Goal: Task Accomplishment & Management: Use online tool/utility

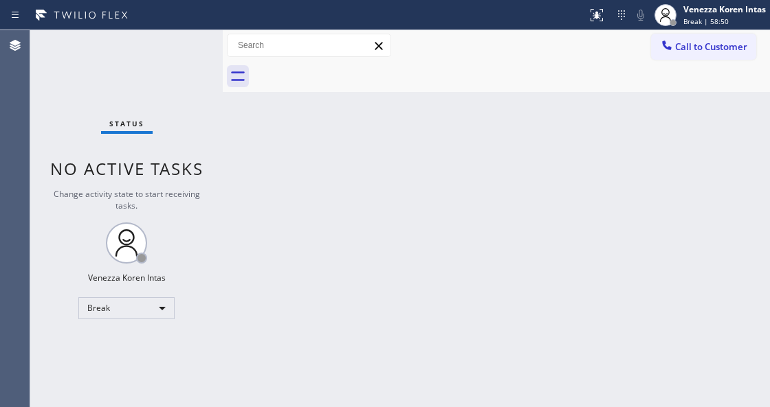
click at [319, 155] on div "Back to Dashboard Change Sender ID Customers Technicians Select a contact Outbo…" at bounding box center [496, 218] width 547 height 377
drag, startPoint x: 199, startPoint y: 238, endPoint x: 201, endPoint y: 267, distance: 28.9
click at [199, 238] on div "Status No active tasks Change activity state to start receiving tasks. Venezza …" at bounding box center [126, 218] width 192 height 377
click at [156, 298] on div "Break" at bounding box center [126, 309] width 96 height 22
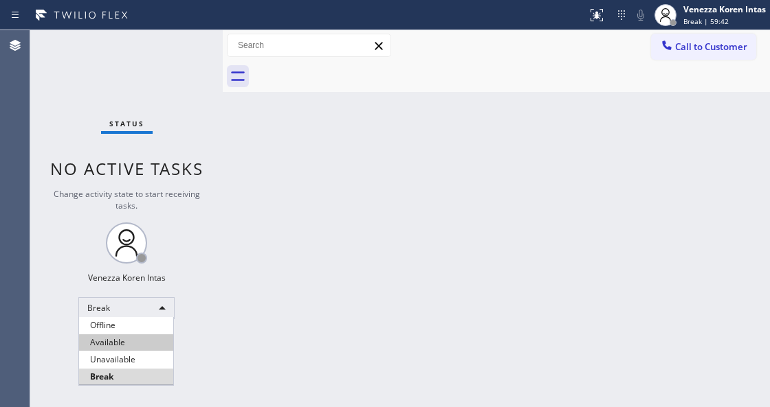
click at [128, 342] on li "Available" at bounding box center [126, 343] width 94 height 16
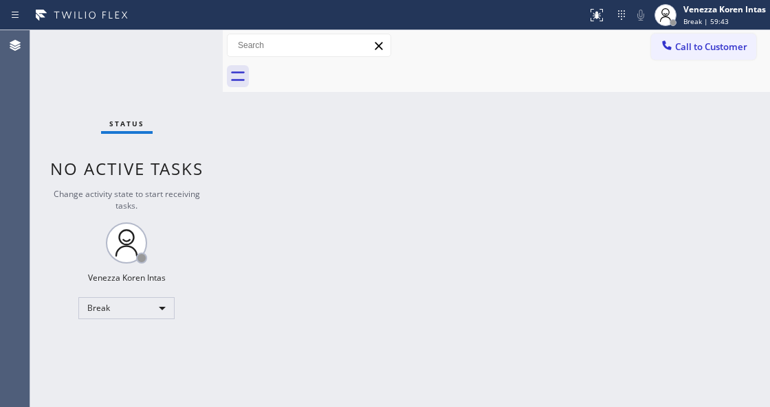
click at [122, 121] on span "Status" at bounding box center [126, 124] width 35 height 10
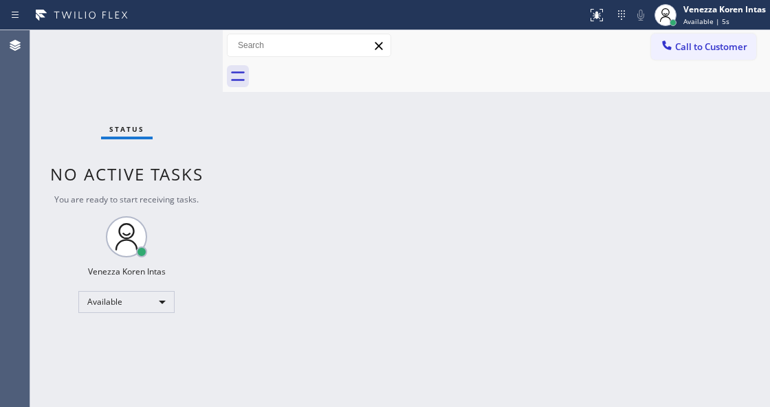
drag, startPoint x: 164, startPoint y: 84, endPoint x: 164, endPoint y: 76, distance: 8.3
click at [164, 84] on div "Status No active tasks You are ready to start receiving tasks. Venezza Koren In…" at bounding box center [126, 218] width 192 height 377
click at [164, 70] on div "Status No active tasks You are ready to start receiving tasks. Venezza Koren In…" at bounding box center [126, 218] width 192 height 377
click at [112, 91] on div "Status No active tasks You are ready to start receiving tasks. Venezza Koren In…" at bounding box center [126, 218] width 192 height 377
click at [202, 136] on div "Status No active tasks You are ready to start receiving tasks. Venezza Koren In…" at bounding box center [126, 218] width 192 height 377
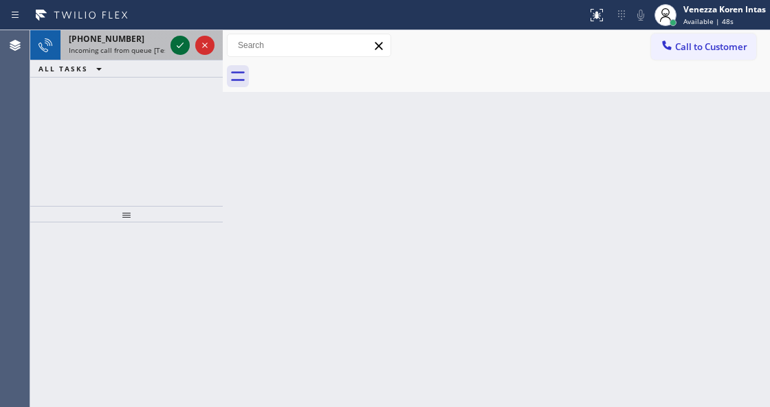
click at [178, 48] on icon at bounding box center [180, 45] width 16 height 16
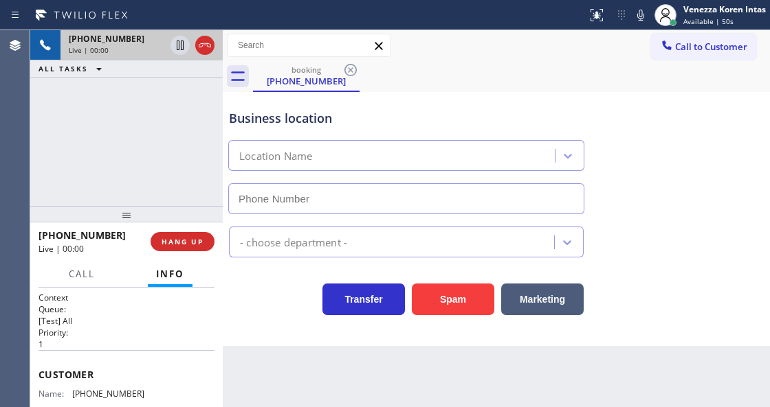
type input "[PHONE_NUMBER]"
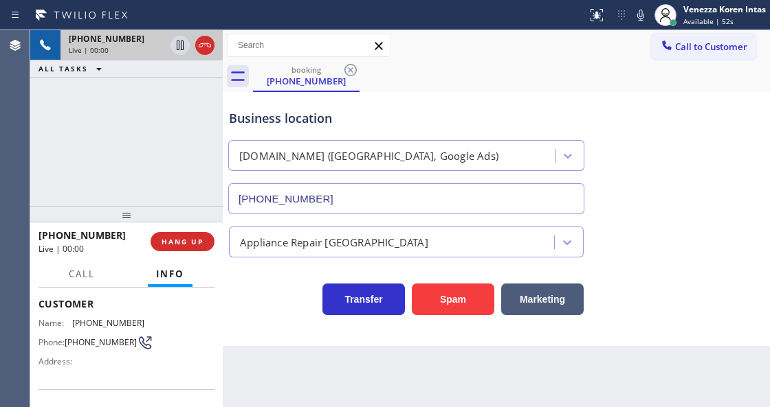
scroll to position [91, 0]
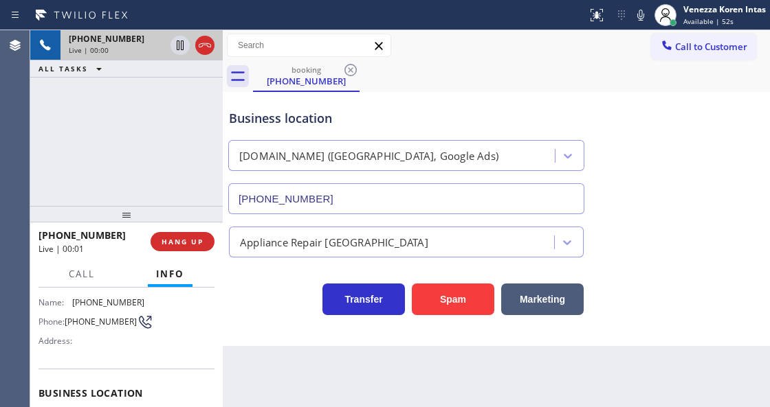
click at [292, 330] on div "Business location [DOMAIN_NAME] ([GEOGRAPHIC_DATA], Google Ads) [PHONE_NUMBER] …" at bounding box center [496, 219] width 547 height 254
click at [173, 145] on div "[PHONE_NUMBER] Live | 00:12 ALL TASKS ALL TASKS ACTIVE TASKS TASKS IN WRAP UP" at bounding box center [126, 118] width 192 height 176
click at [153, 120] on div "[PHONE_NUMBER] Live | 00:29 ALL TASKS ALL TASKS ACTIVE TASKS TASKS IN WRAP UP" at bounding box center [126, 118] width 192 height 176
click at [522, 353] on div "Back to Dashboard Change Sender ID Customers Technicians Select a contact Outbo…" at bounding box center [496, 218] width 547 height 377
click at [389, 38] on input "text" at bounding box center [308, 45] width 163 height 22
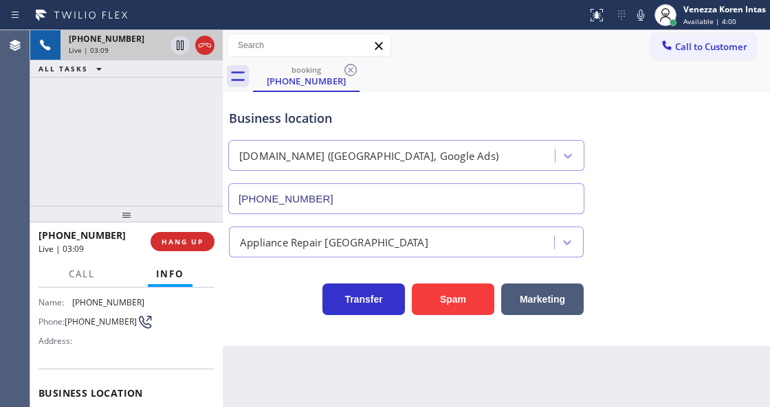
click at [436, 51] on div "Call to Customer Outbound call Location American Service Alliance [GEOGRAPHIC_D…" at bounding box center [496, 46] width 547 height 24
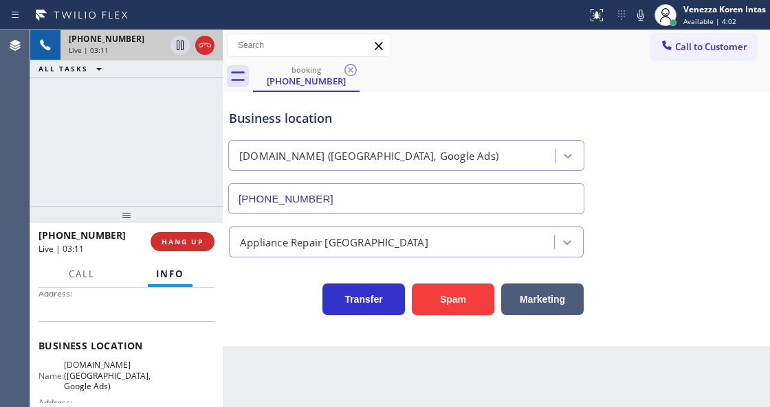
scroll to position [183, 0]
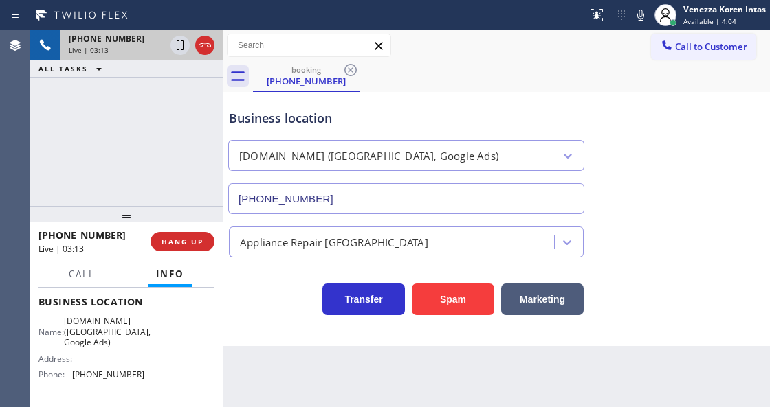
drag, startPoint x: 65, startPoint y: 320, endPoint x: 112, endPoint y: 341, distance: 51.7
click at [112, 341] on span "[DOMAIN_NAME] ([GEOGRAPHIC_DATA], Google Ads)" at bounding box center [107, 332] width 87 height 32
copy span "[DOMAIN_NAME] ([GEOGRAPHIC_DATA], Google Ads)"
drag, startPoint x: 642, startPoint y: 20, endPoint x: 616, endPoint y: 106, distance: 89.6
click at [642, 20] on icon at bounding box center [640, 15] width 7 height 11
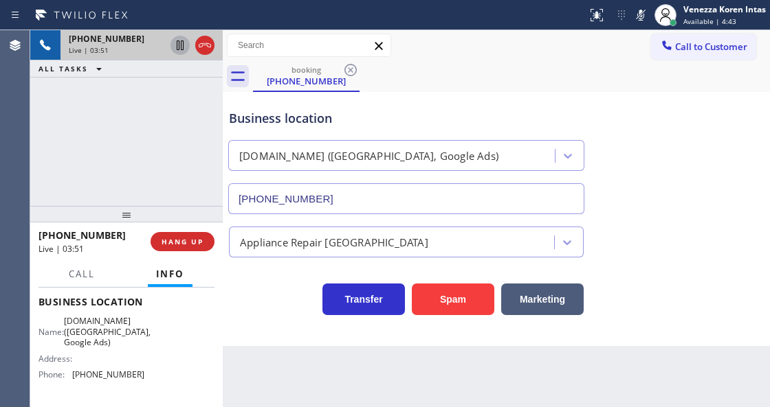
click at [177, 47] on icon at bounding box center [180, 45] width 16 height 16
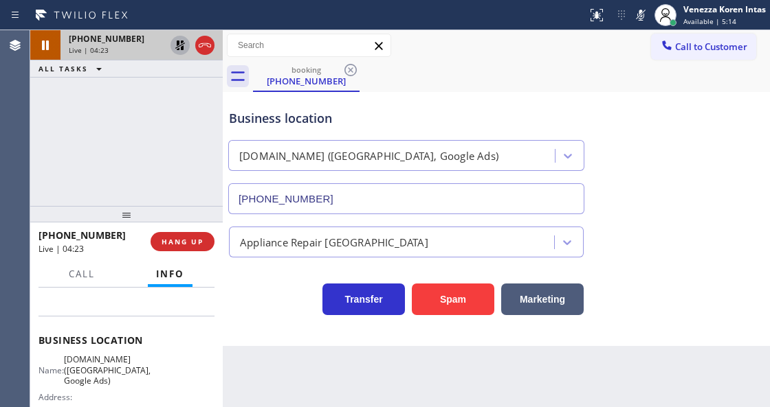
scroll to position [137, 0]
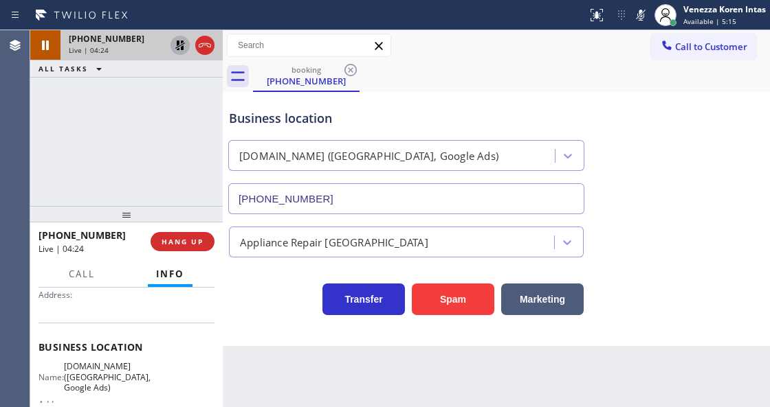
click at [69, 372] on span "[DOMAIN_NAME] ([GEOGRAPHIC_DATA], Google Ads)" at bounding box center [107, 377] width 87 height 32
drag, startPoint x: 65, startPoint y: 365, endPoint x: 110, endPoint y: 390, distance: 51.7
click at [110, 390] on span "[DOMAIN_NAME] ([GEOGRAPHIC_DATA], Google Ads)" at bounding box center [107, 377] width 87 height 32
copy span "[DOMAIN_NAME] ([GEOGRAPHIC_DATA], Google Ads)"
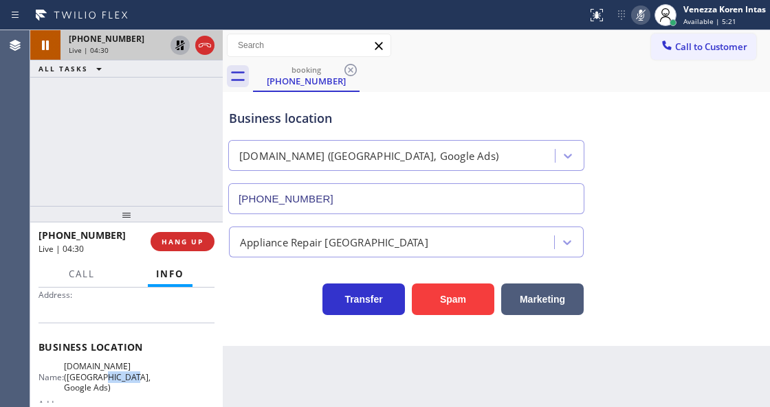
click at [639, 15] on rect at bounding box center [641, 14] width 10 height 10
click at [179, 49] on icon at bounding box center [180, 46] width 10 height 10
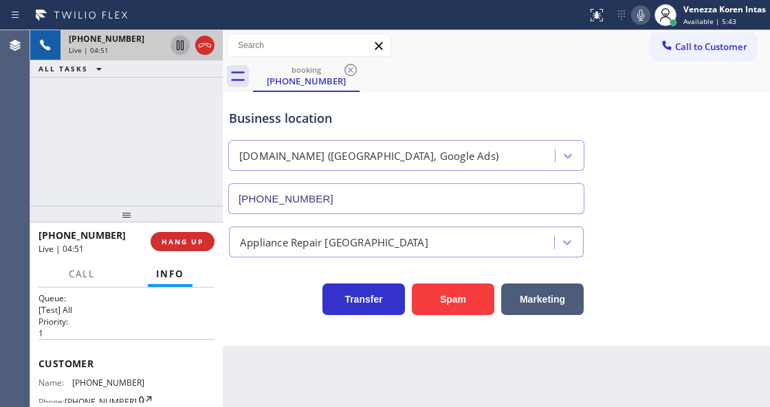
scroll to position [0, 0]
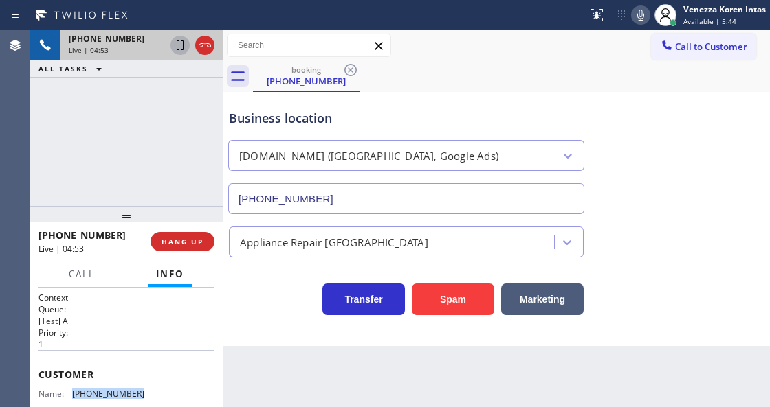
drag, startPoint x: 144, startPoint y: 388, endPoint x: 74, endPoint y: 388, distance: 69.4
copy span "[PHONE_NUMBER]"
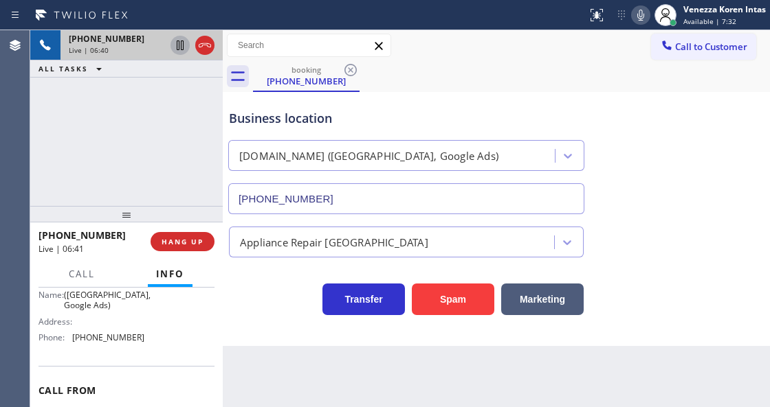
scroll to position [229, 0]
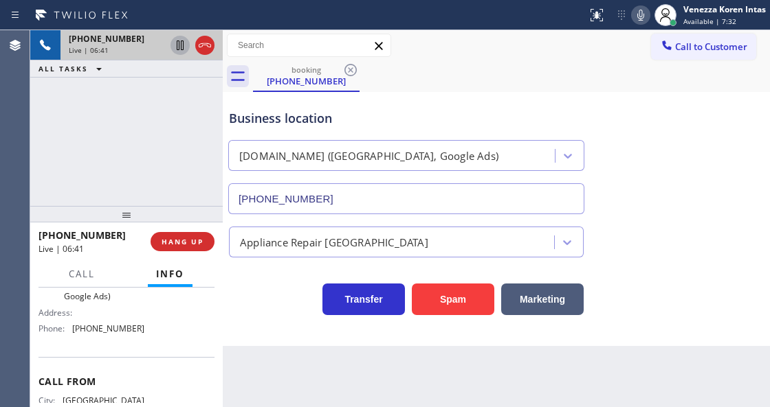
click at [137, 321] on div "Name: [DOMAIN_NAME] ([GEOGRAPHIC_DATA], Google Ads) Address: Phone: [PHONE_NUMB…" at bounding box center [91, 304] width 106 height 69
drag, startPoint x: 146, startPoint y: 330, endPoint x: 74, endPoint y: 327, distance: 71.5
click at [74, 327] on div "Name: [DOMAIN_NAME] ([GEOGRAPHIC_DATA], Google Ads) Address: Phone: [PHONE_NUMB…" at bounding box center [126, 304] width 176 height 69
copy span "[PHONE_NUMBER]"
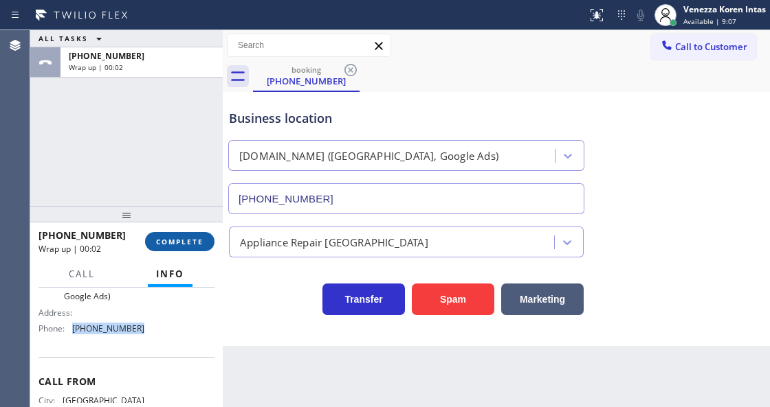
click at [163, 239] on span "COMPLETE" at bounding box center [179, 242] width 47 height 10
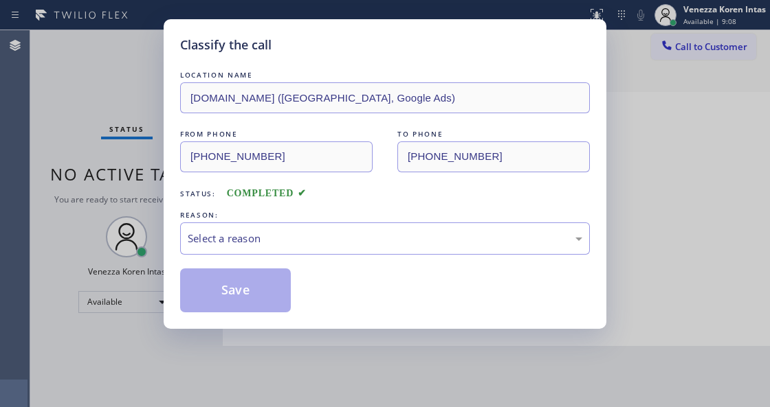
click at [288, 241] on div "Select a reason" at bounding box center [385, 239] width 394 height 16
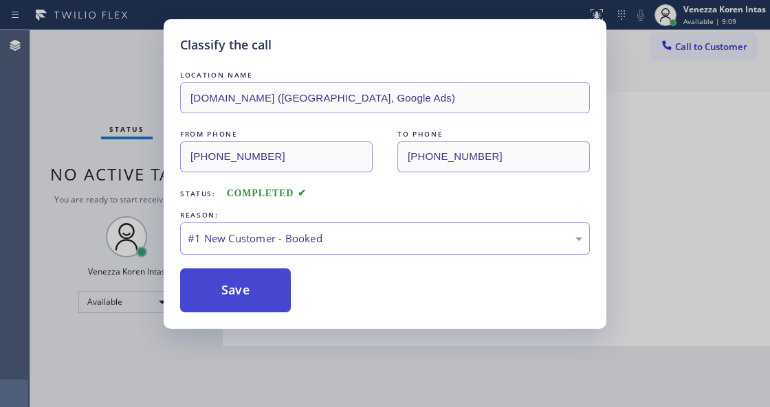
click at [276, 281] on button "Save" at bounding box center [235, 291] width 111 height 44
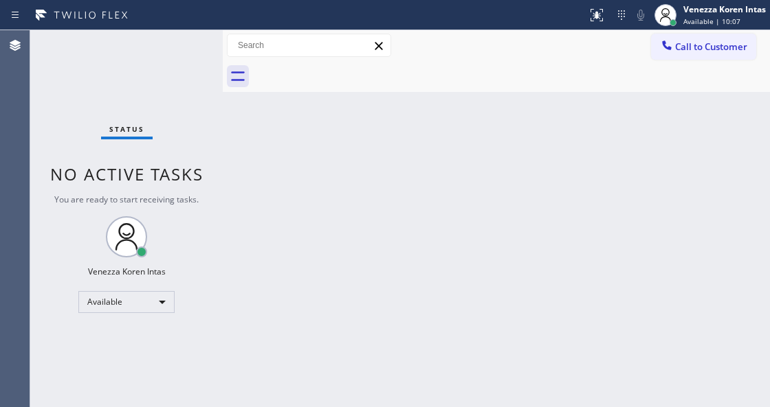
click at [377, 212] on div "Back to Dashboard Change Sender ID Customers Technicians Select a contact Outbo…" at bounding box center [496, 218] width 547 height 377
click at [402, 254] on div "Back to Dashboard Change Sender ID Customers Technicians Select a contact Outbo…" at bounding box center [496, 218] width 547 height 377
click at [309, 248] on div "Back to Dashboard Change Sender ID Customers Technicians Select a contact Outbo…" at bounding box center [496, 218] width 547 height 377
click at [223, 137] on div at bounding box center [223, 218] width 0 height 377
drag, startPoint x: 112, startPoint y: 76, endPoint x: 29, endPoint y: 99, distance: 86.2
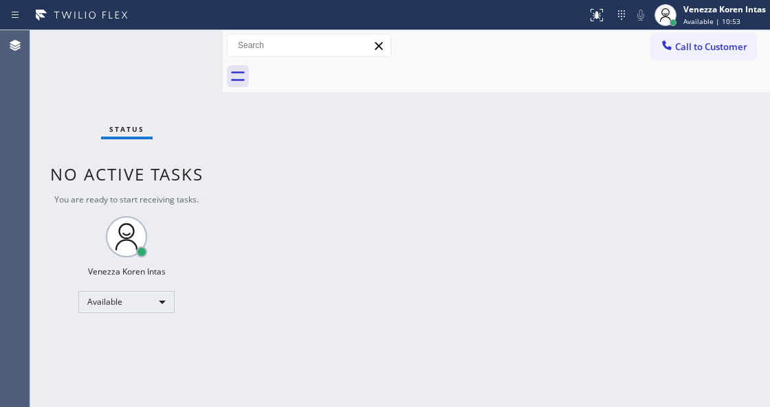
click at [111, 76] on div "Status No active tasks You are ready to start receiving tasks. Venezza Koren In…" at bounding box center [126, 218] width 192 height 377
click at [165, 82] on div "Status No active tasks You are ready to start receiving tasks. Venezza Koren In…" at bounding box center [126, 218] width 192 height 377
click at [168, 157] on div "Status No active tasks You are ready to start receiving tasks. Venezza Koren In…" at bounding box center [126, 218] width 192 height 377
drag, startPoint x: 273, startPoint y: 124, endPoint x: 283, endPoint y: 144, distance: 21.5
click at [273, 124] on div "Back to Dashboard Change Sender ID Customers Technicians Select a contact Outbo…" at bounding box center [496, 218] width 547 height 377
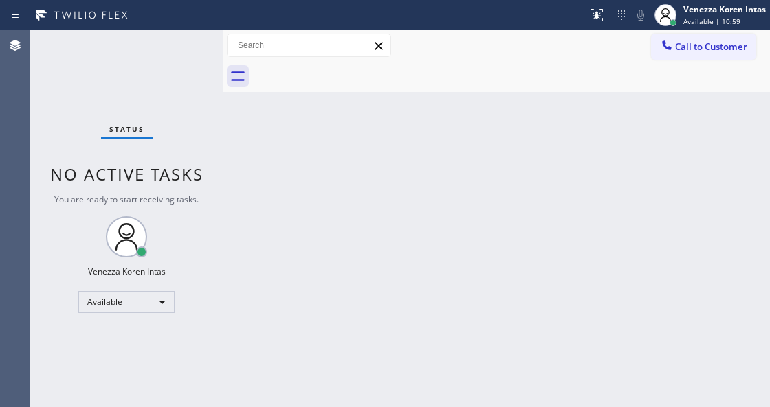
drag, startPoint x: 363, startPoint y: 212, endPoint x: 372, endPoint y: 235, distance: 25.3
click at [364, 214] on div "Back to Dashboard Change Sender ID Customers Technicians Select a contact Outbo…" at bounding box center [496, 218] width 547 height 377
drag, startPoint x: 629, startPoint y: 83, endPoint x: 554, endPoint y: 196, distance: 135.7
click at [629, 89] on div at bounding box center [511, 76] width 517 height 31
click at [671, 14] on icon at bounding box center [665, 15] width 16 height 16
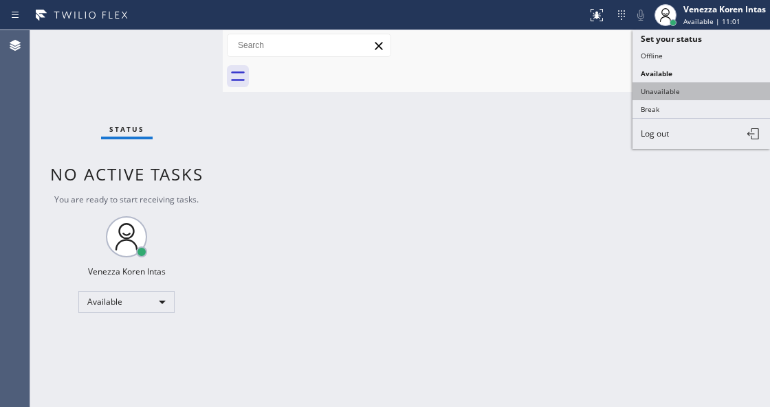
click at [666, 95] on button "Unavailable" at bounding box center [700, 91] width 137 height 18
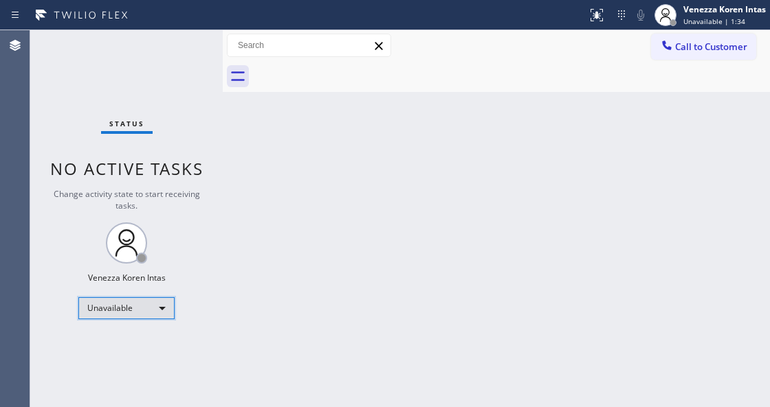
click at [152, 305] on div "Unavailable" at bounding box center [126, 309] width 96 height 22
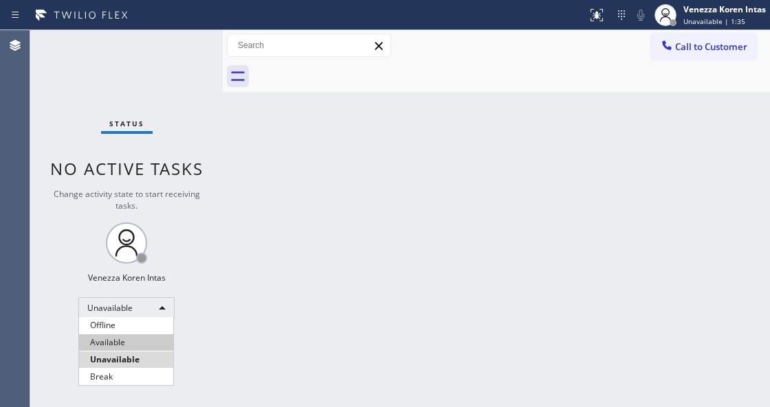
click at [117, 346] on li "Available" at bounding box center [126, 343] width 94 height 16
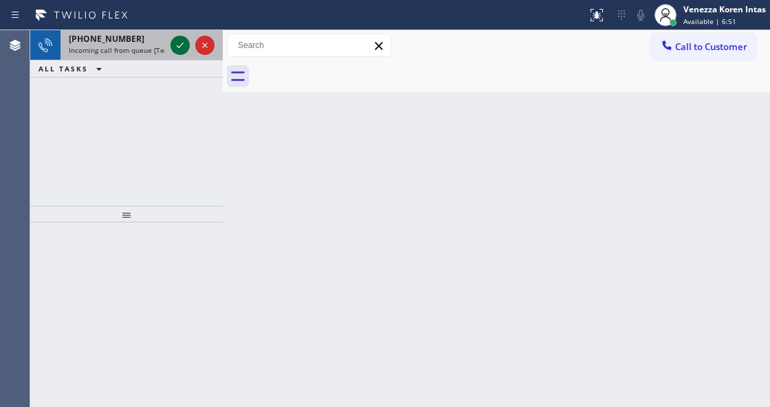
click at [183, 46] on icon at bounding box center [180, 45] width 16 height 16
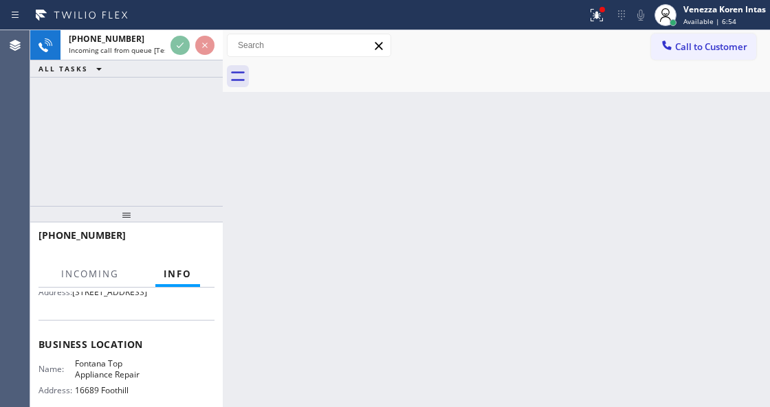
scroll to position [183, 0]
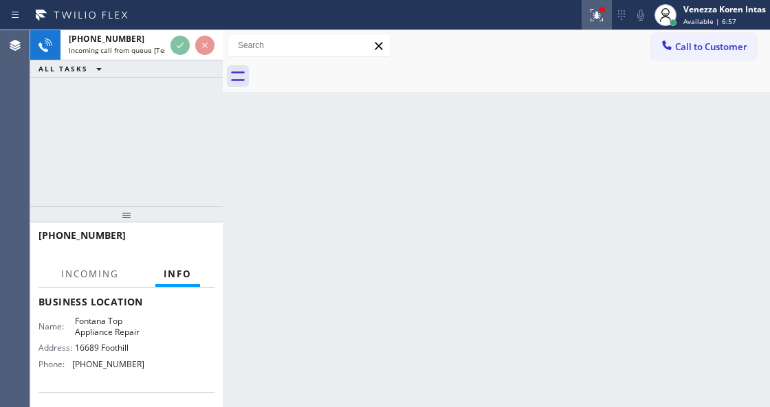
click at [583, 15] on div at bounding box center [596, 15] width 30 height 16
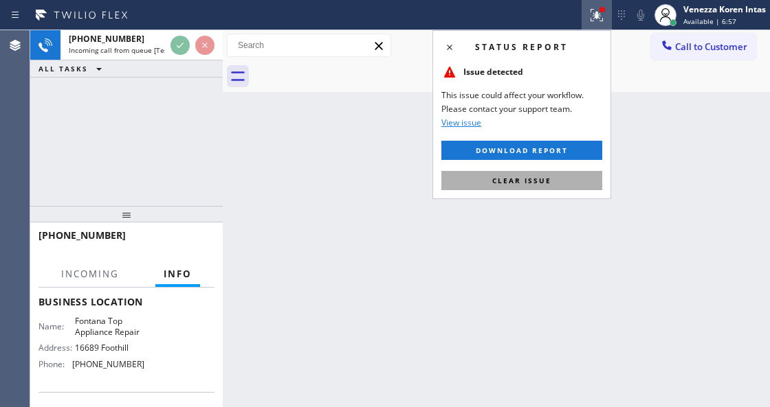
click at [570, 185] on button "Clear issue" at bounding box center [521, 180] width 161 height 19
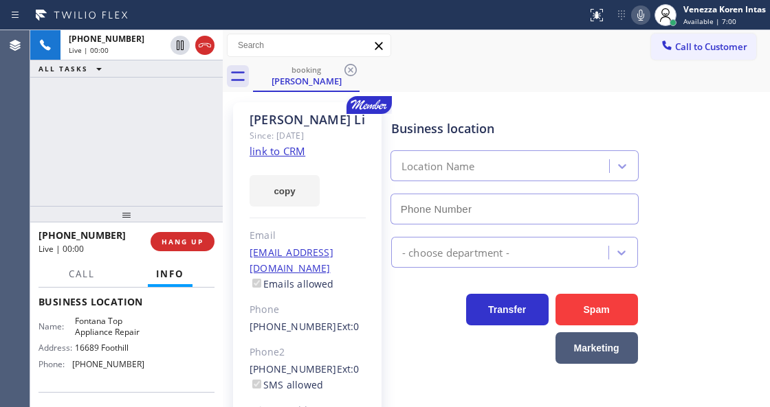
type input "[PHONE_NUMBER]"
click at [304, 109] on div "[PERSON_NAME] Since: [DATE] link to CRM copy Email [EMAIL_ADDRESS][DOMAIN_NAME]…" at bounding box center [307, 306] width 148 height 409
click at [287, 148] on link "link to CRM" at bounding box center [277, 151] width 56 height 14
click at [433, 82] on div "booking [PERSON_NAME]" at bounding box center [511, 76] width 517 height 31
click at [67, 128] on div "[PHONE_NUMBER] Live | 00:20 ALL TASKS ALL TASKS ACTIVE TASKS TASKS IN WRAP UP" at bounding box center [126, 118] width 192 height 176
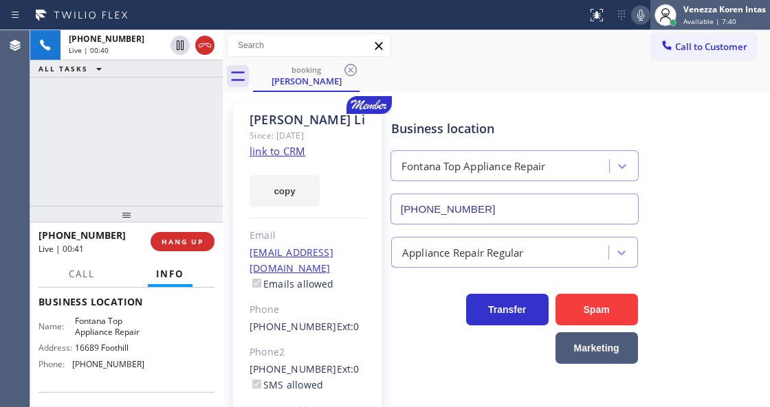
click at [650, 17] on div at bounding box center [665, 15] width 30 height 30
click at [644, 19] on icon at bounding box center [640, 15] width 16 height 16
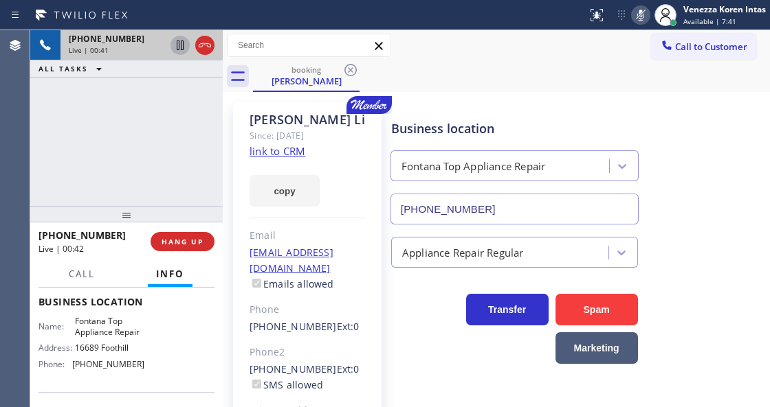
click at [183, 45] on icon at bounding box center [180, 45] width 16 height 16
click at [503, 54] on div "Call to Customer Outbound call Location American Service Alliance [GEOGRAPHIC_D…" at bounding box center [496, 46] width 547 height 24
click at [638, 17] on icon at bounding box center [640, 15] width 16 height 16
click at [171, 48] on div at bounding box center [179, 45] width 19 height 16
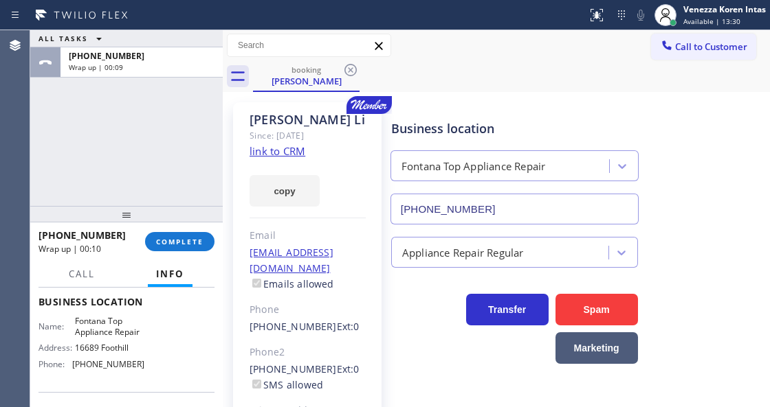
drag, startPoint x: 191, startPoint y: 229, endPoint x: 198, endPoint y: 245, distance: 16.6
click at [191, 230] on div "[PHONE_NUMBER] Wrap up | 00:10 COMPLETE" at bounding box center [126, 242] width 176 height 36
click at [198, 245] on span "COMPLETE" at bounding box center [179, 242] width 47 height 10
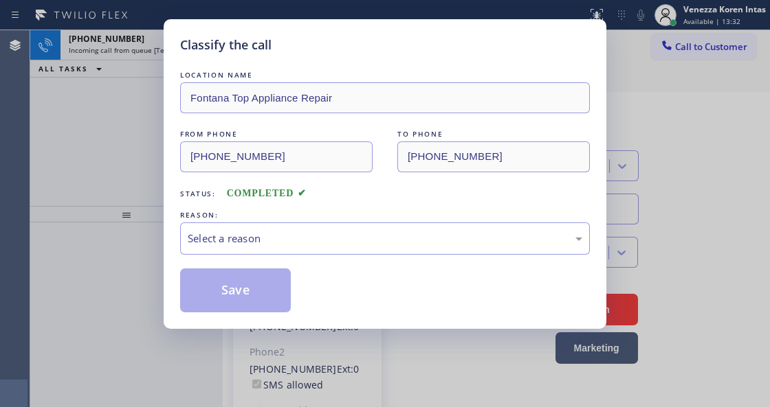
drag, startPoint x: 294, startPoint y: 239, endPoint x: 304, endPoint y: 250, distance: 15.1
click at [298, 236] on div "Select a reason" at bounding box center [385, 239] width 394 height 16
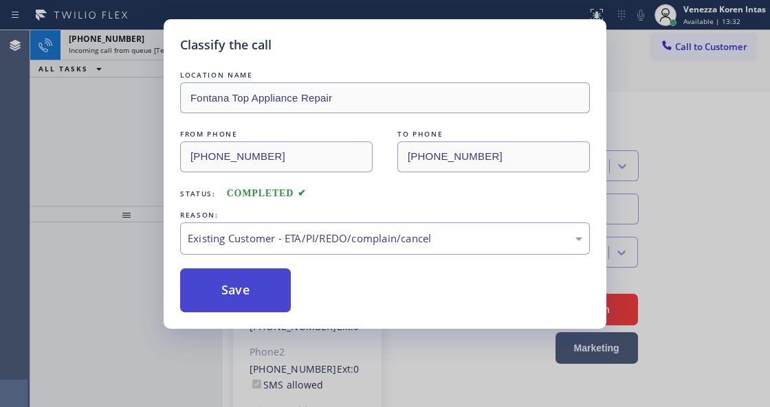
drag, startPoint x: 360, startPoint y: 325, endPoint x: 260, endPoint y: 291, distance: 105.8
click at [260, 291] on button "Save" at bounding box center [235, 291] width 111 height 44
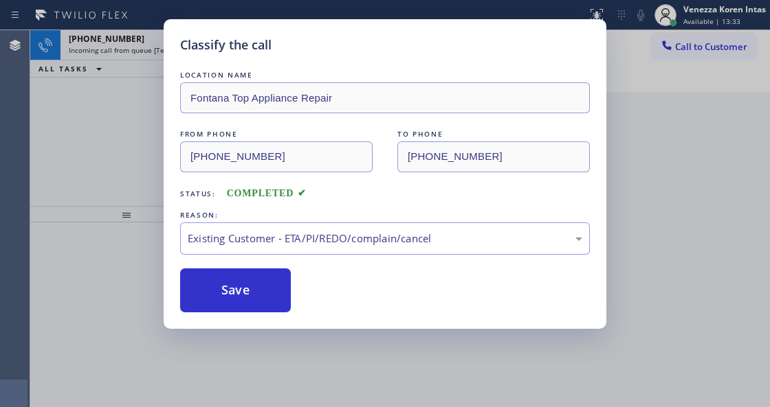
click at [178, 44] on div "Classify the call LOCATION NAME FixIt Appliance Crew FROM PHONE [PHONE_NUMBER] …" at bounding box center [399, 218] width 739 height 377
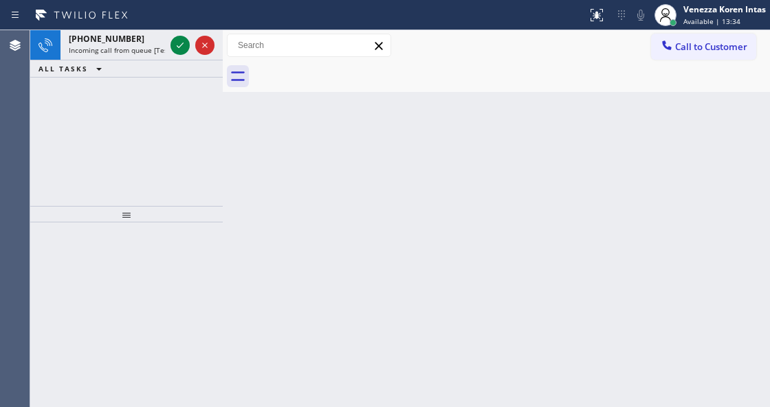
click at [178, 44] on icon at bounding box center [180, 45] width 16 height 16
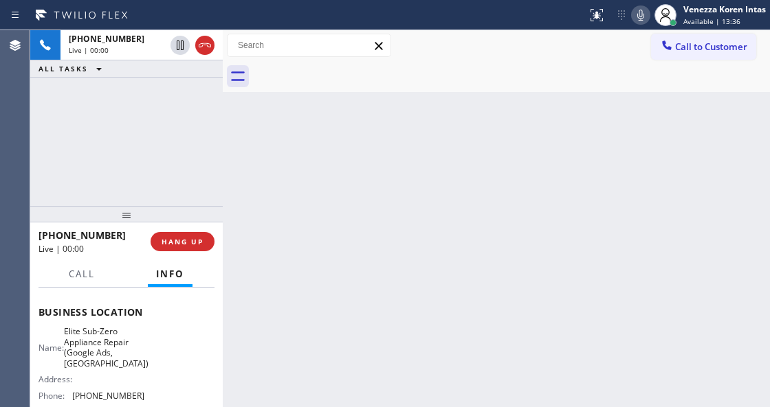
scroll to position [183, 0]
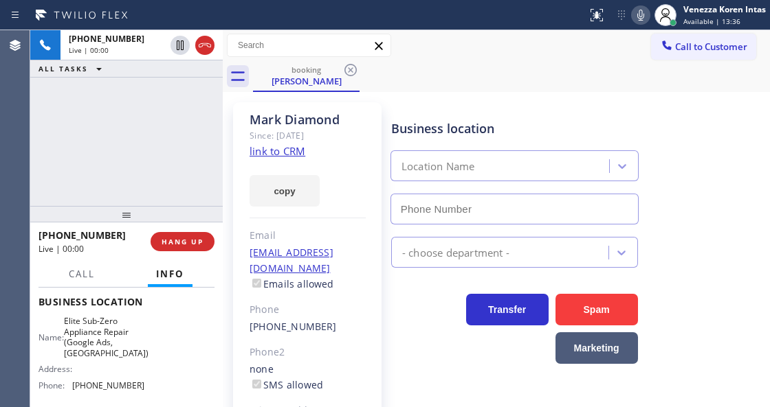
type input "[PHONE_NUMBER]"
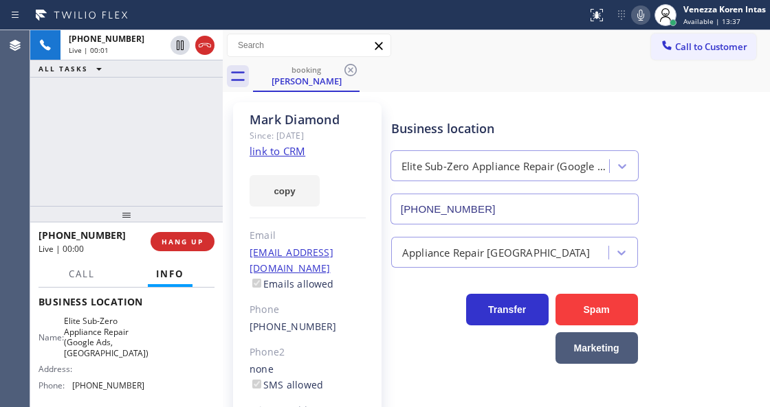
click at [287, 144] on link "link to CRM" at bounding box center [277, 151] width 56 height 14
click at [385, 87] on div "booking [PERSON_NAME]" at bounding box center [511, 76] width 517 height 31
click at [632, 12] on icon at bounding box center [640, 15] width 16 height 16
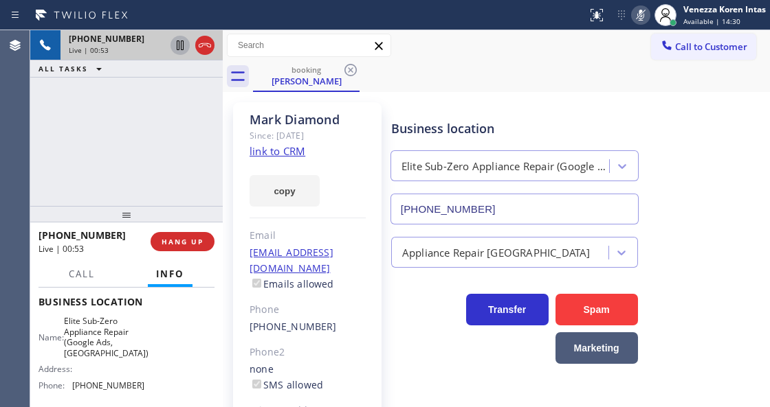
click at [184, 47] on icon at bounding box center [180, 45] width 16 height 16
click at [632, 20] on icon at bounding box center [640, 15] width 16 height 16
click at [179, 47] on icon at bounding box center [180, 45] width 16 height 16
drag, startPoint x: 183, startPoint y: 161, endPoint x: 212, endPoint y: 159, distance: 28.2
click at [183, 161] on div "[PHONE_NUMBER] Live | 04:43 ALL TASKS ALL TASKS ACTIVE TASKS TASKS IN WRAP UP" at bounding box center [126, 118] width 192 height 176
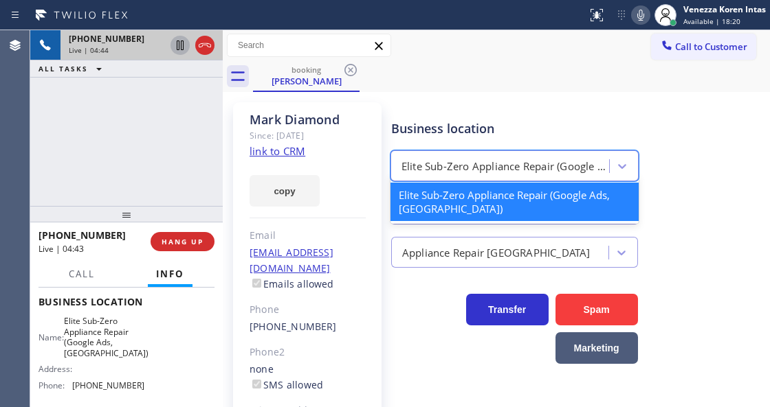
click at [442, 150] on div "Elite Sub-Zero Appliance Repair (Google Ads, [GEOGRAPHIC_DATA])" at bounding box center [514, 165] width 248 height 31
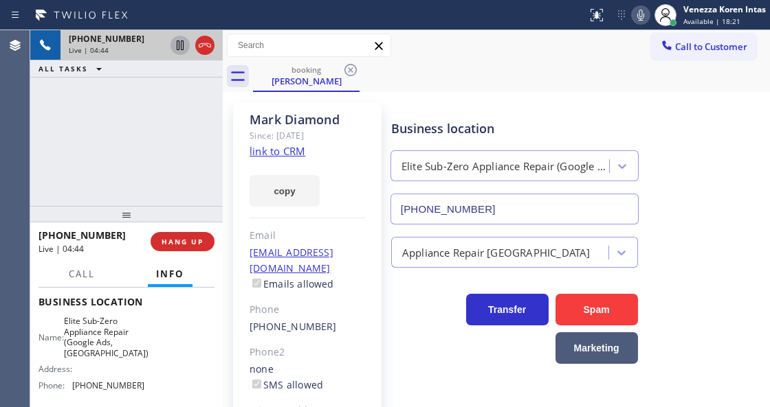
click at [471, 103] on div "Business location Elite Sub-Zero Appliance Repair (Google Ads, [GEOGRAPHIC_DATA…" at bounding box center [577, 162] width 378 height 124
drag, startPoint x: 77, startPoint y: 190, endPoint x: 110, endPoint y: 190, distance: 33.0
click at [79, 188] on div "[PHONE_NUMBER] Live | 04:45 ALL TASKS ALL TASKS ACTIVE TASKS TASKS IN WRAP UP" at bounding box center [126, 118] width 192 height 176
click at [226, 135] on div "[PERSON_NAME] Since: [DATE] link to CRM copy Email [EMAIL_ADDRESS][DOMAIN_NAME]…" at bounding box center [307, 307] width 162 height 423
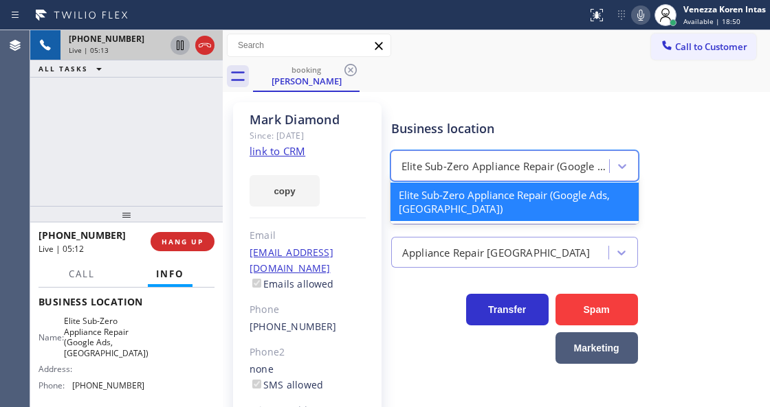
click at [491, 154] on div "Elite Sub-Zero Appliance Repair (Google Ads, [GEOGRAPHIC_DATA])" at bounding box center [514, 165] width 248 height 31
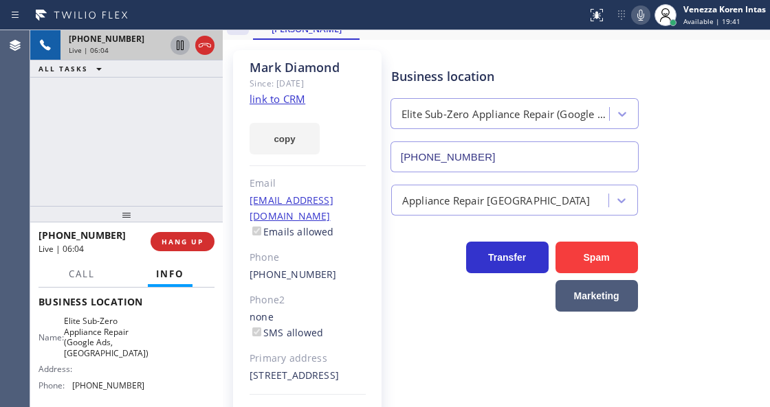
scroll to position [114, 0]
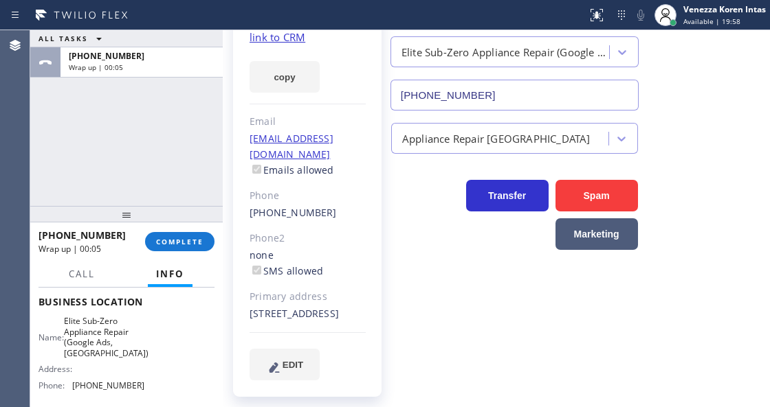
click at [152, 150] on div "ALL TASKS ALL TASKS ACTIVE TASKS TASKS IN WRAP UP [PHONE_NUMBER] Wrap up | 00:05" at bounding box center [126, 118] width 192 height 176
drag, startPoint x: 174, startPoint y: 238, endPoint x: 275, endPoint y: 245, distance: 101.2
click at [174, 238] on span "COMPLETE" at bounding box center [179, 242] width 47 height 10
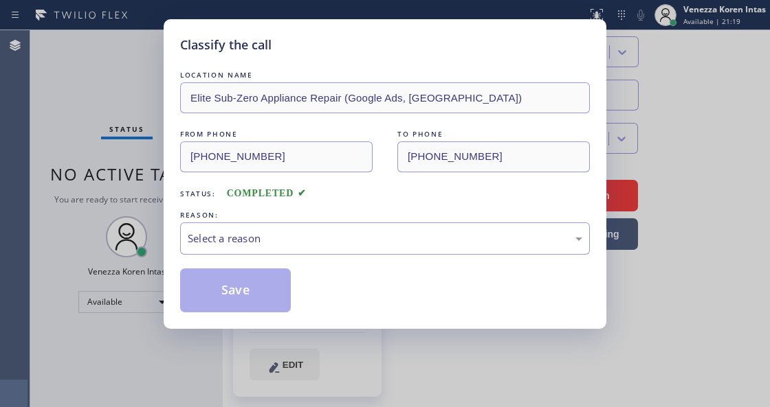
click at [327, 217] on div "REASON:" at bounding box center [385, 215] width 410 height 14
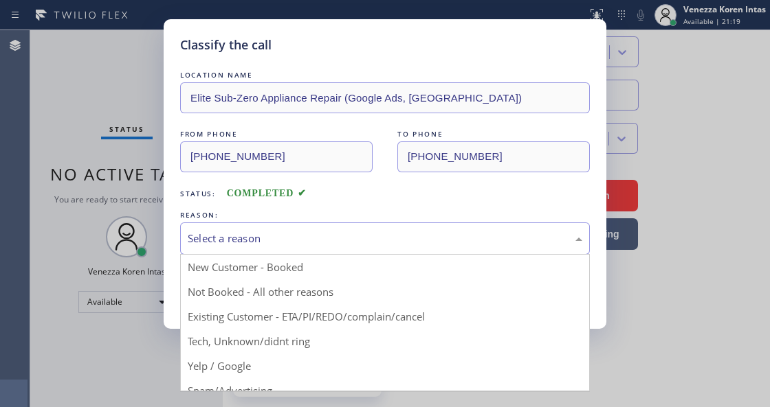
click at [331, 242] on div "Select a reason" at bounding box center [385, 239] width 394 height 16
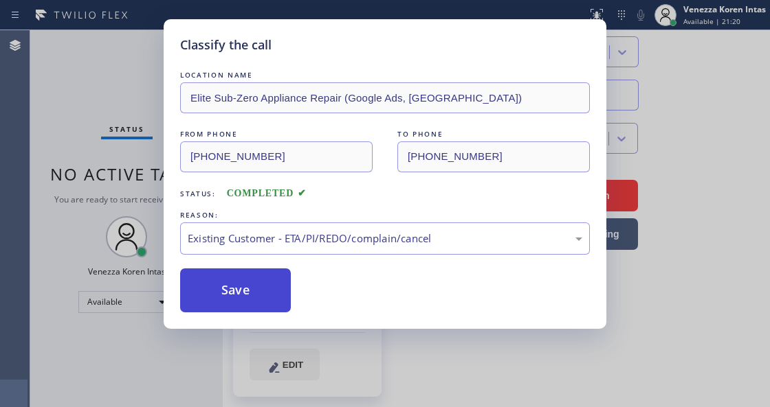
click at [234, 276] on button "Save" at bounding box center [235, 291] width 111 height 44
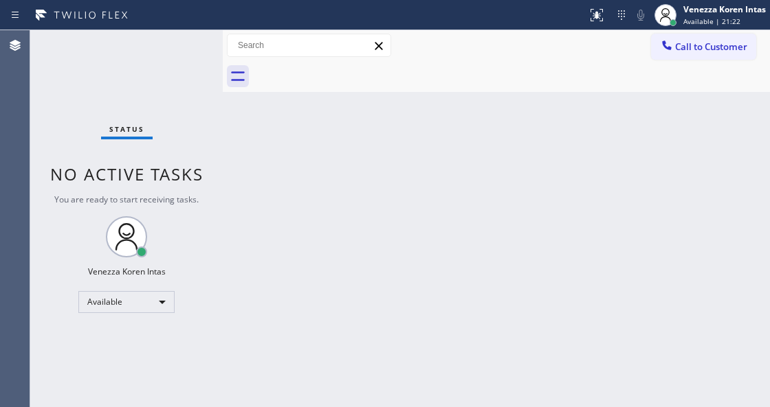
drag, startPoint x: 490, startPoint y: 148, endPoint x: 486, endPoint y: 187, distance: 38.7
click at [490, 153] on div "Back to Dashboard Change Sender ID Customers Technicians Select a contact Outbo…" at bounding box center [496, 218] width 547 height 377
click at [176, 61] on div "Status No active tasks You are ready to start receiving tasks. Venezza Koren In…" at bounding box center [126, 218] width 192 height 377
click at [175, 60] on div "Status No active tasks You are ready to start receiving tasks. Venezza Koren In…" at bounding box center [126, 218] width 192 height 377
click at [425, 155] on div "Back to Dashboard Change Sender ID Customers Technicians Select a contact Outbo…" at bounding box center [496, 218] width 547 height 377
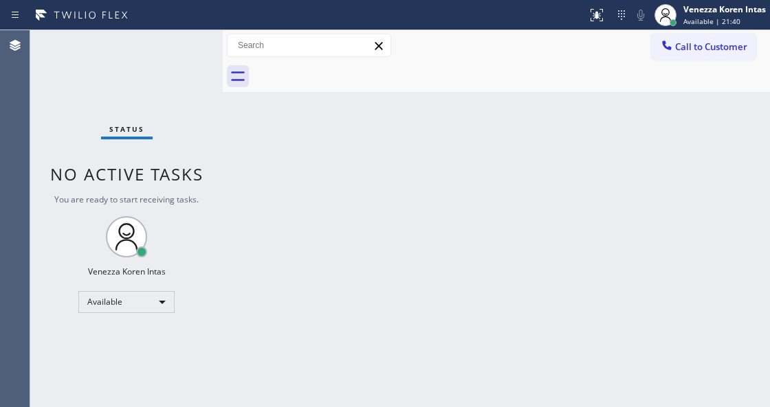
click at [167, 70] on div "Status No active tasks You are ready to start receiving tasks. Venezza Koren In…" at bounding box center [126, 218] width 192 height 377
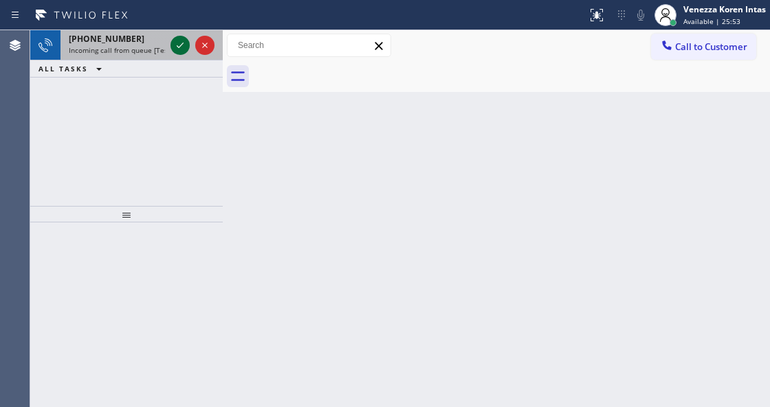
click at [175, 45] on icon at bounding box center [180, 45] width 16 height 16
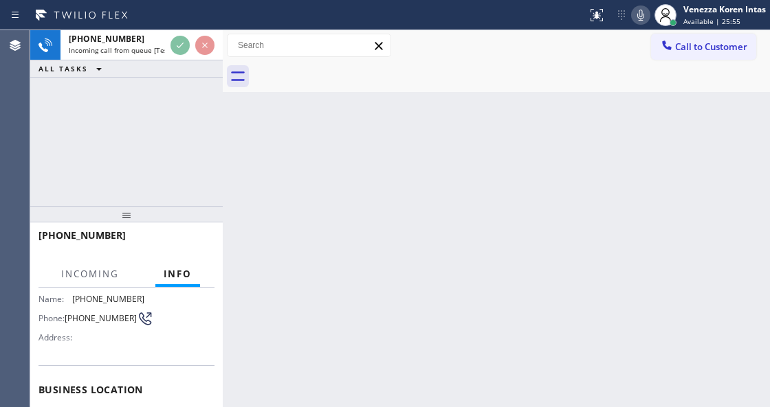
scroll to position [183, 0]
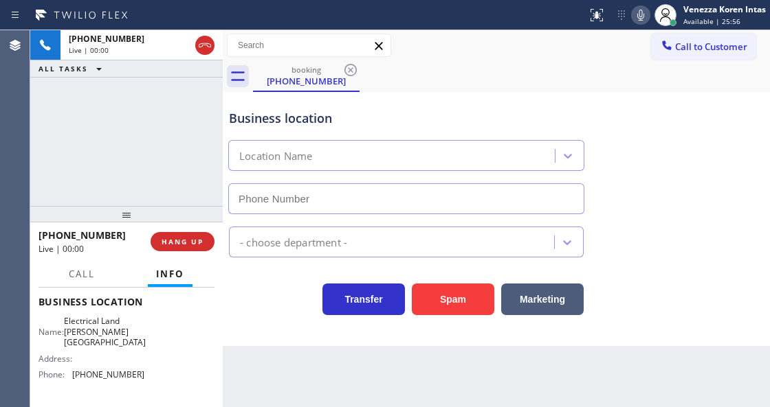
type input "[PHONE_NUMBER]"
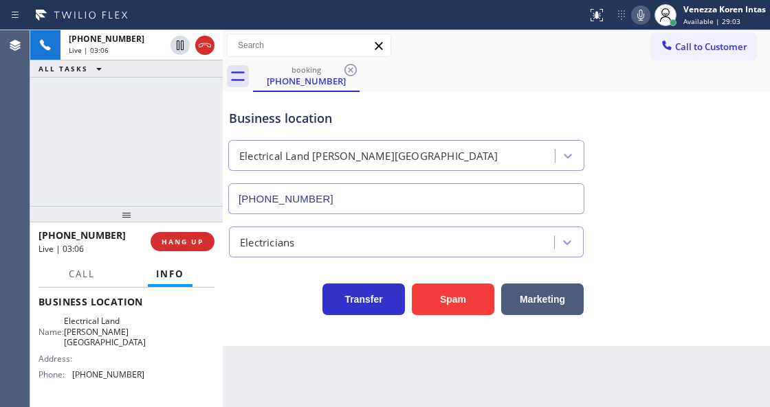
click at [636, 11] on icon at bounding box center [640, 15] width 16 height 16
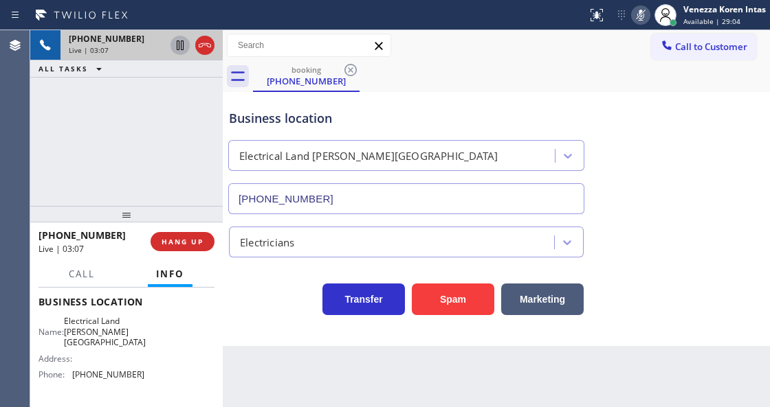
click at [176, 48] on icon at bounding box center [180, 45] width 16 height 16
click at [638, 16] on icon at bounding box center [640, 15] width 16 height 16
click at [181, 48] on icon at bounding box center [180, 46] width 10 height 10
drag, startPoint x: 71, startPoint y: 316, endPoint x: 150, endPoint y: 337, distance: 81.7
click at [150, 337] on div "Name: Electrical Land [PERSON_NAME][GEOGRAPHIC_DATA] Address: Phone: [PHONE_NUM…" at bounding box center [126, 350] width 176 height 69
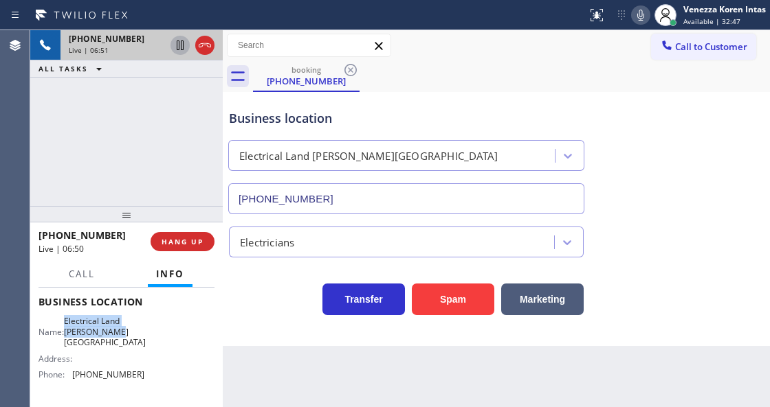
copy span "Electrical Land [PERSON_NAME][GEOGRAPHIC_DATA]"
click at [176, 93] on icon at bounding box center [180, 93] width 16 height 16
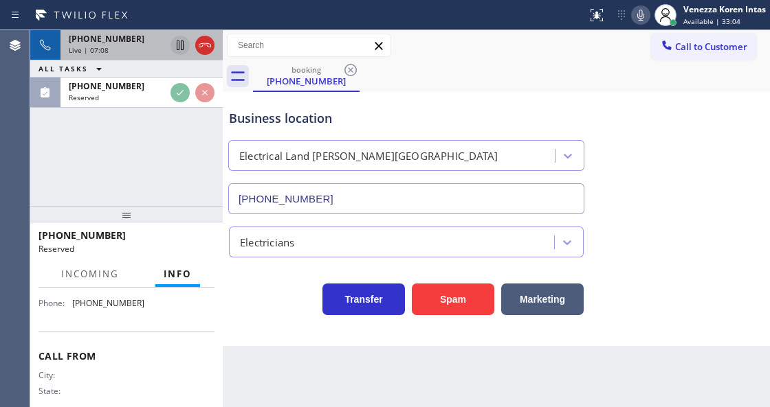
scroll to position [276, 0]
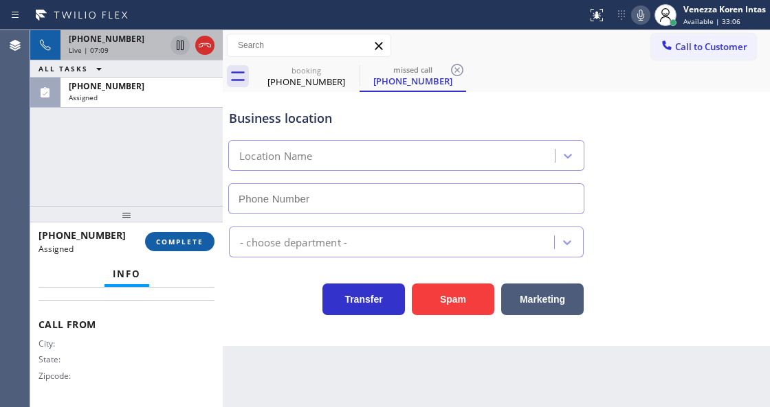
type input "[PHONE_NUMBER]"
click at [192, 245] on span "COMPLETE" at bounding box center [179, 242] width 47 height 10
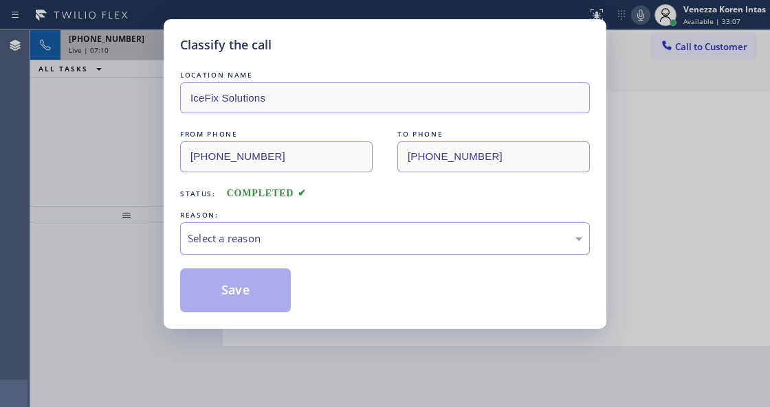
click at [326, 252] on div "Select a reason" at bounding box center [385, 239] width 410 height 32
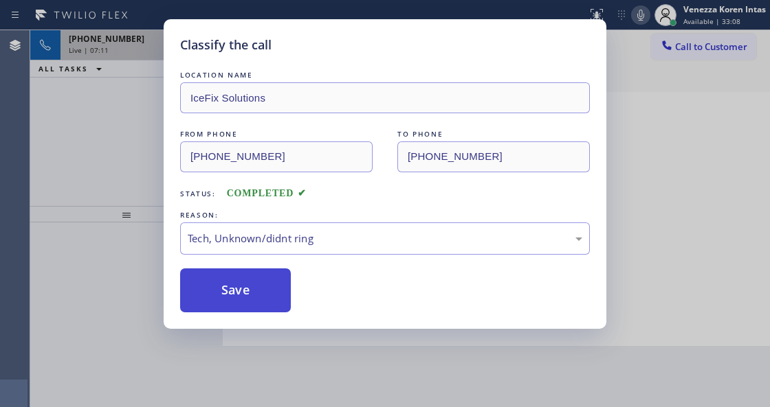
click at [265, 305] on button "Save" at bounding box center [235, 291] width 111 height 44
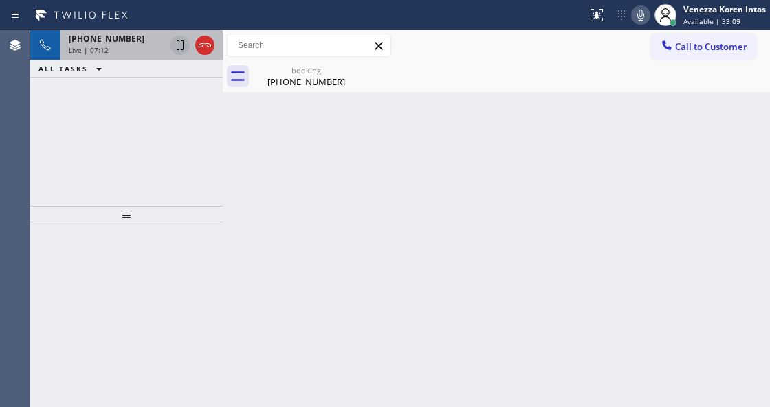
click at [100, 45] on span "Live | 07:12" at bounding box center [89, 50] width 40 height 10
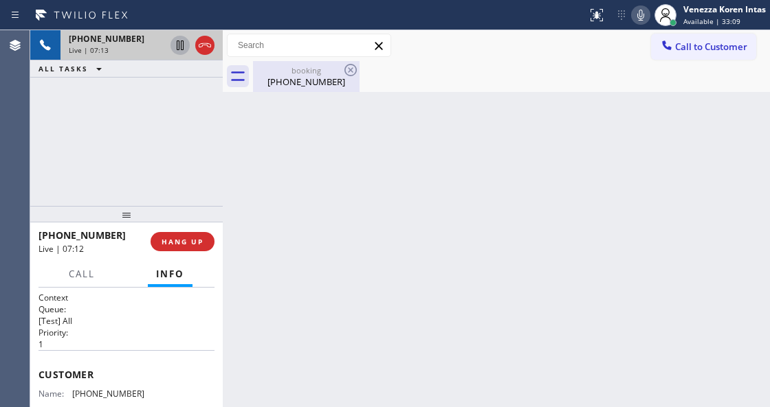
click at [282, 83] on div "[PHONE_NUMBER]" at bounding box center [306, 82] width 104 height 12
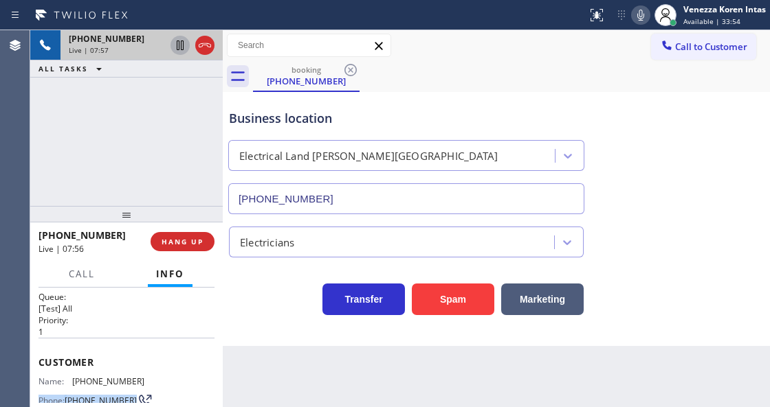
scroll to position [34, 0]
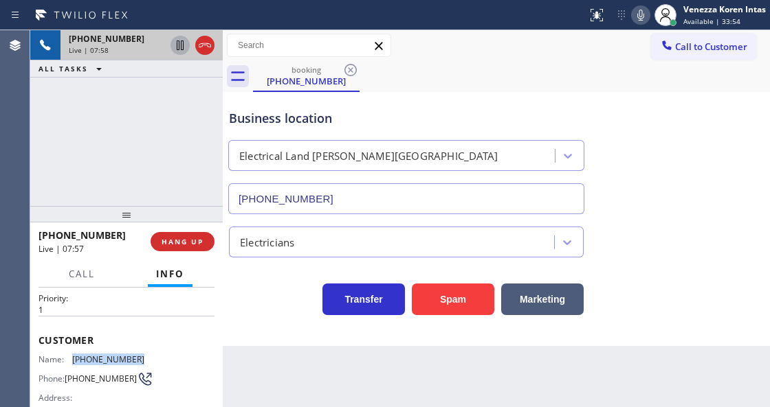
drag, startPoint x: 143, startPoint y: 394, endPoint x: 72, endPoint y: 358, distance: 79.3
click at [72, 358] on div "Name: [PHONE_NUMBER] Phone: [PHONE_NUMBER] Address:" at bounding box center [126, 382] width 176 height 54
copy div "[PHONE_NUMBER]"
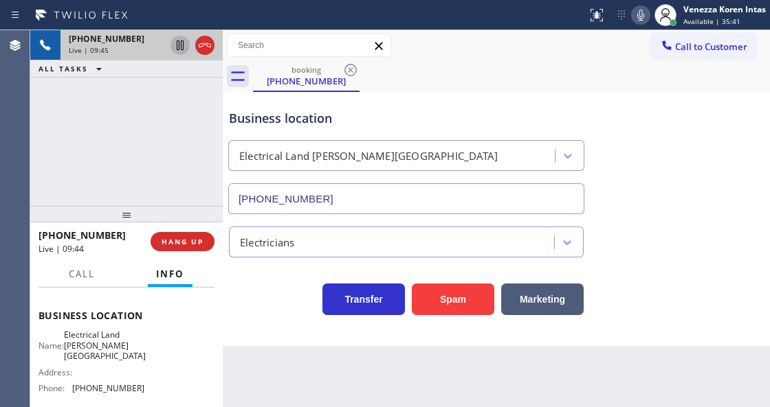
scroll to position [218, 0]
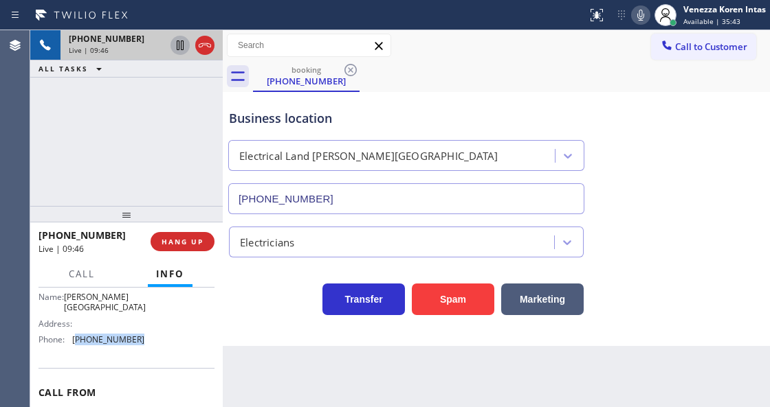
drag, startPoint x: 139, startPoint y: 335, endPoint x: 75, endPoint y: 333, distance: 64.0
click at [75, 333] on div "Name: Electrical Land [PERSON_NAME][GEOGRAPHIC_DATA] Address: Phone: [PHONE_NUM…" at bounding box center [91, 315] width 106 height 69
copy span "818) 423-4024"
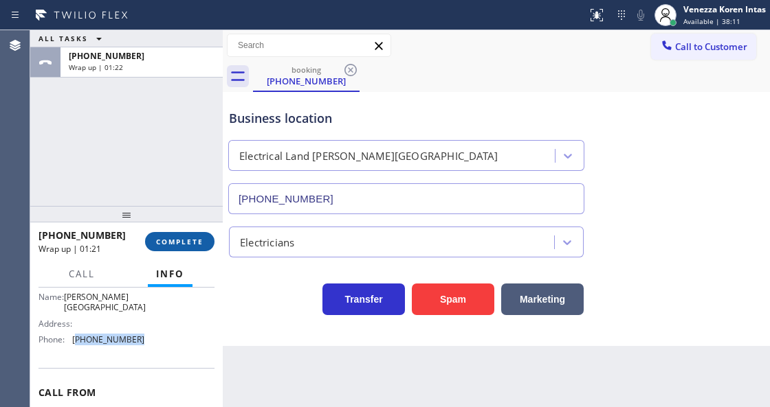
drag, startPoint x: 192, startPoint y: 243, endPoint x: 330, endPoint y: 236, distance: 138.3
click at [199, 245] on span "COMPLETE" at bounding box center [179, 242] width 47 height 10
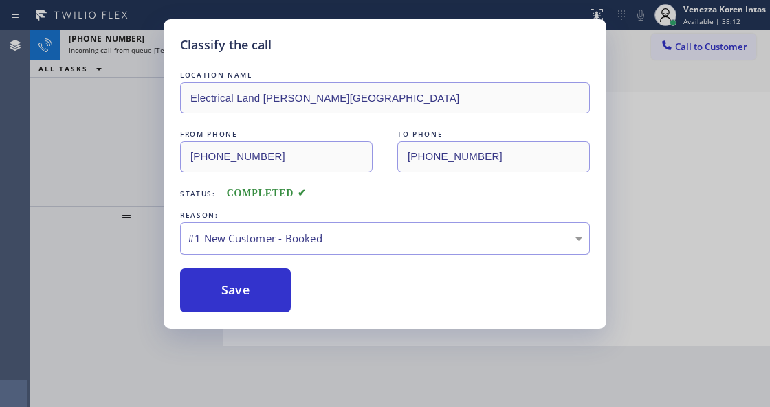
click at [267, 293] on button "Save" at bounding box center [235, 291] width 111 height 44
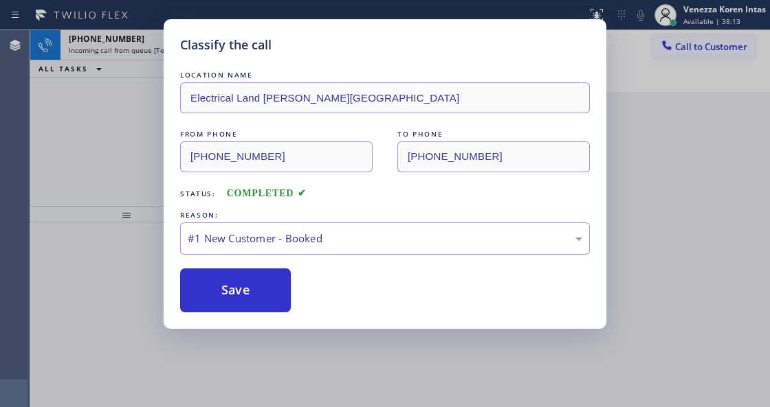
drag, startPoint x: 142, startPoint y: 120, endPoint x: 160, endPoint y: 113, distance: 19.6
click at [142, 120] on div "Classify the call LOCATION NAME FixIt Appliance Crew FROM PHONE [PHONE_NUMBER] …" at bounding box center [399, 218] width 739 height 377
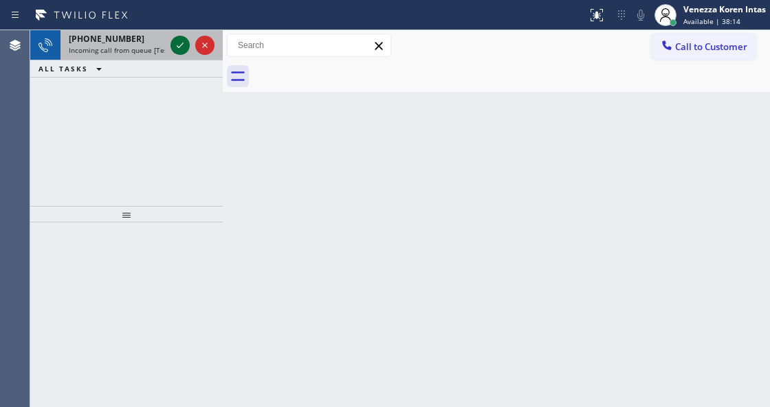
click at [180, 37] on icon at bounding box center [180, 45] width 16 height 16
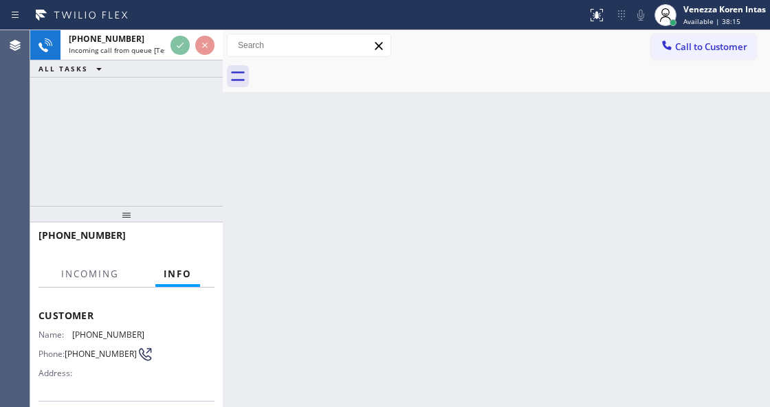
scroll to position [137, 0]
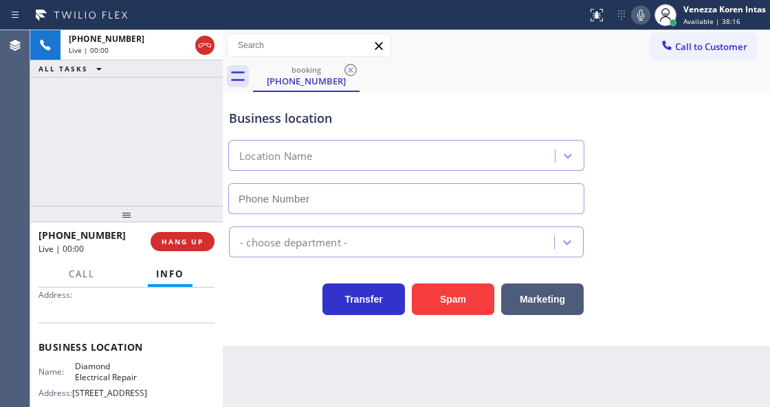
type input "[PHONE_NUMBER]"
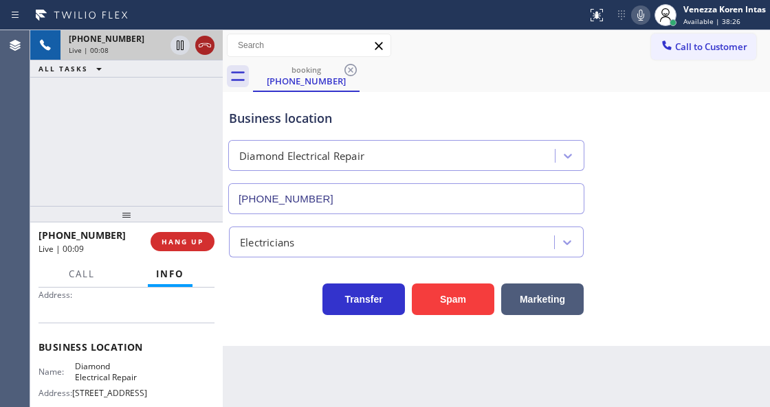
click at [203, 52] on icon at bounding box center [205, 45] width 16 height 16
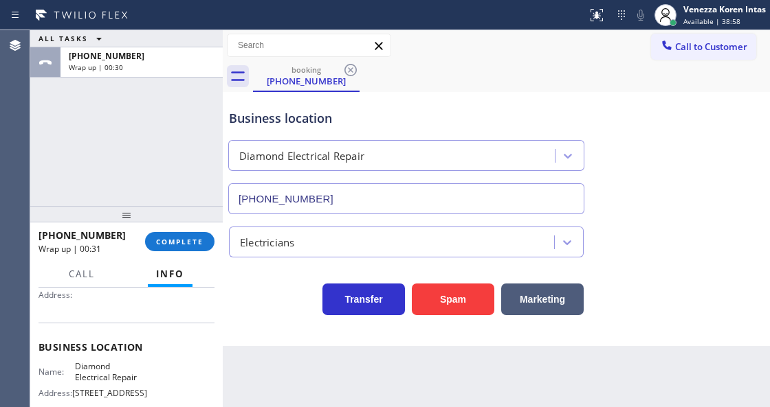
click at [277, 326] on div "Business location Diamond Electrical Repair [PHONE_NUMBER] Electricians Transfe…" at bounding box center [496, 219] width 547 height 254
click at [142, 139] on div "ALL TASKS ALL TASKS ACTIVE TASKS TASKS IN WRAP UP [PHONE_NUMBER] Wrap up | 00:35" at bounding box center [126, 118] width 192 height 176
click at [330, 103] on div "Business location Diamond Electrical Repair [PHONE_NUMBER]" at bounding box center [406, 155] width 360 height 119
drag, startPoint x: 144, startPoint y: 87, endPoint x: 148, endPoint y: 240, distance: 153.3
click at [144, 88] on div "ALL TASKS ALL TASKS ACTIVE TASKS TASKS IN WRAP UP [PHONE_NUMBER] Wrap up | 00:38" at bounding box center [126, 118] width 192 height 176
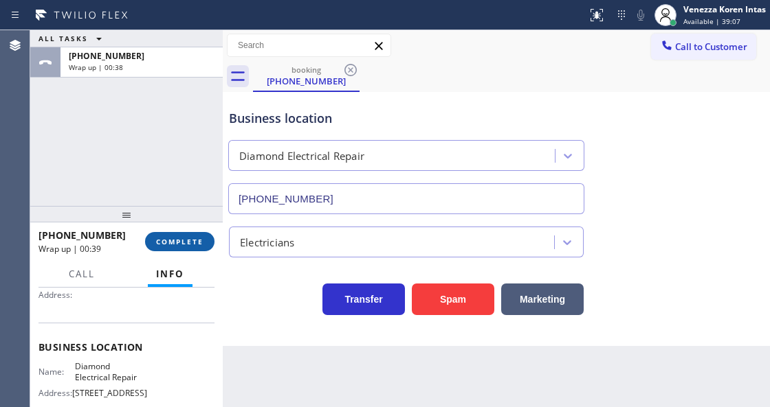
click at [161, 248] on button "COMPLETE" at bounding box center [179, 241] width 69 height 19
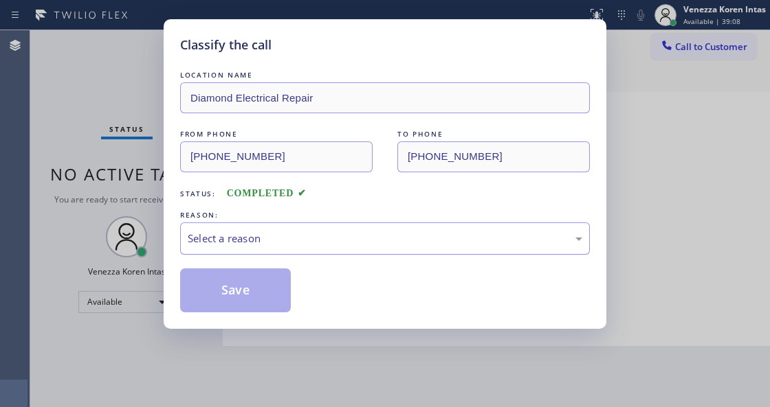
drag, startPoint x: 271, startPoint y: 240, endPoint x: 271, endPoint y: 249, distance: 8.2
click at [271, 243] on div "Select a reason" at bounding box center [385, 239] width 394 height 16
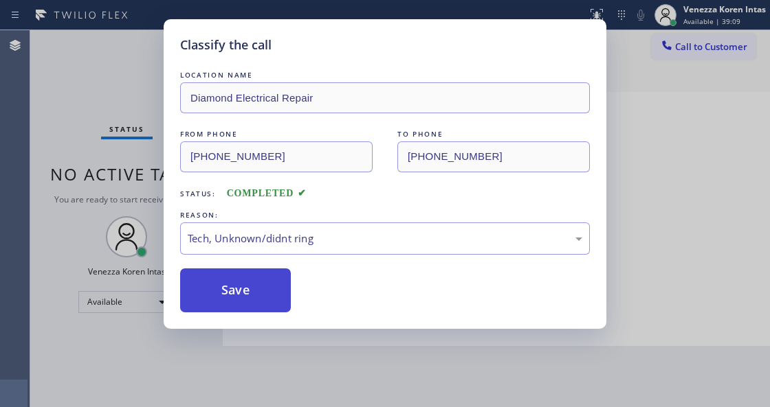
click at [269, 300] on button "Save" at bounding box center [235, 291] width 111 height 44
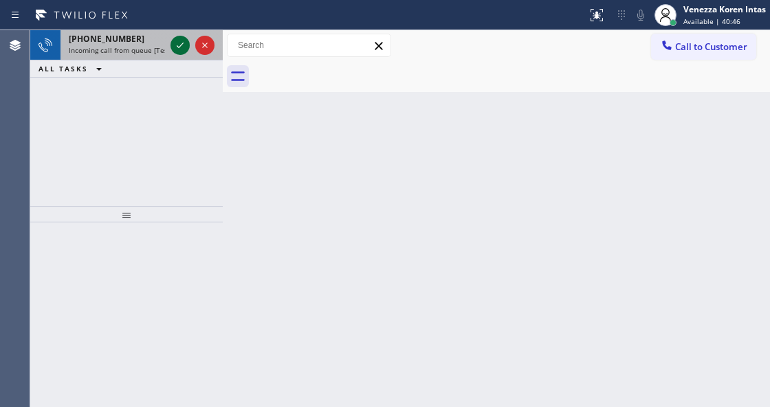
click at [178, 46] on icon at bounding box center [180, 45] width 16 height 16
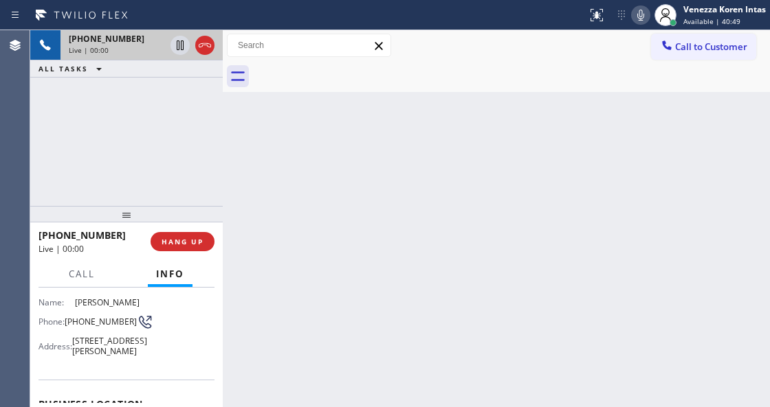
scroll to position [183, 0]
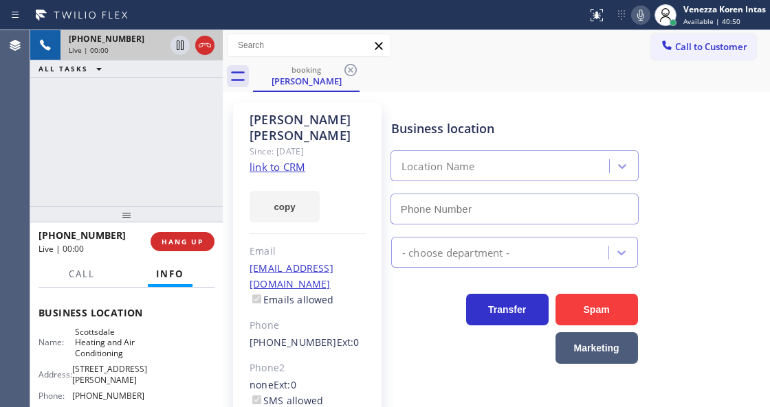
type input "[PHONE_NUMBER]"
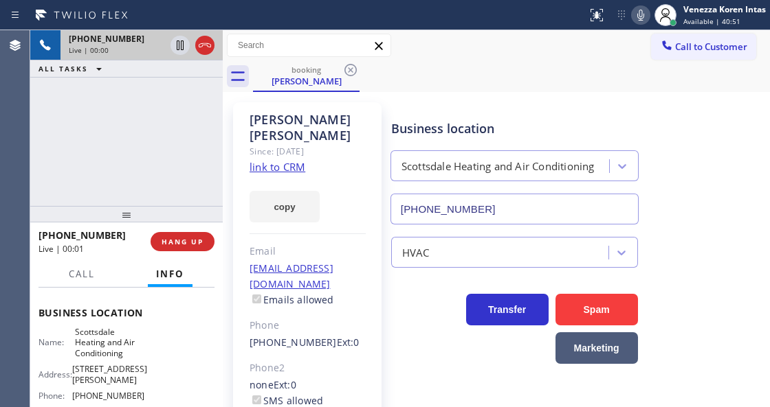
click at [282, 144] on div "Since: [DATE]" at bounding box center [307, 152] width 116 height 16
click at [285, 160] on link "link to CRM" at bounding box center [277, 167] width 56 height 14
click at [631, 14] on div at bounding box center [640, 15] width 19 height 16
click at [176, 45] on icon at bounding box center [180, 45] width 16 height 16
drag, startPoint x: 172, startPoint y: 40, endPoint x: 194, endPoint y: 49, distance: 23.4
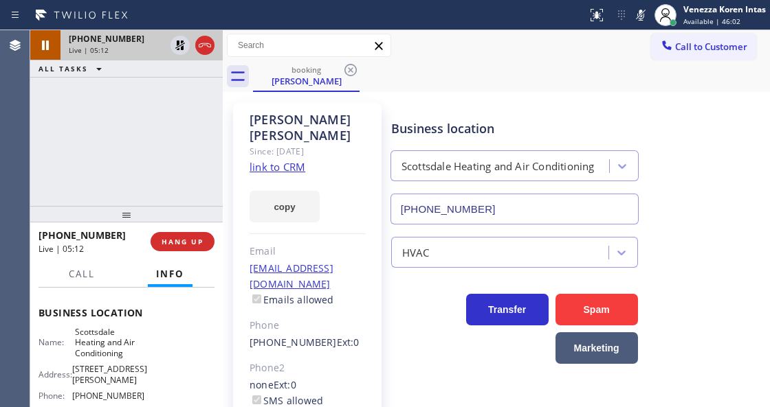
click at [172, 40] on icon at bounding box center [180, 45] width 16 height 16
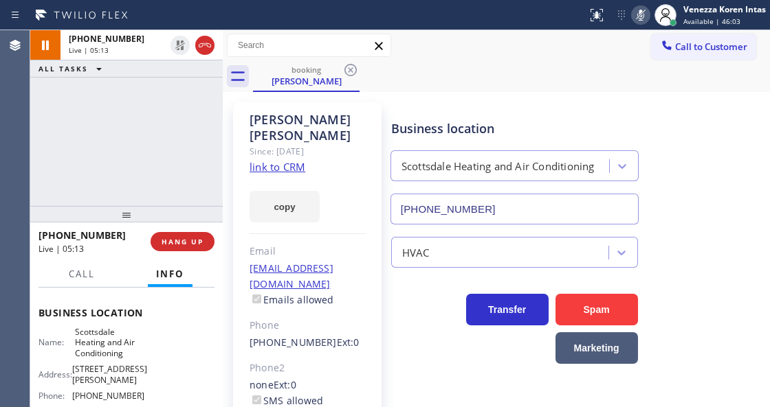
click at [647, 22] on icon at bounding box center [640, 15] width 16 height 16
click at [639, 19] on icon at bounding box center [640, 15] width 7 height 11
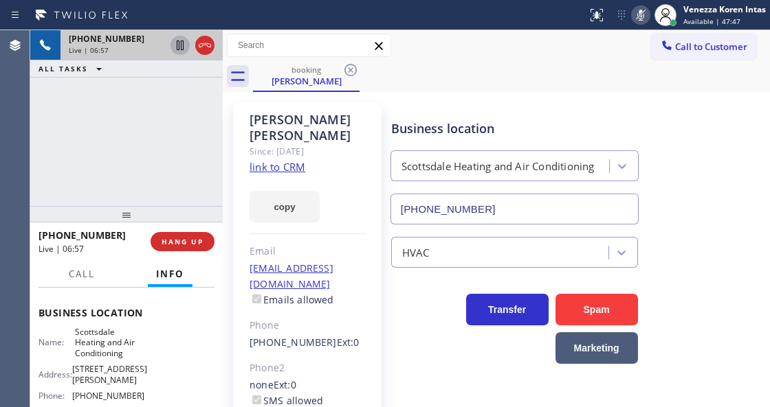
click at [181, 47] on icon at bounding box center [180, 45] width 16 height 16
click at [638, 21] on icon at bounding box center [640, 15] width 16 height 16
click at [184, 42] on icon at bounding box center [180, 45] width 16 height 16
click at [208, 133] on div "[PHONE_NUMBER] Live | 09:12 ALL TASKS ALL TASKS ACTIVE TASKS TASKS IN WRAP UP" at bounding box center [126, 118] width 192 height 176
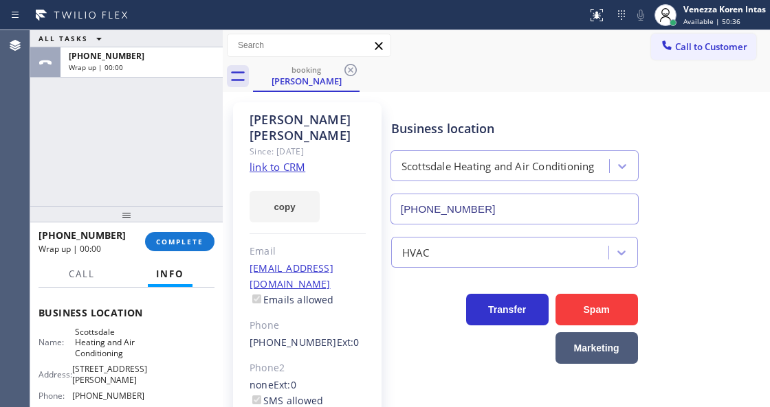
click at [194, 162] on div "ALL TASKS ALL TASKS ACTIVE TASKS TASKS IN WRAP UP [PHONE_NUMBER] Wrap up | 00:00" at bounding box center [126, 118] width 192 height 176
drag, startPoint x: 203, startPoint y: 250, endPoint x: 296, endPoint y: 249, distance: 93.5
click at [202, 250] on button "COMPLETE" at bounding box center [179, 241] width 69 height 19
click at [344, 245] on div "Classify the call LOCATION NAME FixIt Appliance Crew FROM PHONE [PHONE_NUMBER] …" at bounding box center [399, 218] width 739 height 377
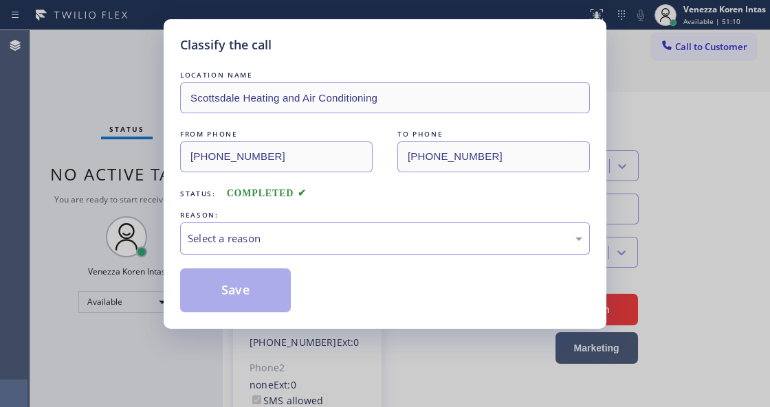
click at [344, 245] on div "Select a reason" at bounding box center [385, 239] width 394 height 16
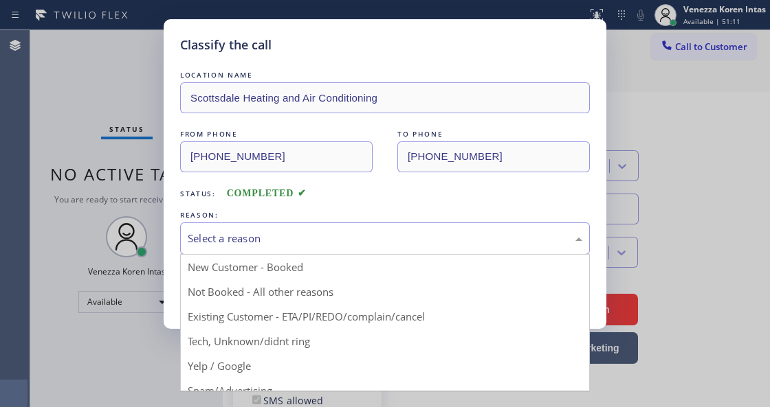
drag, startPoint x: 377, startPoint y: 340, endPoint x: 301, endPoint y: 306, distance: 83.0
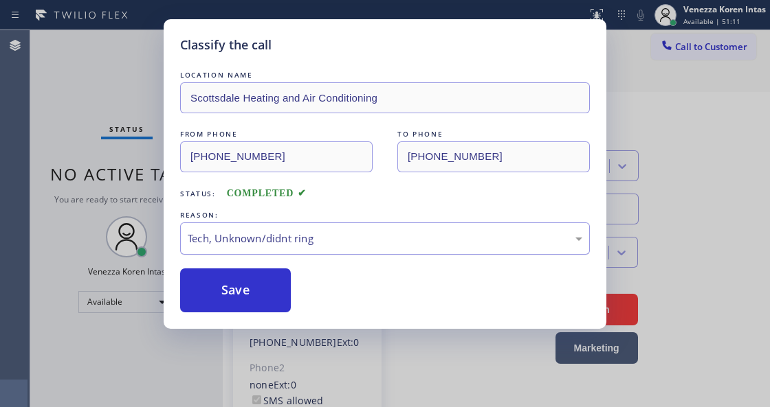
click at [285, 240] on div "Tech, Unknown/didnt ring" at bounding box center [385, 239] width 394 height 16
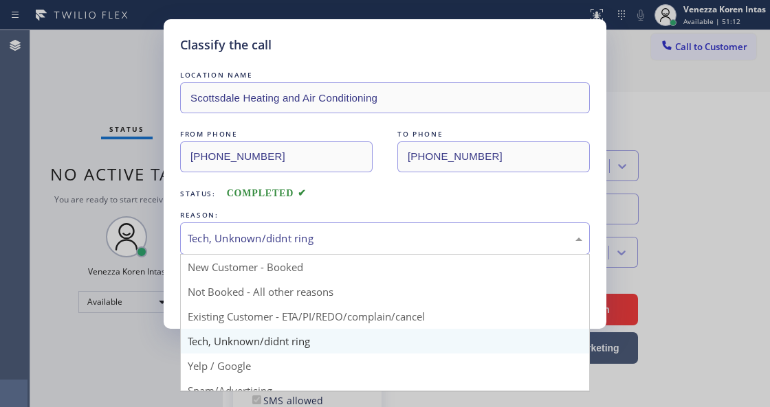
drag, startPoint x: 305, startPoint y: 319, endPoint x: 291, endPoint y: 317, distance: 13.9
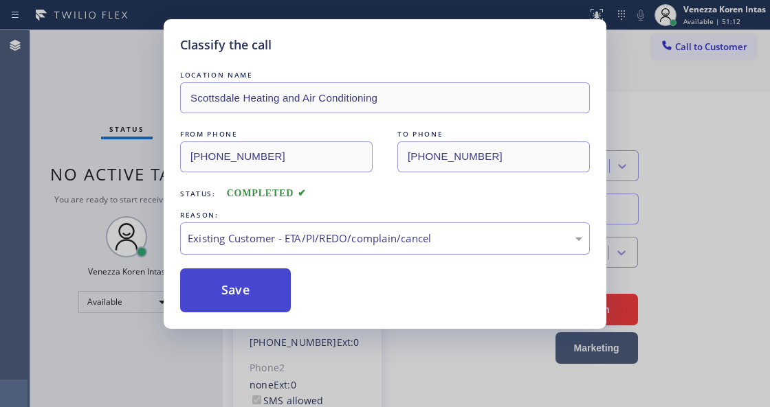
click at [282, 312] on button "Save" at bounding box center [235, 291] width 111 height 44
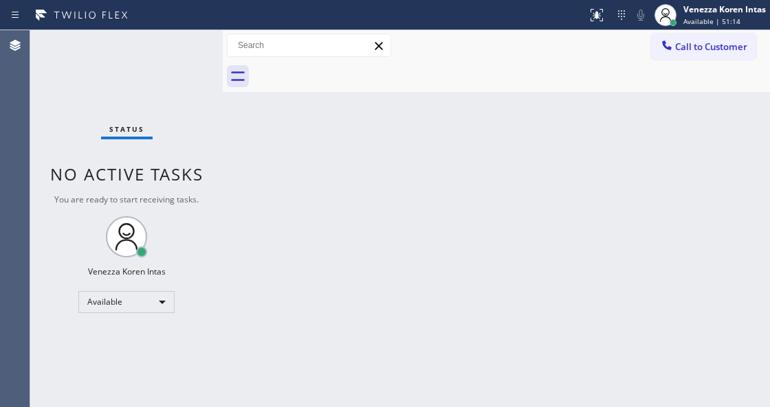
click at [177, 66] on div "Status No active tasks You are ready to start receiving tasks. Venezza Koren In…" at bounding box center [126, 218] width 192 height 377
click at [159, 65] on div "Status No active tasks You are ready to start receiving tasks. Venezza Koren In…" at bounding box center [126, 218] width 192 height 377
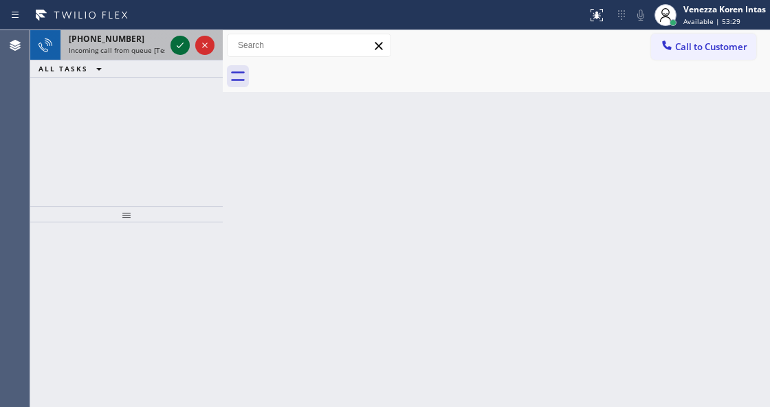
click at [180, 43] on icon at bounding box center [180, 45] width 16 height 16
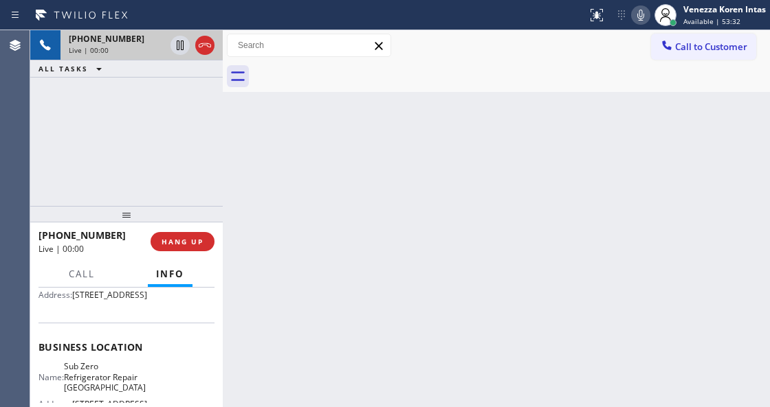
scroll to position [229, 0]
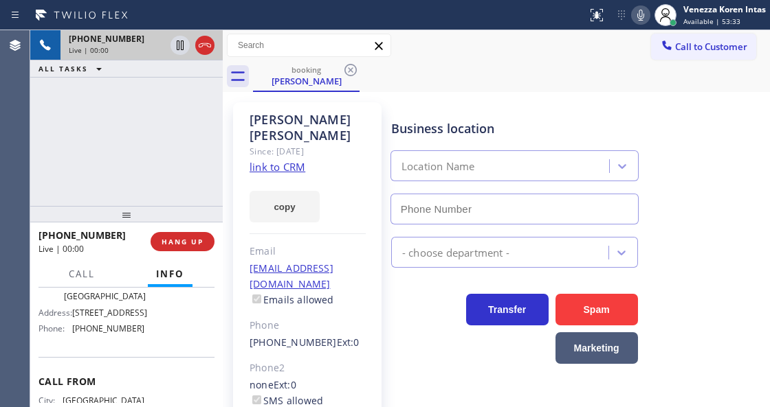
type input "[PHONE_NUMBER]"
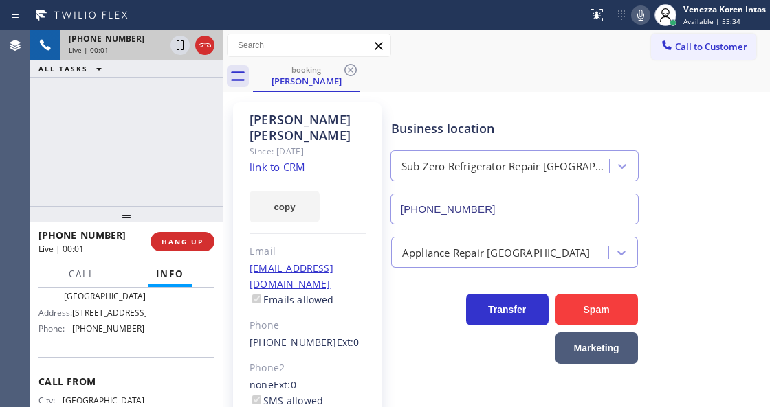
click at [286, 160] on link "link to CRM" at bounding box center [277, 167] width 56 height 14
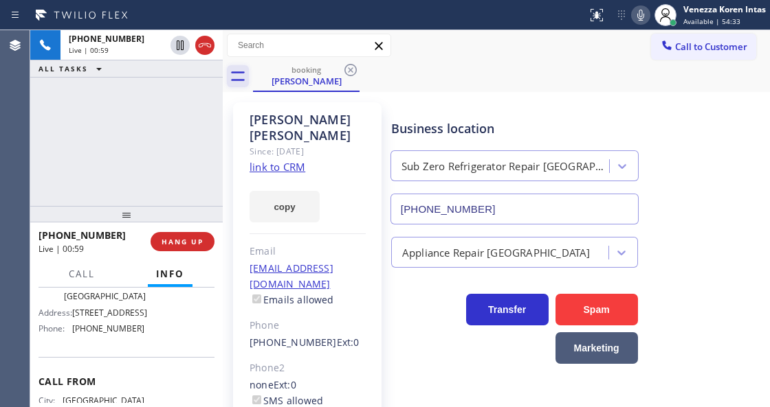
drag, startPoint x: 201, startPoint y: 41, endPoint x: 234, endPoint y: 75, distance: 47.1
click at [201, 43] on icon at bounding box center [205, 45] width 16 height 16
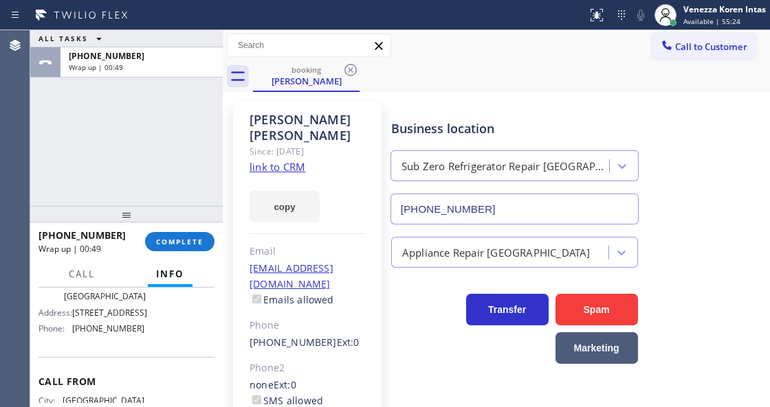
click at [161, 150] on div "ALL TASKS ALL TASKS ACTIVE TASKS TASKS IN WRAP UP [PHONE_NUMBER] Wrap up | 00:49" at bounding box center [126, 118] width 192 height 176
drag, startPoint x: 180, startPoint y: 188, endPoint x: 17, endPoint y: 154, distance: 166.4
click at [179, 188] on div "ALL TASKS ALL TASKS ACTIVE TASKS TASKS IN WRAP UP [PHONE_NUMBER] Wrap up | 01:05" at bounding box center [126, 118] width 192 height 176
click at [181, 238] on span "COMPLETE" at bounding box center [179, 242] width 47 height 10
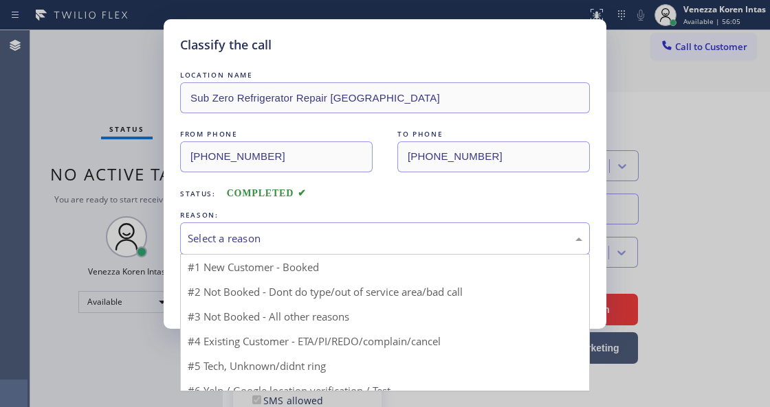
click at [287, 250] on div "Select a reason" at bounding box center [385, 239] width 410 height 32
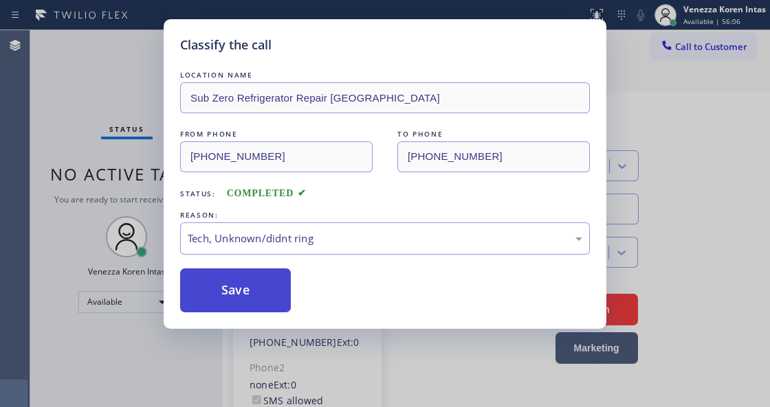
click at [264, 300] on button "Save" at bounding box center [235, 291] width 111 height 44
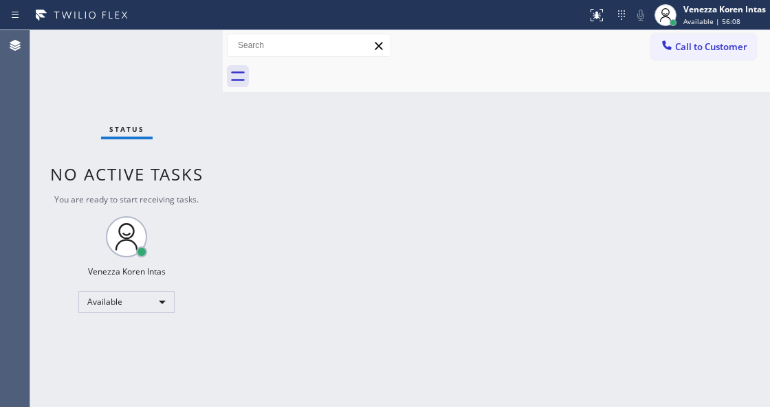
click at [202, 43] on div "Status No active tasks You are ready to start receiving tasks. Venezza Koren In…" at bounding box center [126, 218] width 192 height 377
click at [181, 56] on div "Status No active tasks You are ready to start receiving tasks. Venezza Koren In…" at bounding box center [126, 218] width 192 height 377
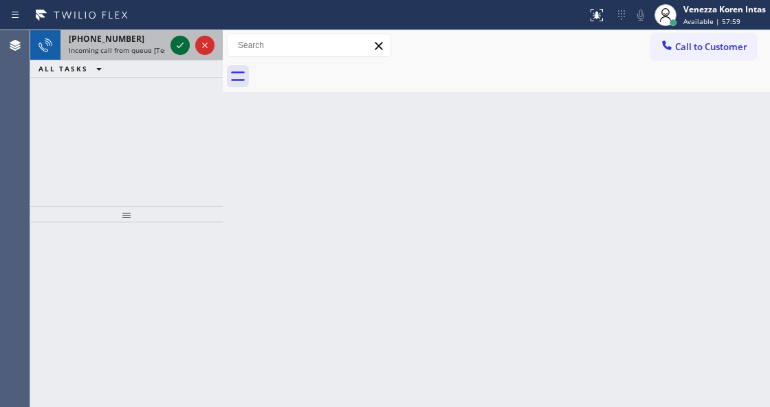
click at [175, 47] on icon at bounding box center [180, 45] width 16 height 16
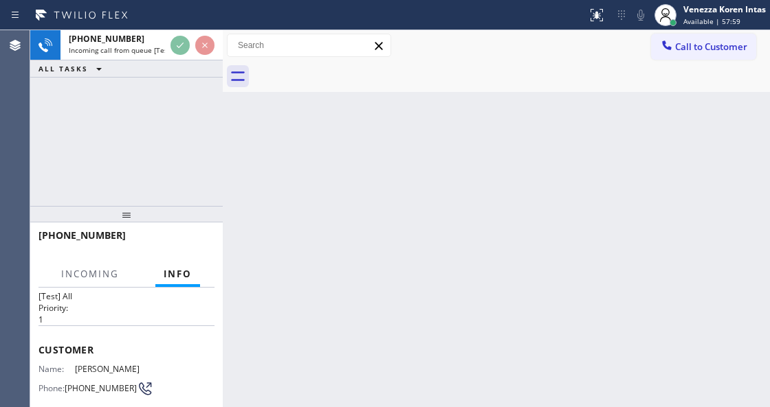
scroll to position [45, 0]
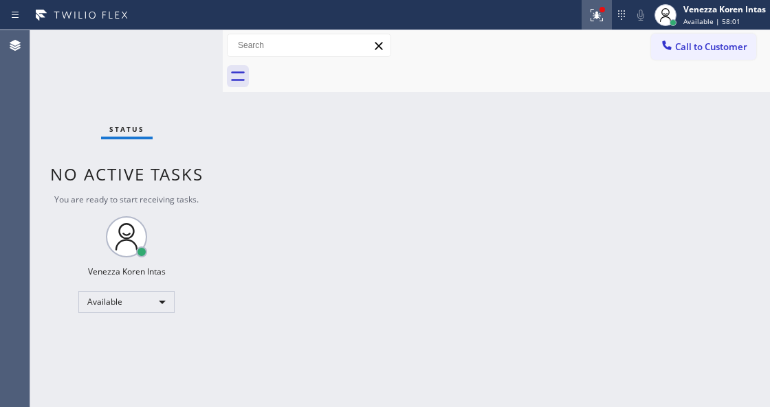
click at [606, 3] on button at bounding box center [596, 15] width 30 height 30
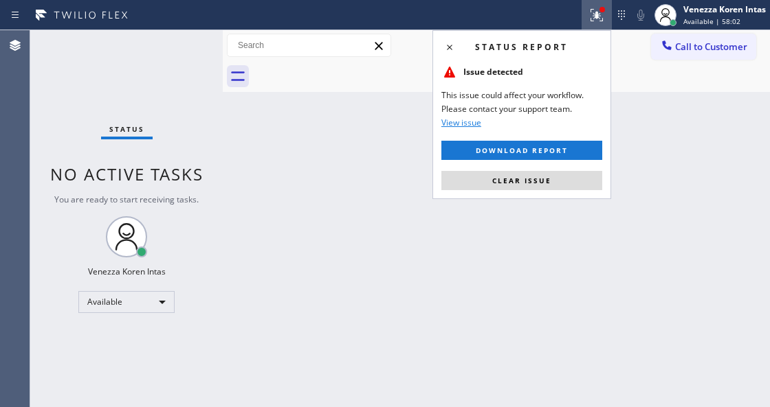
drag, startPoint x: 561, startPoint y: 181, endPoint x: 251, endPoint y: 91, distance: 322.2
click at [559, 181] on button "Clear issue" at bounding box center [521, 180] width 161 height 19
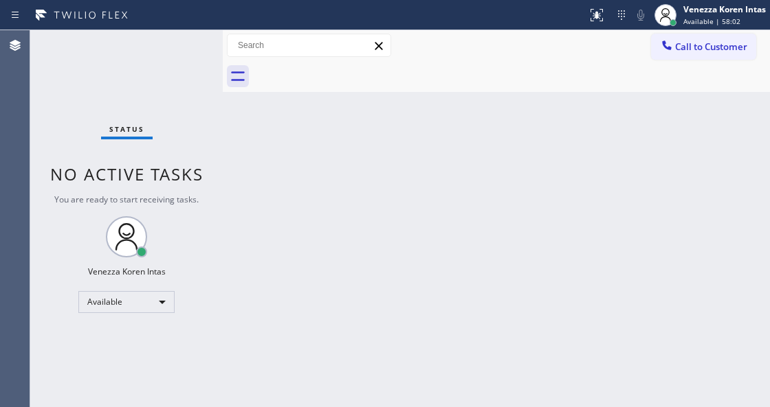
click at [179, 44] on div "Status No active tasks You are ready to start receiving tasks. Venezza Koren In…" at bounding box center [126, 218] width 192 height 377
click at [165, 74] on div "Status No active tasks You are ready to start receiving tasks. Venezza Koren In…" at bounding box center [126, 218] width 192 height 377
click at [175, 67] on div "Status No active tasks You are ready to start receiving tasks. Venezza Koren In…" at bounding box center [126, 218] width 192 height 377
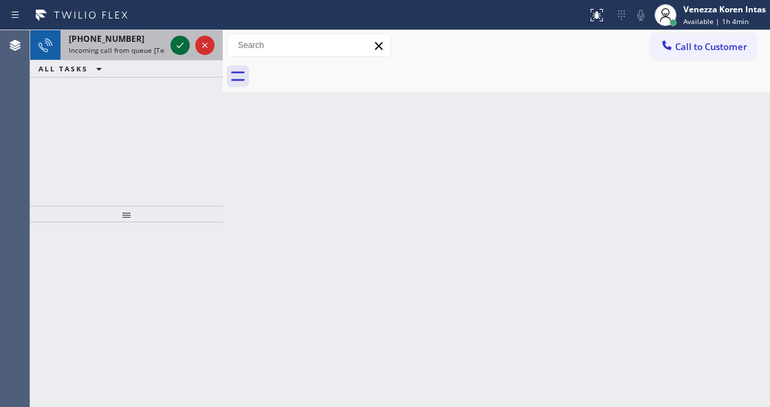
click at [180, 49] on icon at bounding box center [180, 45] width 16 height 16
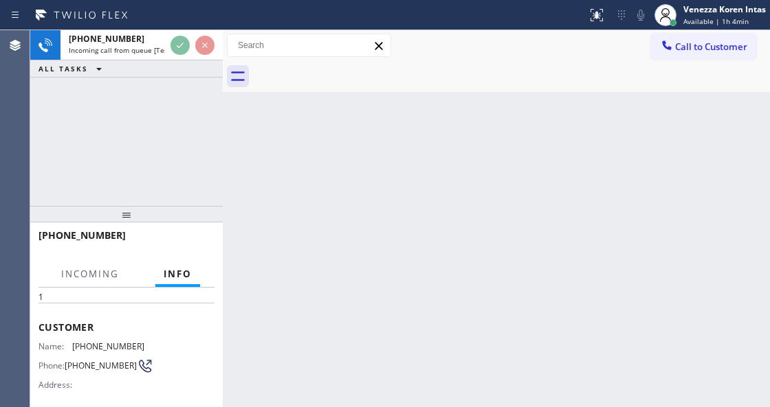
scroll to position [137, 0]
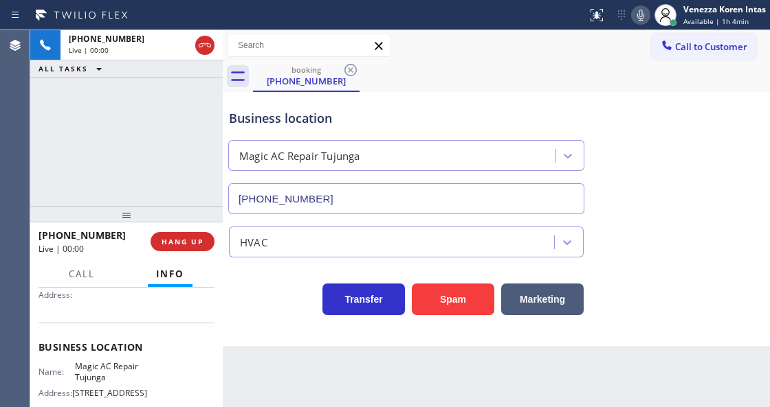
type input "[PHONE_NUMBER]"
drag, startPoint x: 641, startPoint y: 16, endPoint x: 638, endPoint y: 32, distance: 16.2
click at [640, 19] on icon at bounding box center [640, 15] width 16 height 16
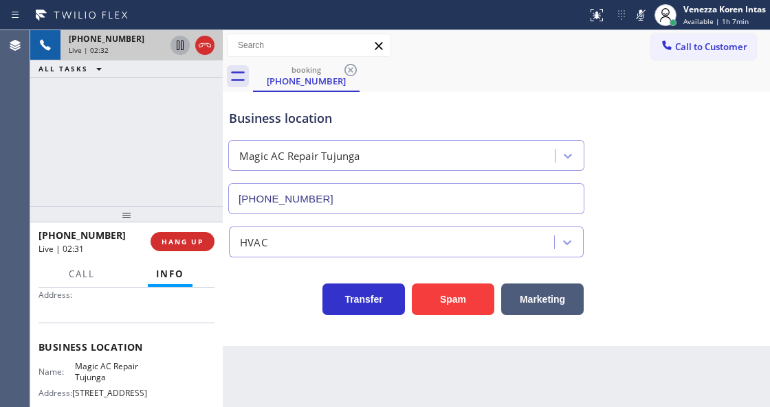
click at [183, 47] on icon at bounding box center [180, 46] width 7 height 10
click at [636, 17] on rect at bounding box center [641, 14] width 10 height 10
click at [181, 46] on icon at bounding box center [180, 46] width 10 height 10
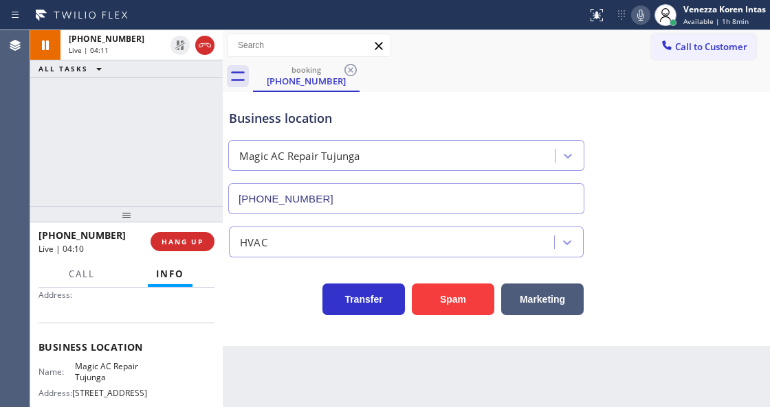
click at [459, 82] on div "booking [PHONE_NUMBER]" at bounding box center [511, 76] width 517 height 31
drag, startPoint x: 76, startPoint y: 366, endPoint x: 113, endPoint y: 379, distance: 39.6
click at [113, 379] on span "Magic AC Repair Tujunga" at bounding box center [109, 371] width 69 height 21
copy span "Magic AC Repair Tujunga"
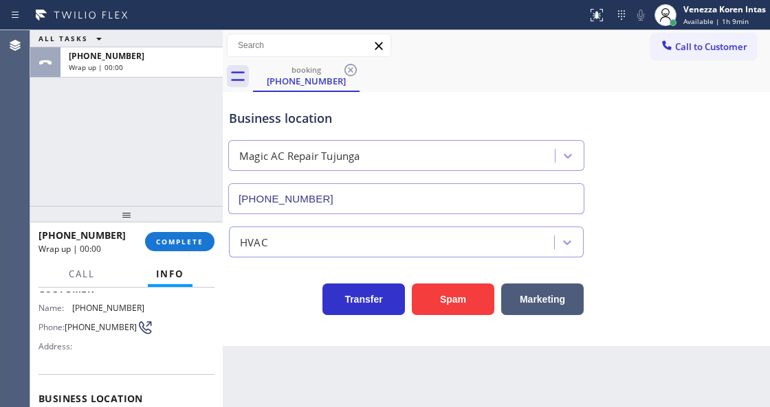
scroll to position [0, 0]
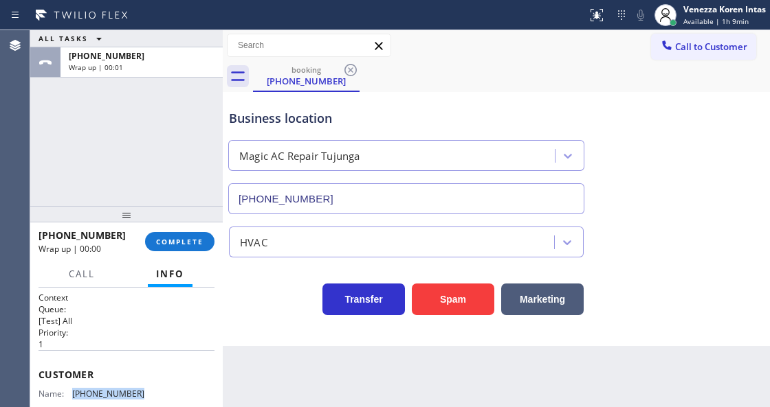
drag, startPoint x: 150, startPoint y: 385, endPoint x: 69, endPoint y: 385, distance: 81.1
copy div "[PHONE_NUMBER]"
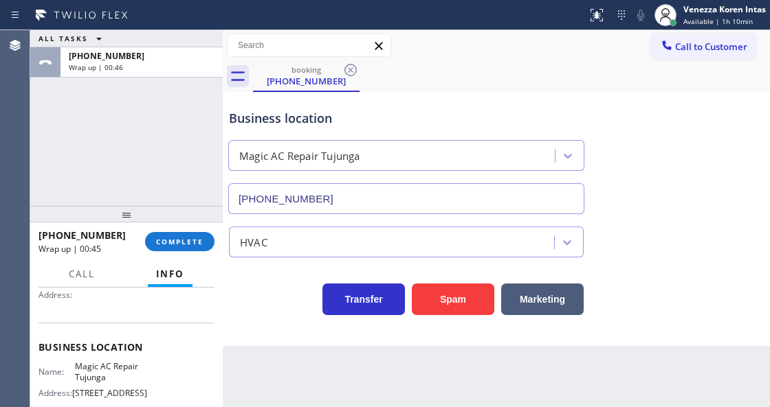
scroll to position [183, 0]
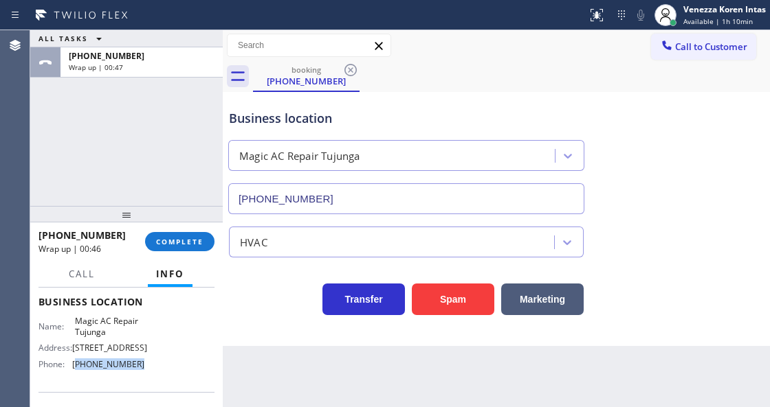
drag, startPoint x: 142, startPoint y: 375, endPoint x: 76, endPoint y: 375, distance: 66.0
click at [76, 375] on div "Name: Magic AC Repair Tujunga Address: [STREET_ADDRESS] Phone: [PHONE_NUMBER]" at bounding box center [126, 345] width 176 height 59
copy span "747) 231-3204"
drag, startPoint x: 203, startPoint y: 240, endPoint x: 287, endPoint y: 236, distance: 83.9
click at [203, 240] on button "COMPLETE" at bounding box center [179, 241] width 69 height 19
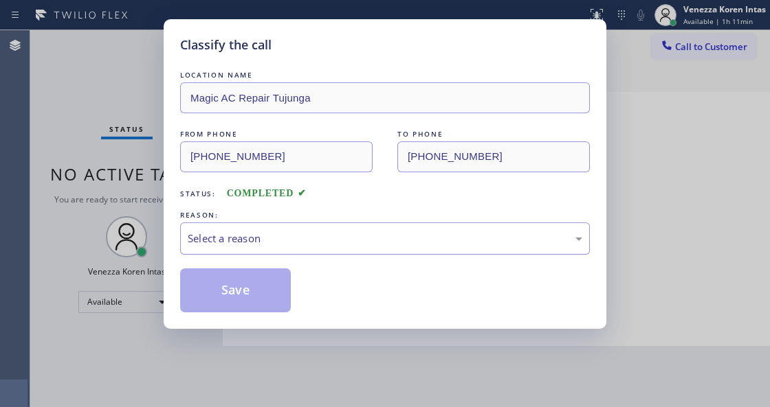
drag, startPoint x: 308, startPoint y: 244, endPoint x: 307, endPoint y: 251, distance: 7.6
click at [307, 251] on div "Select a reason" at bounding box center [385, 239] width 410 height 32
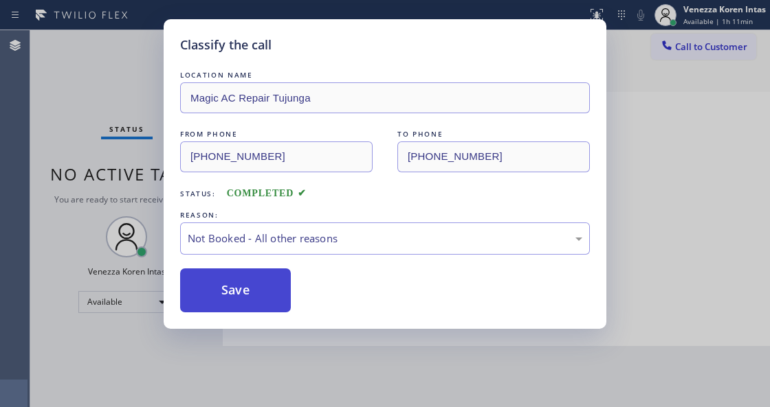
click at [247, 284] on button "Save" at bounding box center [235, 291] width 111 height 44
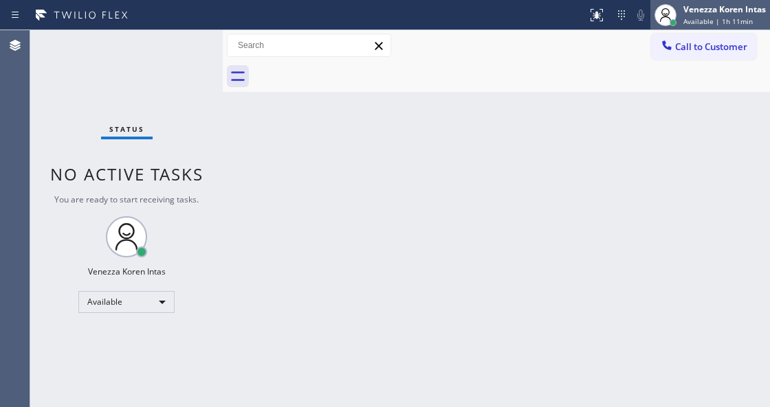
click at [695, 7] on div "Venezza Koren Intas" at bounding box center [724, 9] width 82 height 12
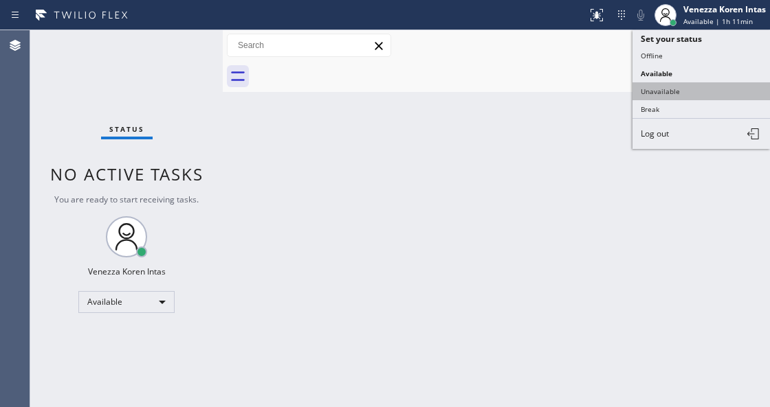
click at [685, 92] on button "Unavailable" at bounding box center [700, 91] width 137 height 18
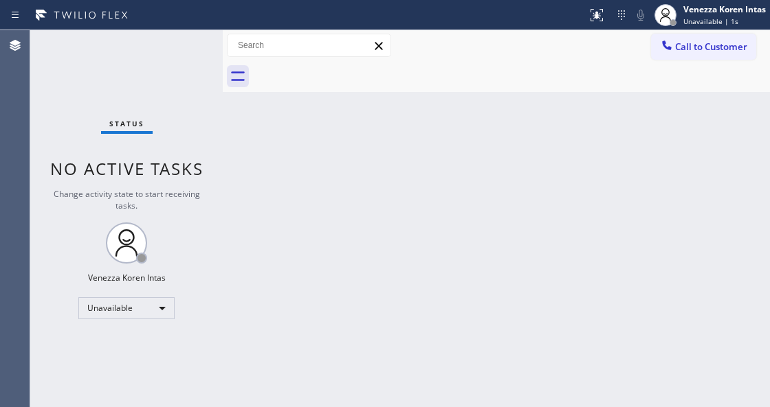
click at [99, 96] on div "Status No active tasks Change activity state to start receiving tasks. Venezza …" at bounding box center [126, 218] width 192 height 377
click at [684, 8] on div "Venezza Koren Intas" at bounding box center [724, 9] width 82 height 12
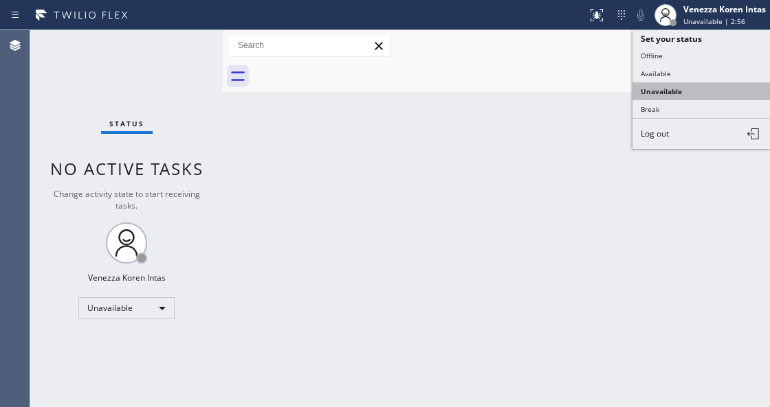
click at [662, 90] on button "Unavailable" at bounding box center [700, 91] width 137 height 18
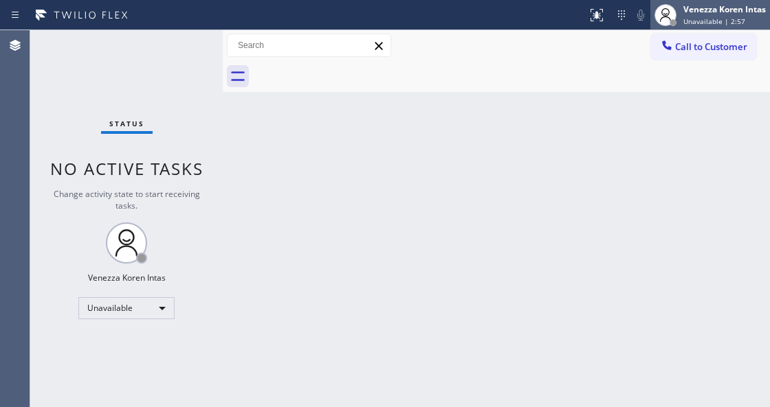
click at [680, 24] on div "Venezza Koren Intas Unavailable | 2:57" at bounding box center [724, 15] width 89 height 24
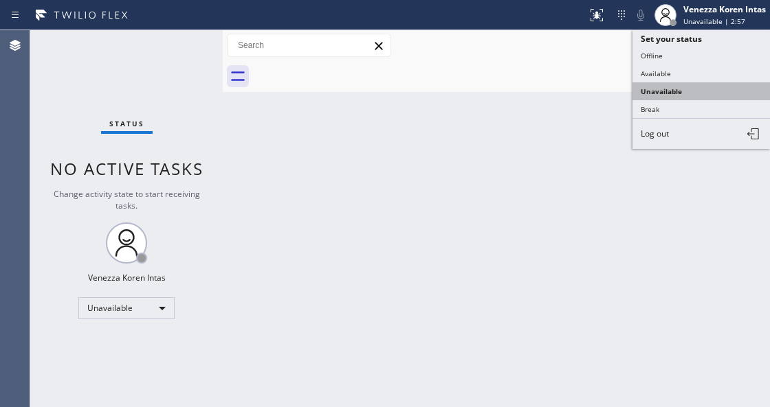
click at [664, 82] on button "Unavailable" at bounding box center [700, 91] width 137 height 18
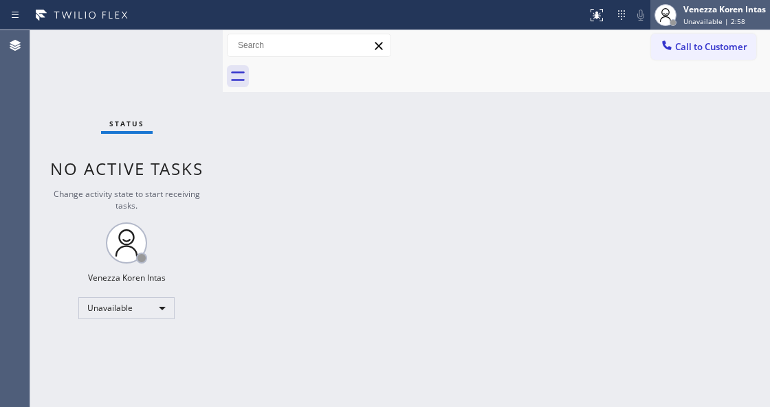
click at [677, 21] on div at bounding box center [665, 15] width 30 height 30
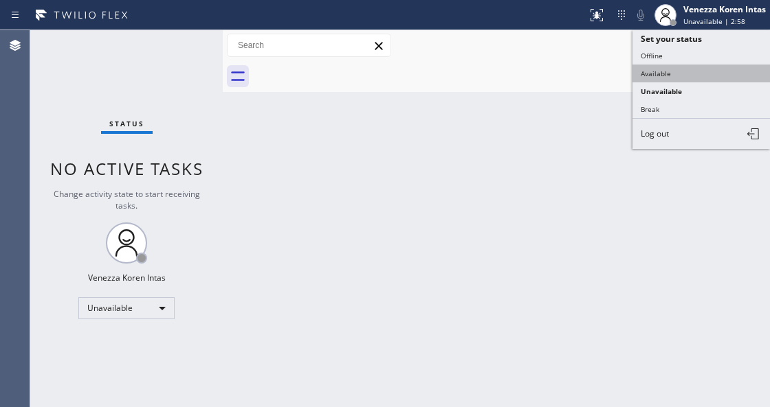
click at [665, 68] on button "Available" at bounding box center [700, 74] width 137 height 18
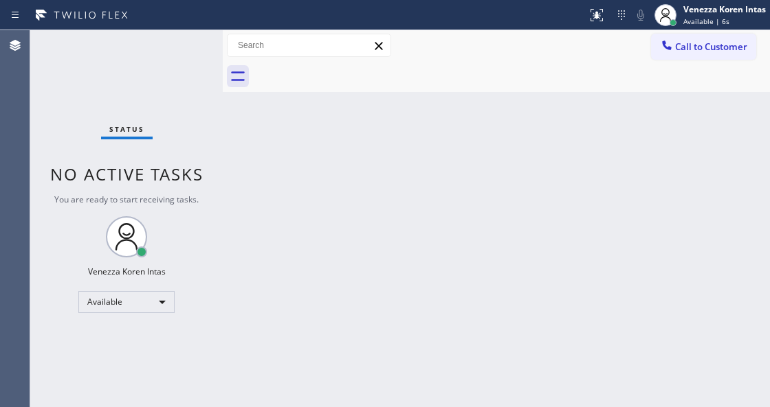
drag, startPoint x: 242, startPoint y: 213, endPoint x: 158, endPoint y: 208, distance: 84.0
click at [242, 213] on div "Back to Dashboard Change Sender ID Customers Technicians Select a contact Outbo…" at bounding box center [496, 218] width 547 height 377
click at [197, 29] on div "Status report No issues detected If you experience an issue, please download th…" at bounding box center [385, 15] width 770 height 30
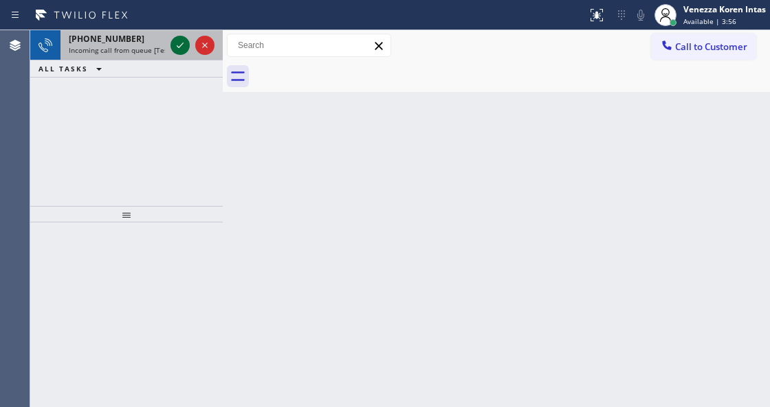
click at [187, 44] on icon at bounding box center [180, 45] width 16 height 16
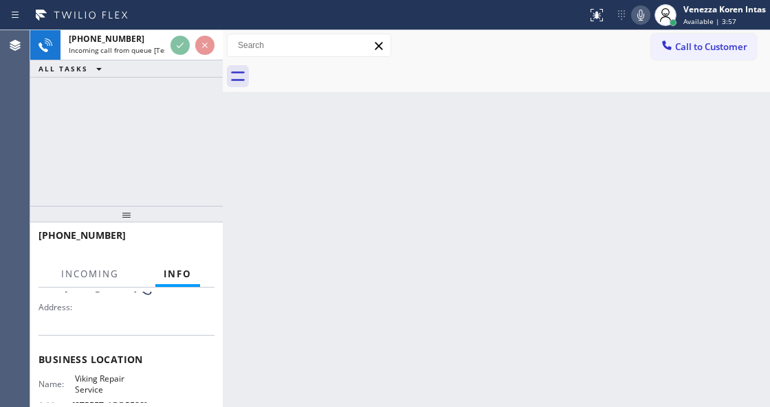
scroll to position [137, 0]
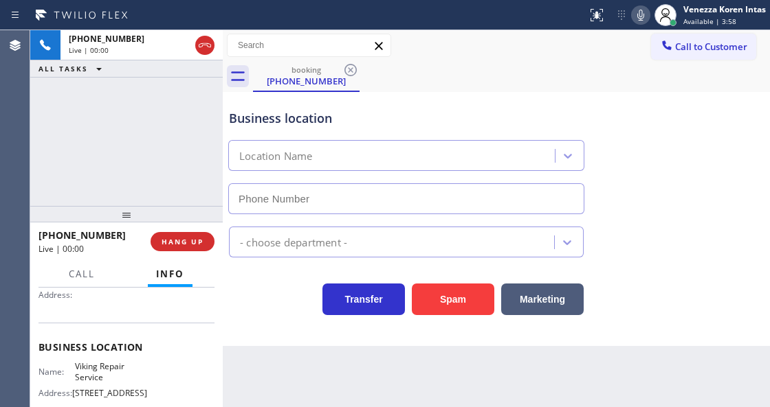
type input "[PHONE_NUMBER]"
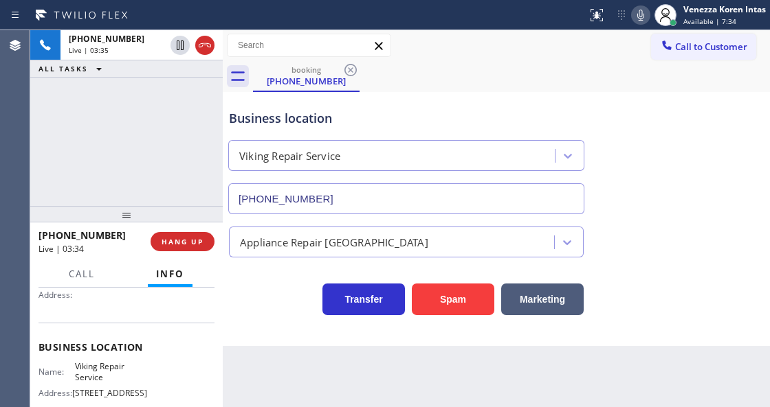
click at [486, 72] on div "booking [PHONE_NUMBER]" at bounding box center [511, 76] width 517 height 31
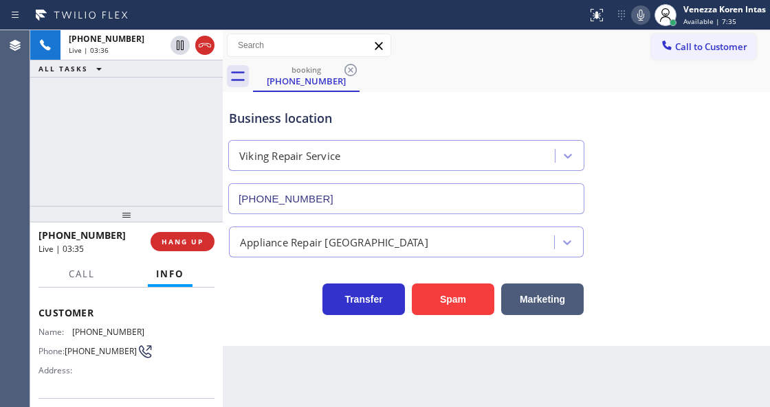
scroll to position [45, 0]
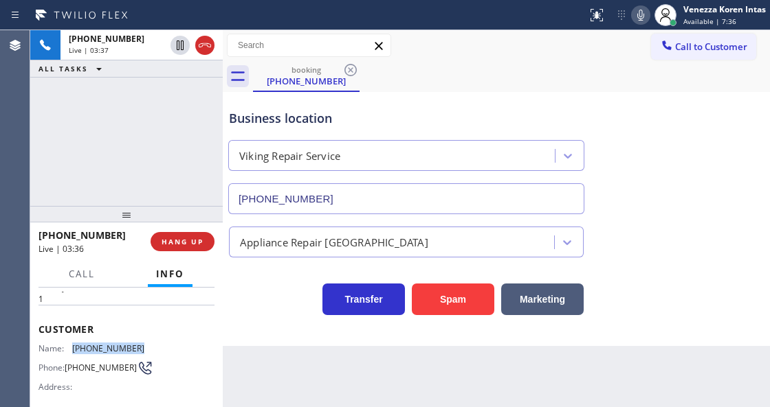
drag, startPoint x: 124, startPoint y: 341, endPoint x: 74, endPoint y: 341, distance: 49.5
click at [74, 344] on div "Name: [PHONE_NUMBER] Phone: [PHONE_NUMBER] Address:" at bounding box center [126, 371] width 176 height 54
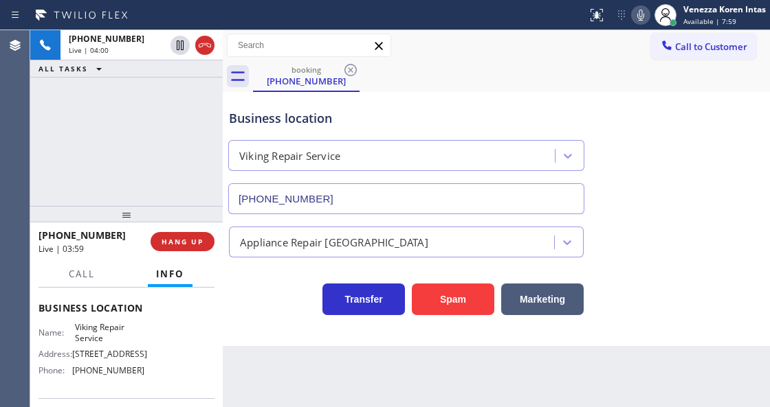
scroll to position [183, 0]
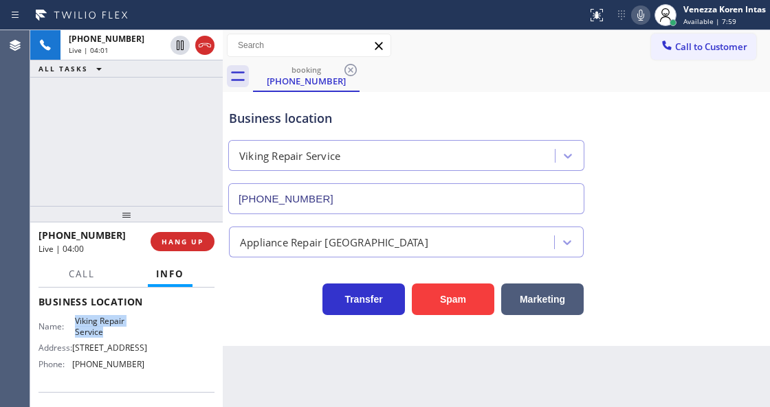
drag, startPoint x: 104, startPoint y: 326, endPoint x: 128, endPoint y: 333, distance: 24.2
click at [128, 333] on div "Name: Viking Repair Service" at bounding box center [91, 326] width 106 height 21
click at [485, 38] on div "Call to Customer Outbound call Location American Service Alliance [GEOGRAPHIC_D…" at bounding box center [496, 46] width 547 height 24
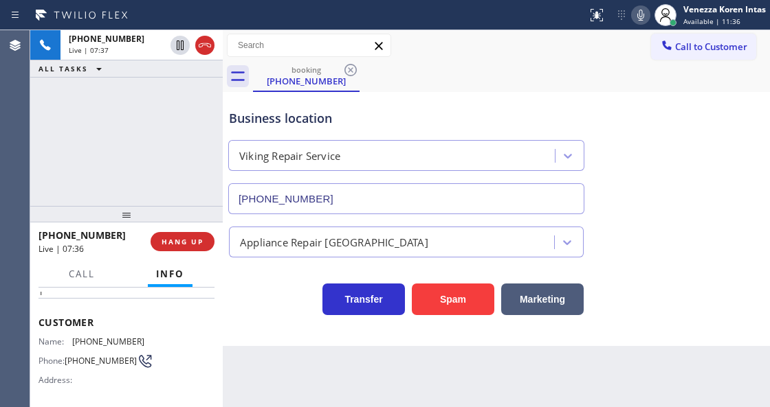
scroll to position [0, 0]
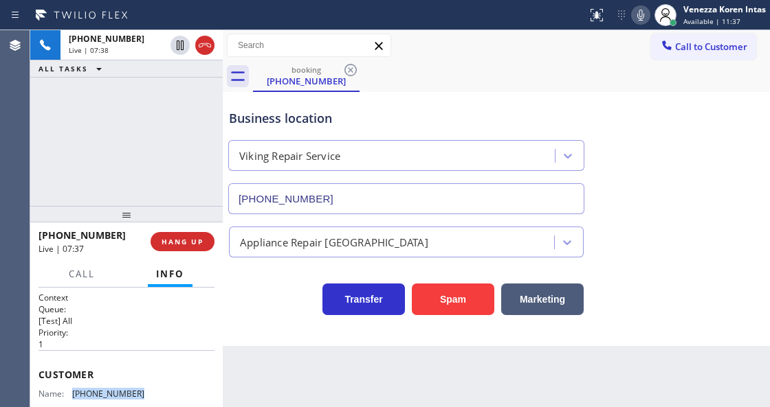
drag, startPoint x: 117, startPoint y: 388, endPoint x: 74, endPoint y: 387, distance: 44.0
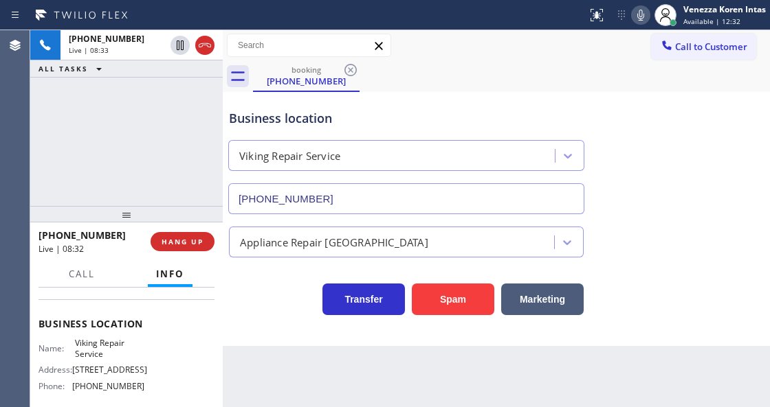
scroll to position [183, 0]
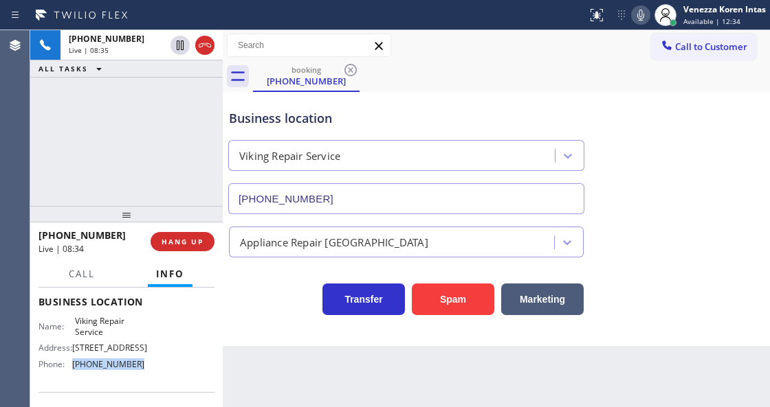
drag, startPoint x: 143, startPoint y: 364, endPoint x: 74, endPoint y: 361, distance: 68.8
click at [74, 361] on div "Name: Viking Repair Service Address: [STREET_ADDRESS] Phone: [PHONE_NUMBER]" at bounding box center [126, 345] width 176 height 59
click at [403, 66] on div "booking [PHONE_NUMBER]" at bounding box center [511, 76] width 517 height 31
click at [479, 59] on div "Call to Customer Outbound call Location American Service Alliance [GEOGRAPHIC_D…" at bounding box center [496, 45] width 547 height 31
click at [436, 70] on div "booking [PHONE_NUMBER]" at bounding box center [511, 76] width 517 height 31
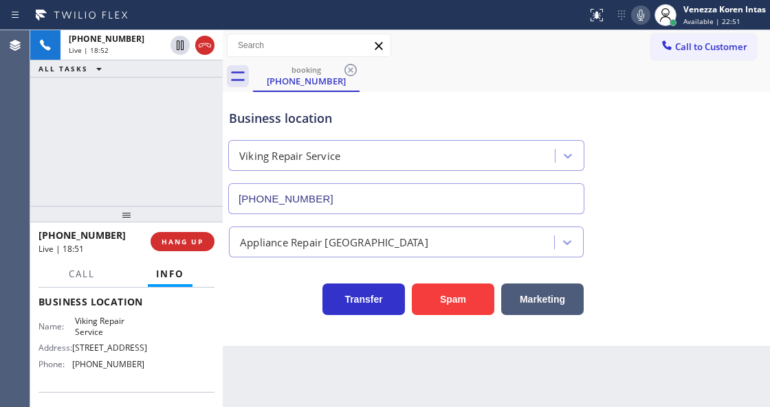
click at [456, 36] on div "Call to Customer Outbound call Location American Service Alliance [GEOGRAPHIC_D…" at bounding box center [496, 46] width 547 height 24
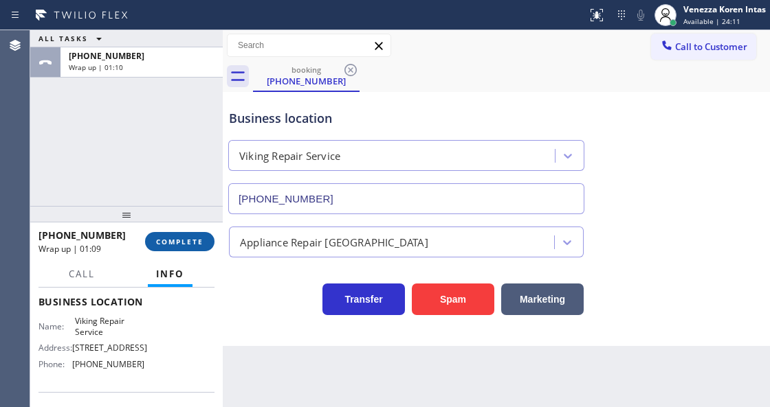
drag, startPoint x: 170, startPoint y: 243, endPoint x: 267, endPoint y: 305, distance: 114.7
click at [170, 242] on span "COMPLETE" at bounding box center [179, 242] width 47 height 10
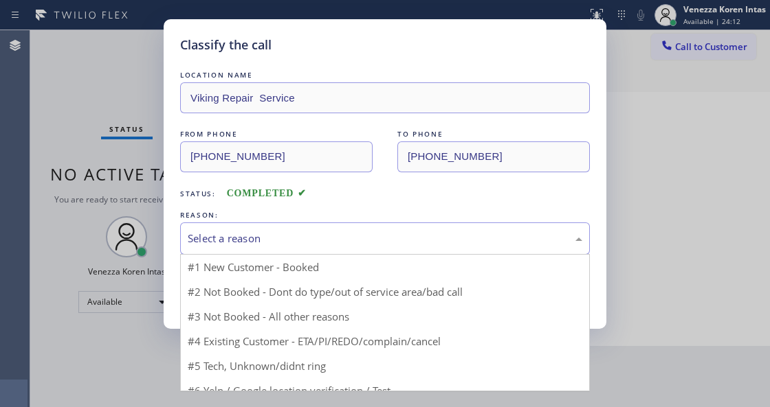
click at [302, 236] on div "Select a reason" at bounding box center [385, 239] width 394 height 16
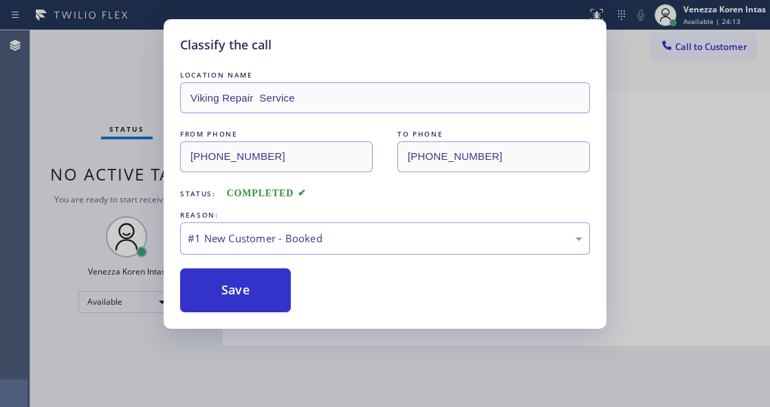
drag, startPoint x: 278, startPoint y: 271, endPoint x: 301, endPoint y: 167, distance: 106.3
click at [275, 273] on button "Save" at bounding box center [235, 291] width 111 height 44
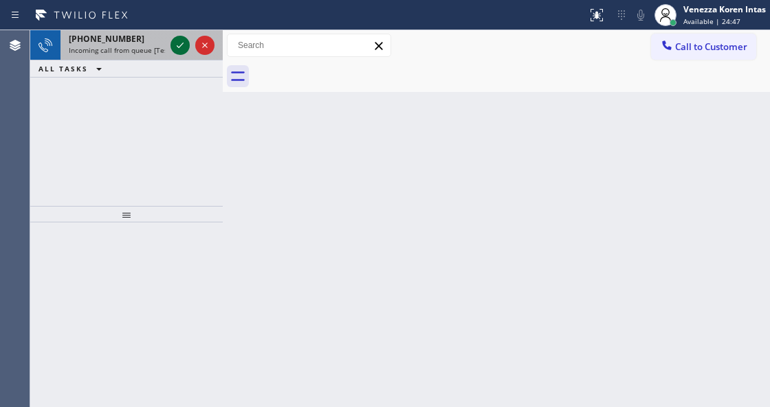
click at [180, 44] on icon at bounding box center [180, 45] width 16 height 16
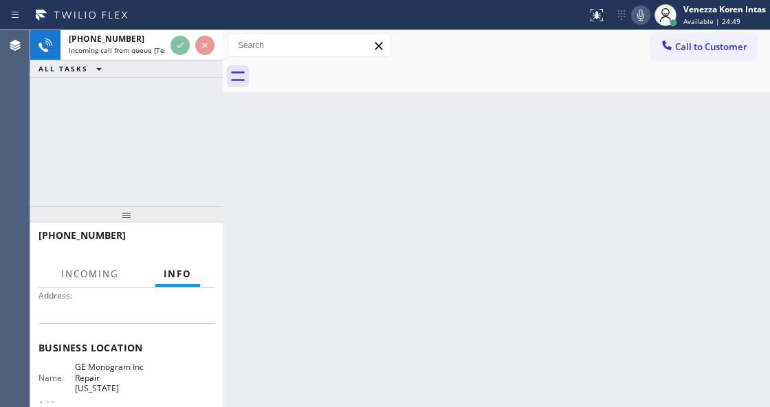
scroll to position [137, 0]
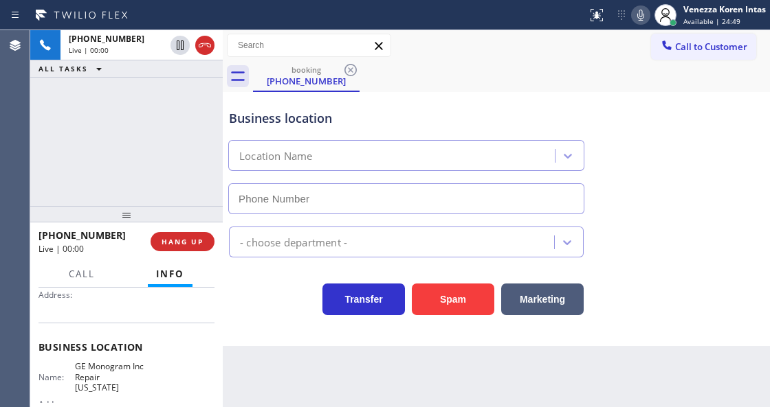
type input "[PHONE_NUMBER]"
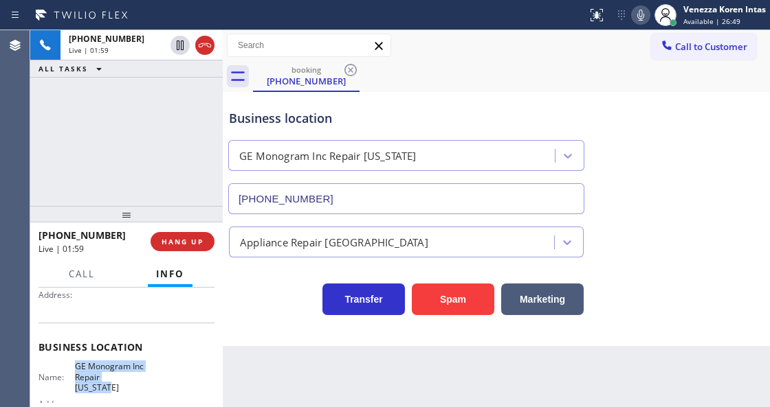
drag, startPoint x: 70, startPoint y: 363, endPoint x: 101, endPoint y: 386, distance: 38.8
click at [101, 386] on div "Name: GE Monogram Inc Repair [US_STATE]" at bounding box center [91, 377] width 106 height 32
drag, startPoint x: 647, startPoint y: 14, endPoint x: 636, endPoint y: 31, distance: 20.2
click at [647, 15] on icon at bounding box center [640, 15] width 16 height 16
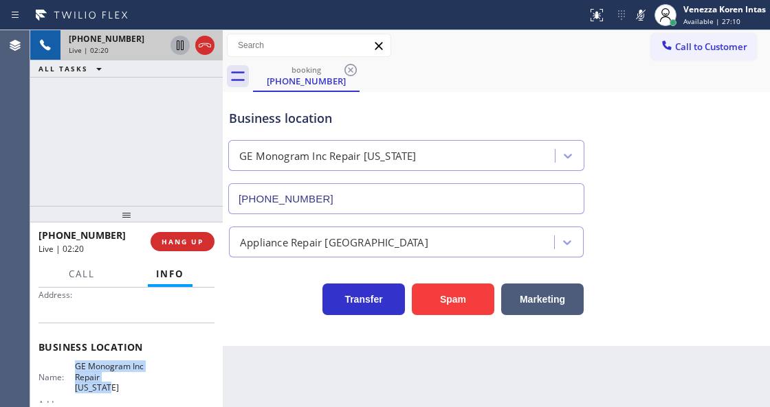
click at [179, 48] on icon at bounding box center [180, 45] width 16 height 16
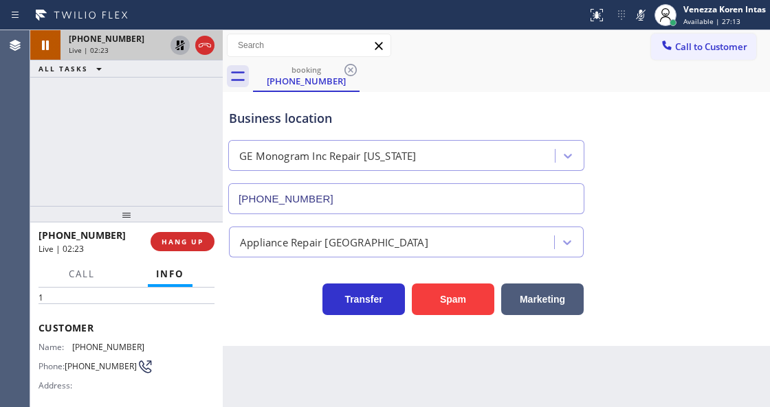
scroll to position [45, 0]
drag, startPoint x: 155, startPoint y: 338, endPoint x: 69, endPoint y: 345, distance: 86.2
click at [69, 345] on div "Customer Name: [PHONE_NUMBER] Phone: [PHONE_NUMBER] Address:" at bounding box center [126, 360] width 176 height 110
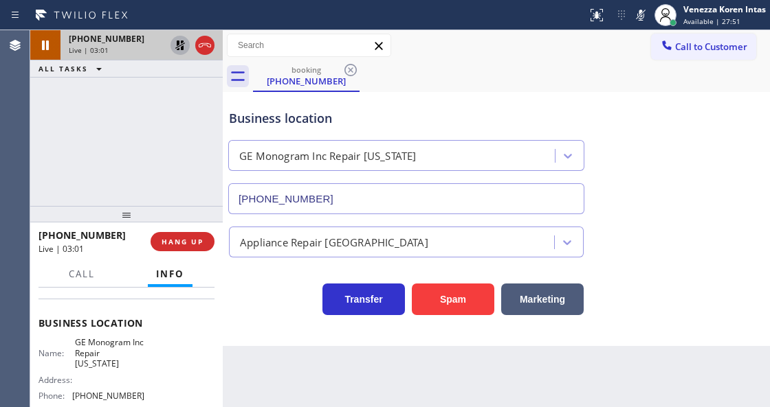
scroll to position [183, 0]
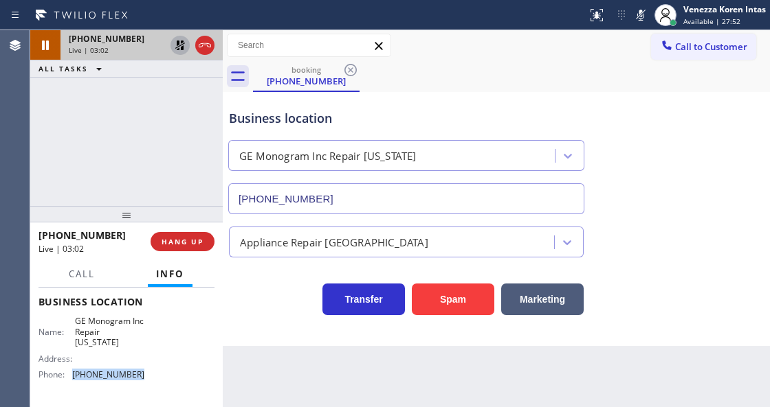
drag, startPoint x: 142, startPoint y: 373, endPoint x: 74, endPoint y: 374, distance: 68.0
click at [74, 374] on div "Name: GE Monogram Inc Repair [US_STATE] Address: Phone: [PHONE_NUMBER]" at bounding box center [126, 350] width 176 height 69
click at [181, 51] on icon at bounding box center [180, 45] width 16 height 16
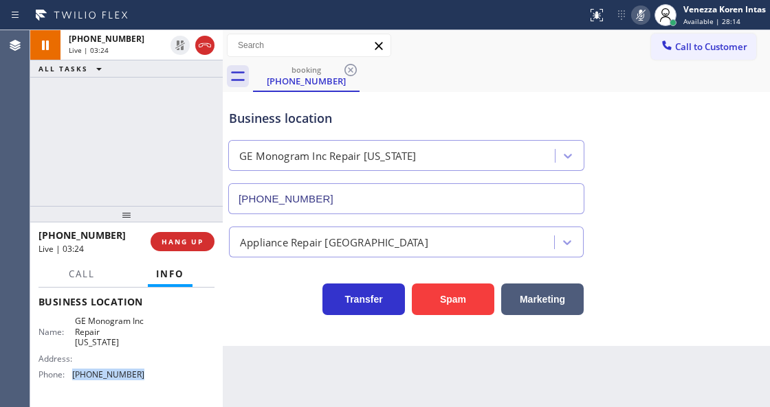
click at [636, 10] on icon at bounding box center [640, 15] width 16 height 16
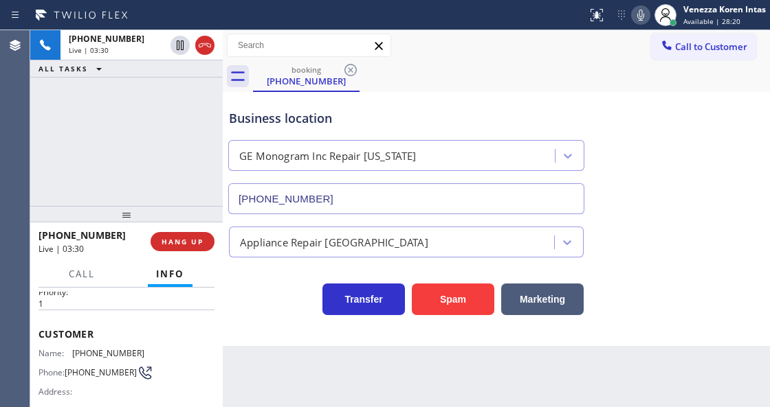
scroll to position [0, 0]
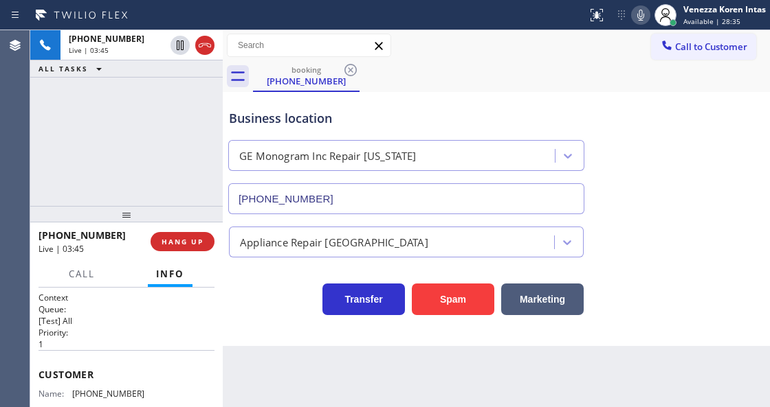
click at [123, 129] on div "[PHONE_NUMBER] Live | 03:45 ALL TASKS ALL TASKS ACTIVE TASKS TASKS IN WRAP UP" at bounding box center [126, 118] width 192 height 176
click at [240, 128] on div "Business location GE Monogram Inc Repair [US_STATE] [PHONE_NUMBER]" at bounding box center [406, 155] width 360 height 119
click at [401, 136] on div "GE Monogram Inc Repair [US_STATE]" at bounding box center [405, 153] width 361 height 36
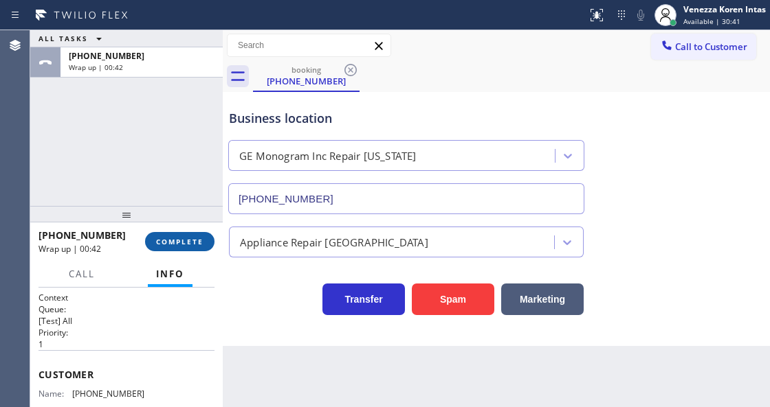
drag, startPoint x: 162, startPoint y: 243, endPoint x: 175, endPoint y: 243, distance: 12.4
click at [168, 243] on span "COMPLETE" at bounding box center [179, 242] width 47 height 10
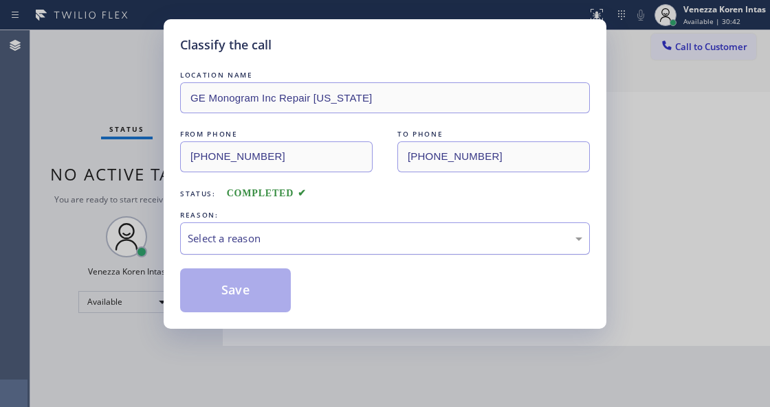
click at [286, 238] on div "Select a reason" at bounding box center [385, 239] width 394 height 16
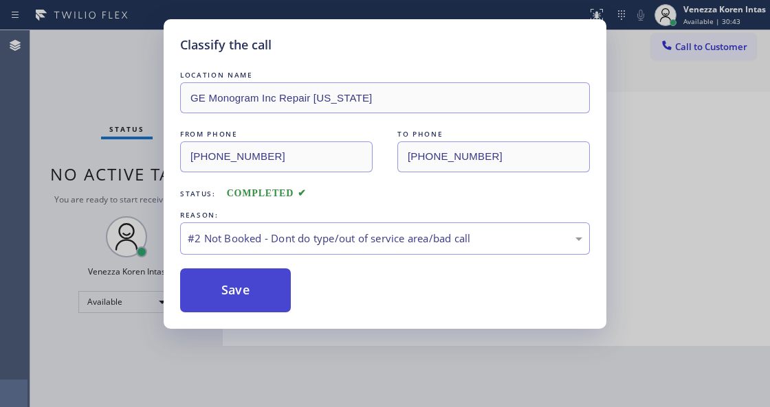
click at [254, 285] on button "Save" at bounding box center [235, 291] width 111 height 44
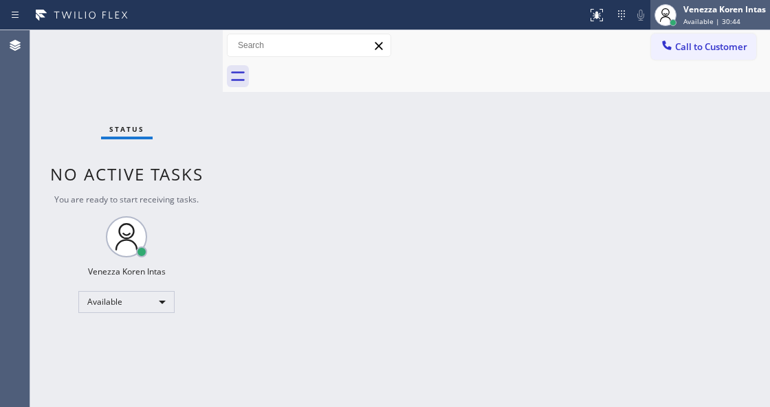
click at [701, 11] on div "Venezza Koren Intas" at bounding box center [724, 9] width 82 height 12
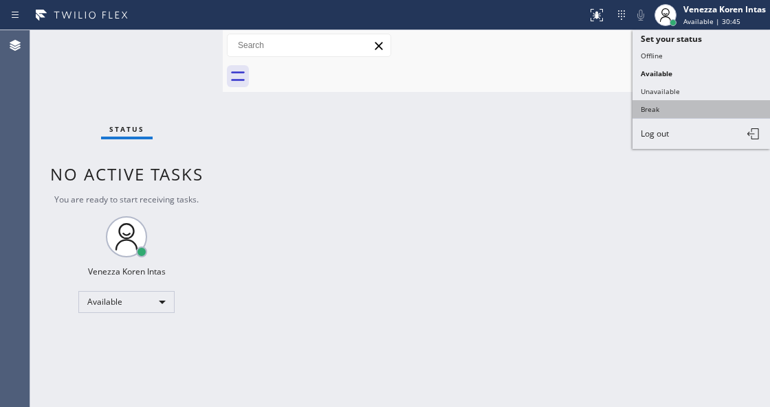
click at [666, 114] on button "Break" at bounding box center [700, 109] width 137 height 18
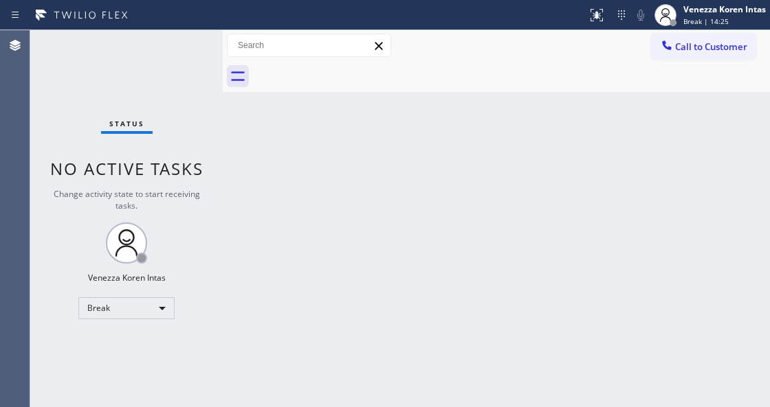
click at [273, 269] on div "Back to Dashboard Change Sender ID Customers Technicians Select a contact Outbo…" at bounding box center [496, 218] width 547 height 377
click at [150, 315] on div "Break" at bounding box center [126, 309] width 96 height 22
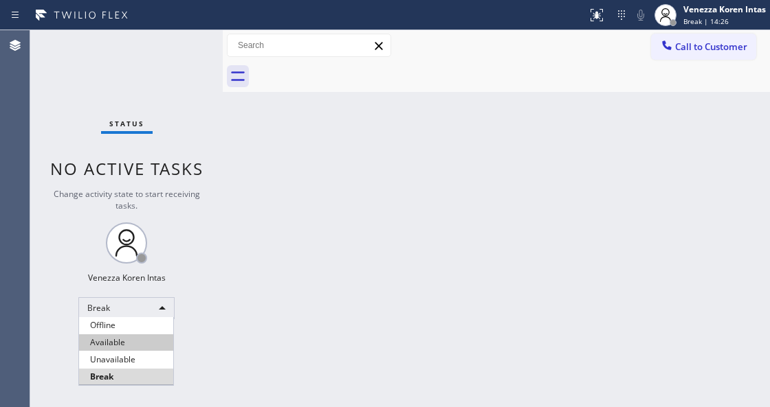
click at [139, 342] on li "Available" at bounding box center [126, 343] width 94 height 16
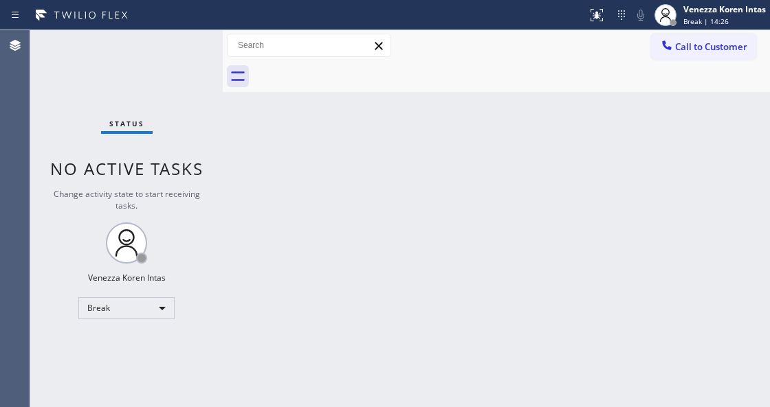
click at [324, 291] on div "Back to Dashboard Change Sender ID Customers Technicians Select a contact Outbo…" at bounding box center [496, 218] width 547 height 377
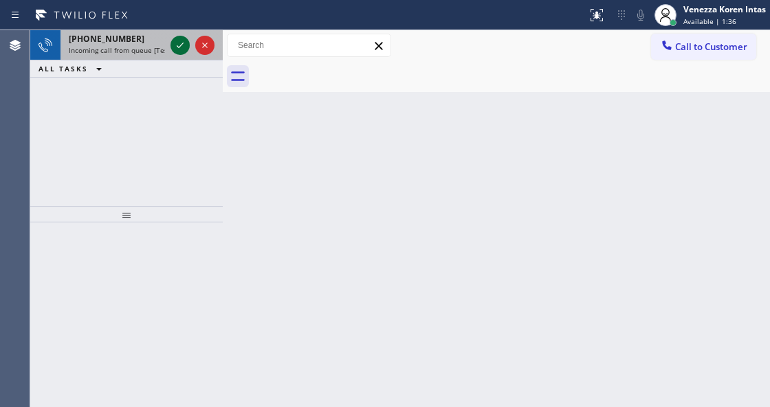
click at [185, 47] on icon at bounding box center [180, 45] width 16 height 16
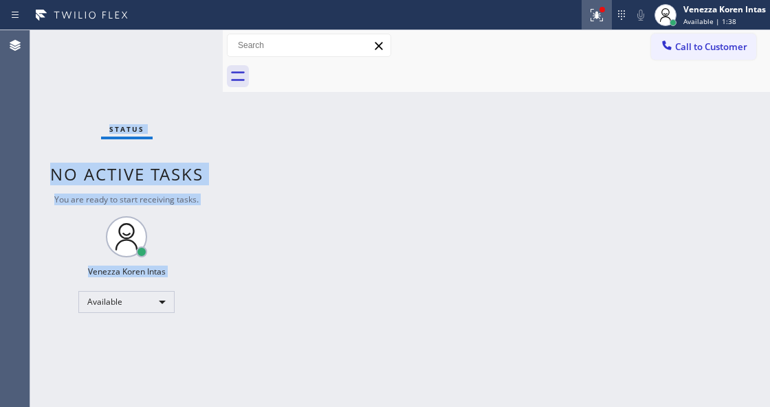
click at [597, 24] on button at bounding box center [596, 15] width 30 height 30
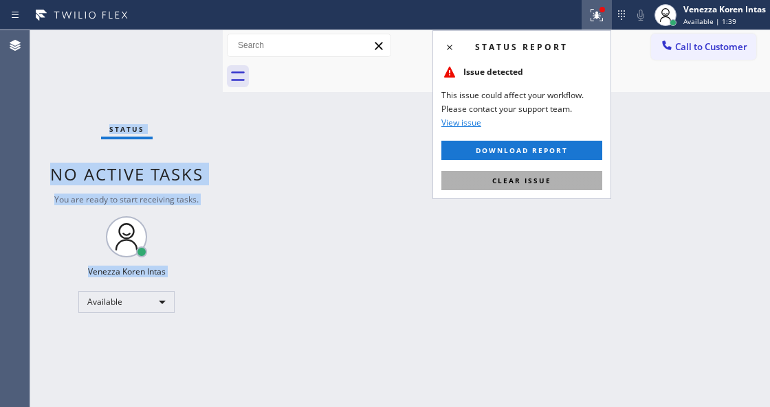
click at [561, 181] on button "Clear issue" at bounding box center [521, 180] width 161 height 19
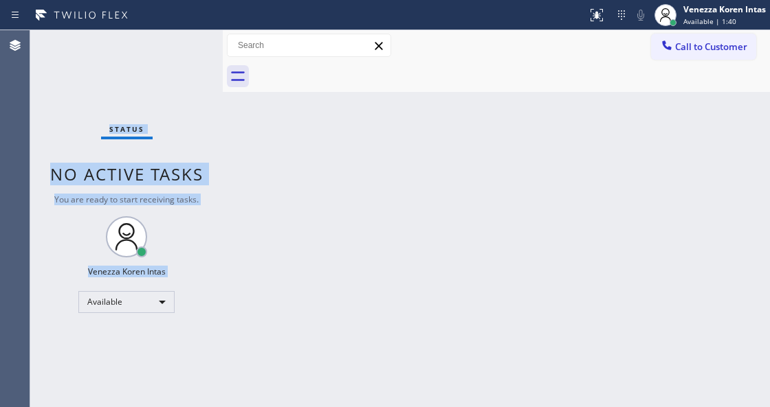
click at [187, 40] on div "Status No active tasks You are ready to start receiving tasks. Venezza Koren In…" at bounding box center [126, 218] width 192 height 377
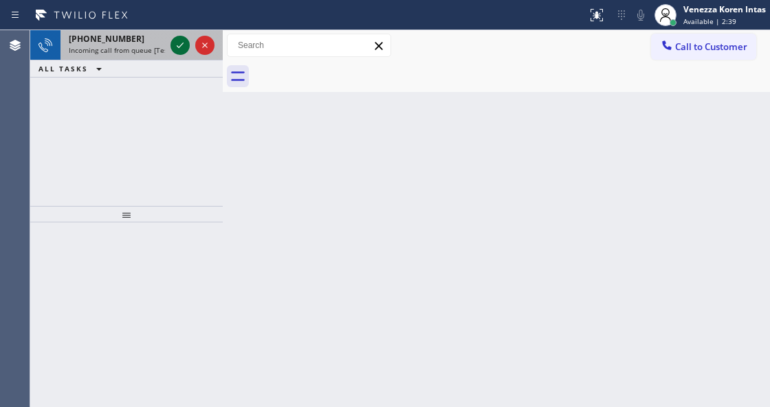
click at [180, 39] on icon at bounding box center [180, 45] width 16 height 16
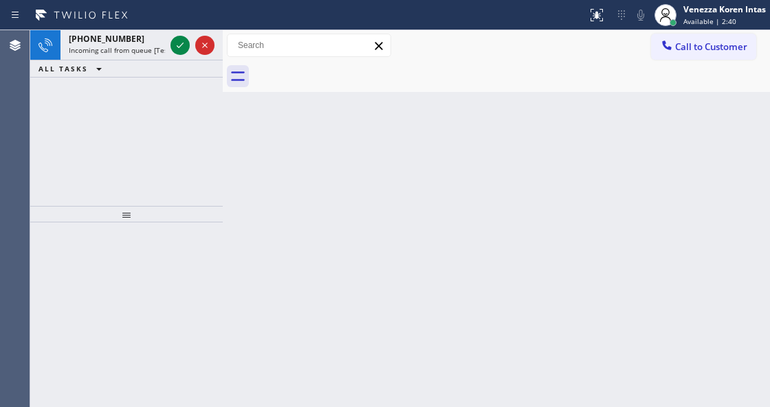
click at [181, 47] on icon at bounding box center [180, 45] width 16 height 16
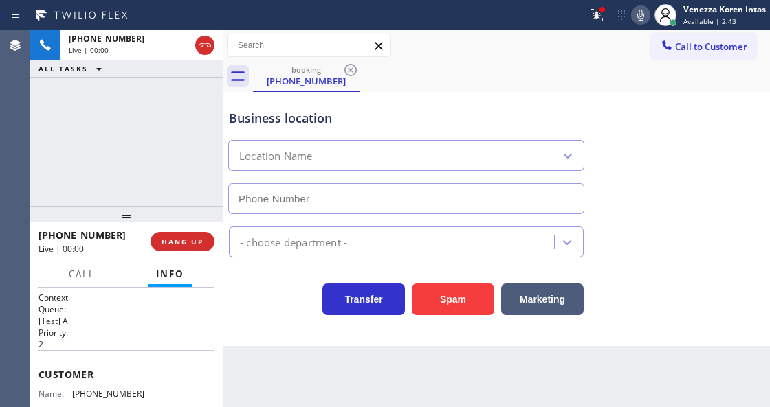
scroll to position [137, 0]
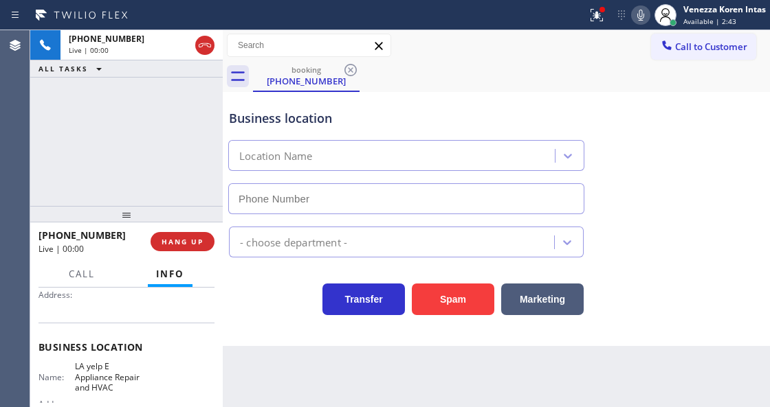
type input "[PHONE_NUMBER]"
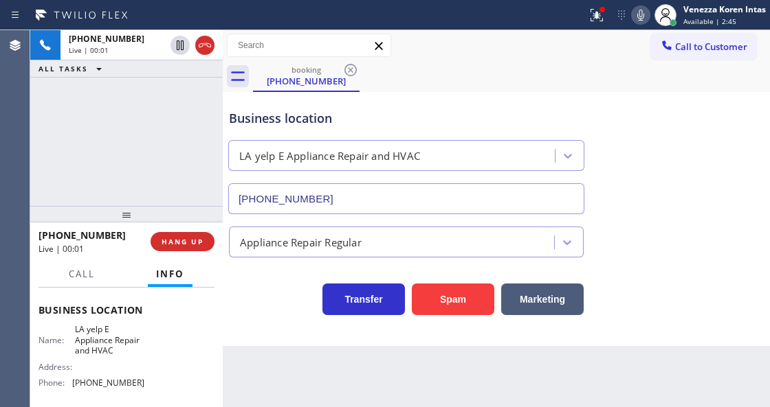
scroll to position [183, 0]
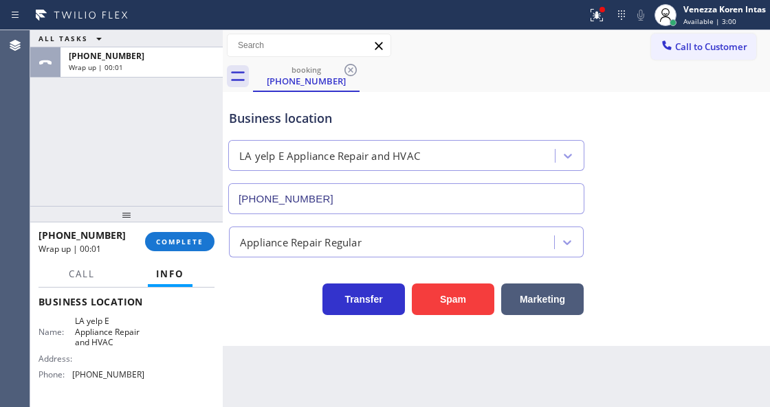
click at [184, 173] on div "ALL TASKS ALL TASKS ACTIVE TASKS TASKS IN WRAP UP [PHONE_NUMBER] Wrap up | 00:01" at bounding box center [126, 118] width 192 height 176
click at [203, 191] on div "ALL TASKS ALL TASKS ACTIVE TASKS TASKS IN WRAP UP [PHONE_NUMBER] Wrap up | 00:01" at bounding box center [126, 118] width 192 height 176
click at [197, 239] on span "COMPLETE" at bounding box center [179, 242] width 47 height 10
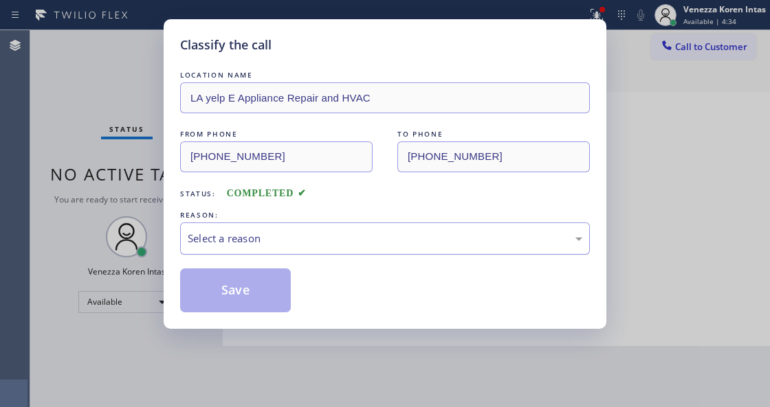
click at [385, 248] on div "Select a reason" at bounding box center [385, 239] width 410 height 32
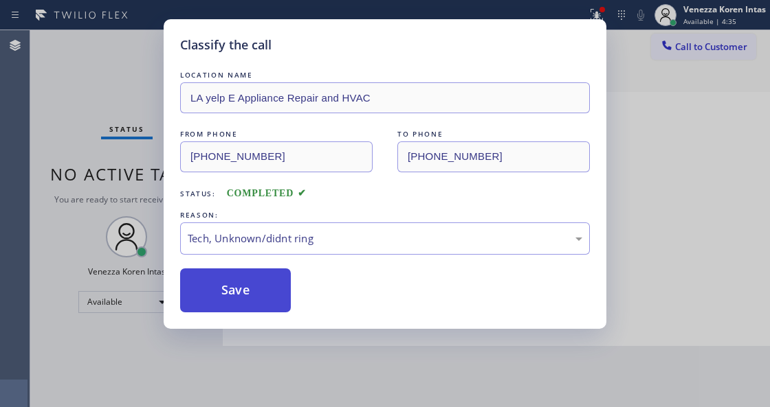
click at [261, 298] on button "Save" at bounding box center [235, 291] width 111 height 44
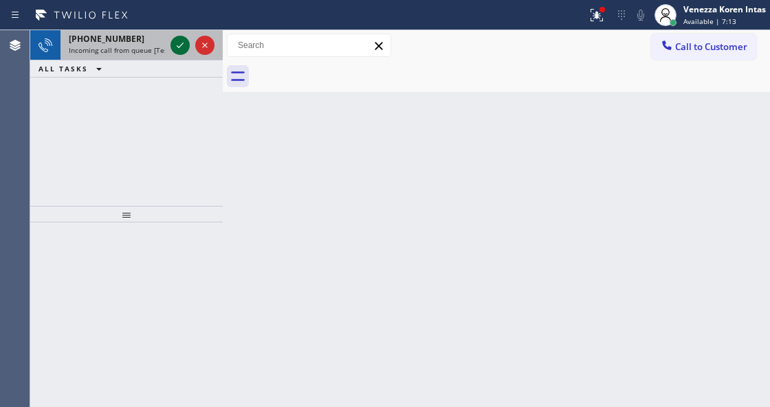
click at [180, 44] on icon at bounding box center [180, 45] width 16 height 16
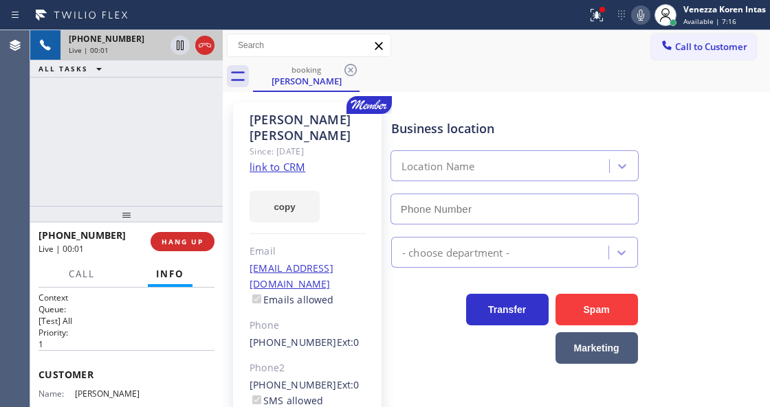
type input "[PHONE_NUMBER]"
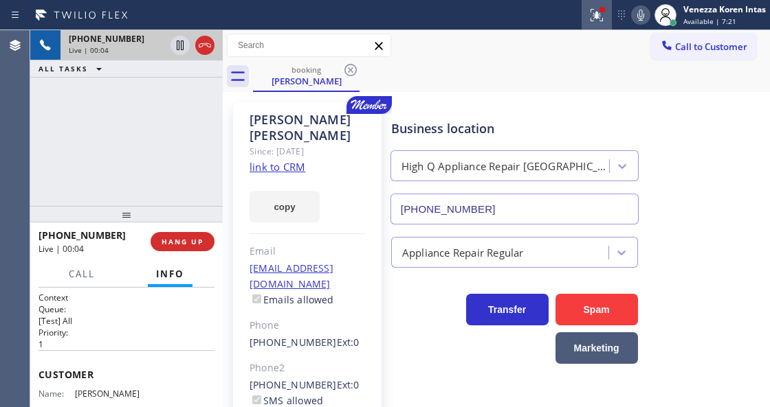
drag, startPoint x: 588, startPoint y: 13, endPoint x: 558, endPoint y: 158, distance: 148.1
click at [589, 16] on icon at bounding box center [596, 15] width 16 height 16
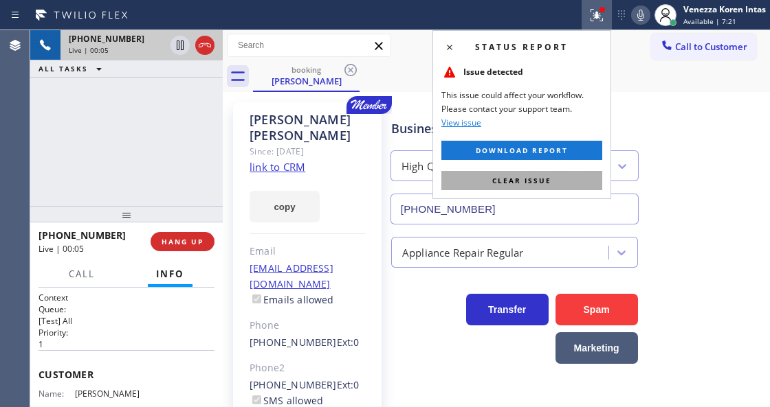
click at [553, 184] on button "Clear issue" at bounding box center [521, 180] width 161 height 19
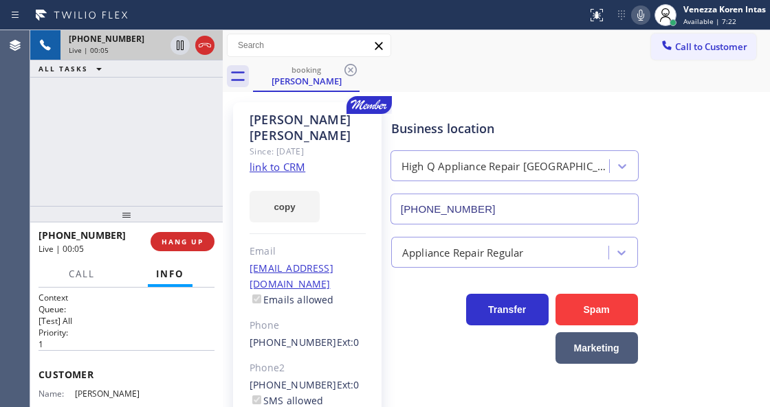
click at [710, 131] on div "Business location High Q Appliance Repair [GEOGRAPHIC_DATA] [PHONE_NUMBER]" at bounding box center [577, 162] width 378 height 124
click at [128, 179] on div "[PHONE_NUMBER] Live | 00:06 ALL TASKS ALL TASKS ACTIVE TASKS TASKS IN WRAP UP" at bounding box center [126, 118] width 192 height 176
click at [291, 160] on link "link to CRM" at bounding box center [277, 167] width 56 height 14
click at [634, 21] on icon at bounding box center [640, 15] width 16 height 16
click at [179, 38] on icon at bounding box center [180, 45] width 16 height 16
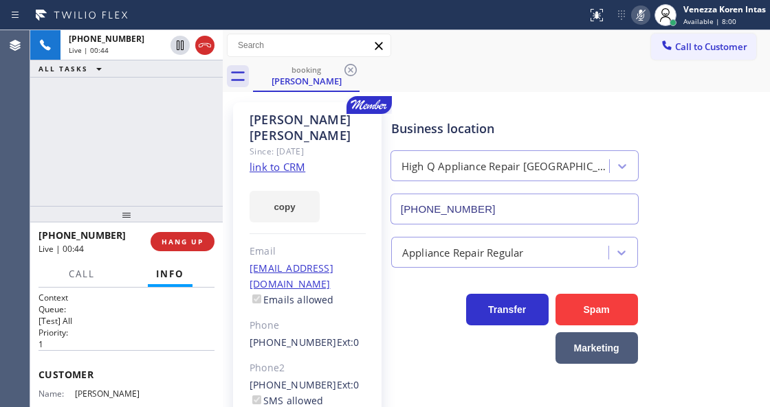
drag, startPoint x: 98, startPoint y: 102, endPoint x: 203, endPoint y: 165, distance: 122.3
click at [100, 103] on div "[PHONE_NUMBER] Live | 00:44 ALL TASKS ALL TASKS ACTIVE TASKS TASKS IN WRAP UP" at bounding box center [126, 118] width 192 height 176
click at [111, 93] on div "[PHONE_NUMBER] Live | 00:48 ALL TASKS ALL TASKS ACTIVE TASKS TASKS IN WRAP UP" at bounding box center [126, 118] width 192 height 176
click at [637, 14] on icon at bounding box center [640, 15] width 7 height 11
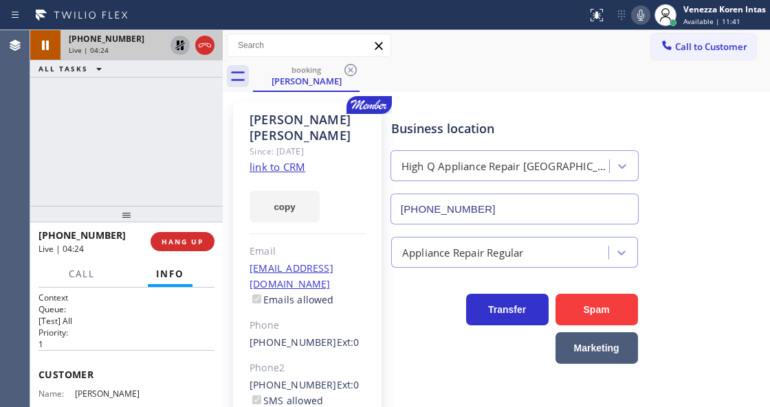
click at [172, 45] on icon at bounding box center [180, 45] width 16 height 16
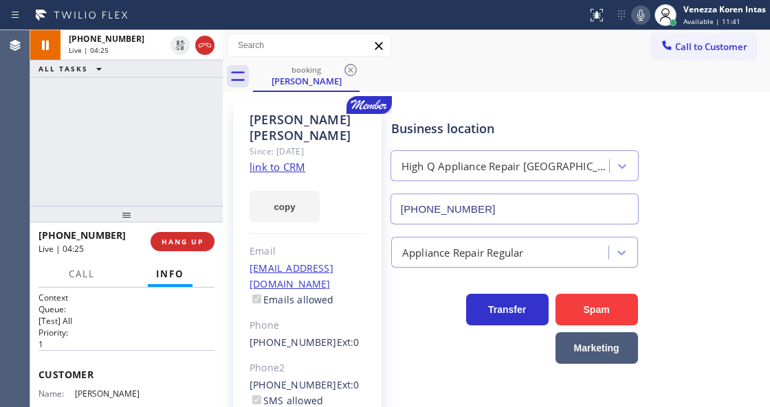
click at [445, 65] on div "booking [PERSON_NAME]" at bounding box center [511, 76] width 517 height 31
drag, startPoint x: 120, startPoint y: 116, endPoint x: 129, endPoint y: 122, distance: 11.1
click at [120, 116] on div "[PHONE_NUMBER] Live | 04:26 ALL TASKS ALL TASKS ACTIVE TASKS TASKS IN WRAP UP" at bounding box center [126, 118] width 192 height 176
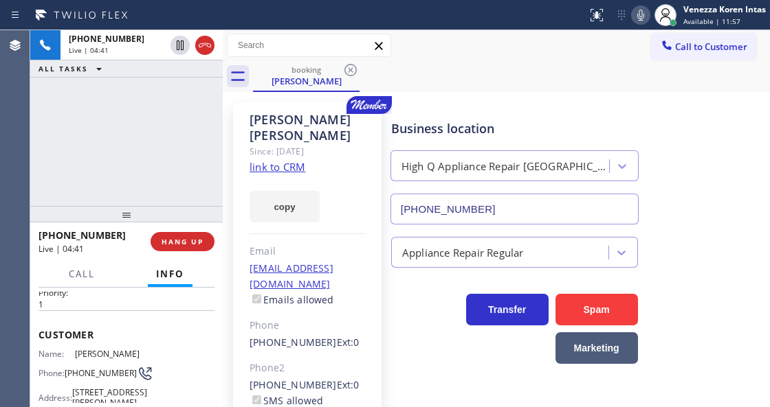
scroll to position [91, 0]
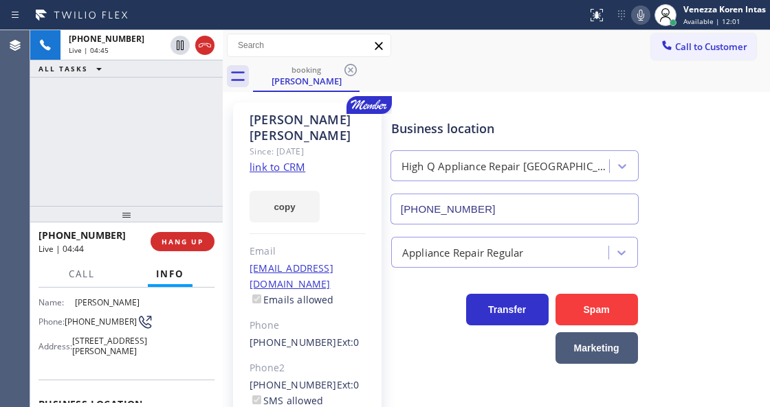
drag, startPoint x: 168, startPoint y: 140, endPoint x: 157, endPoint y: 138, distance: 10.5
click at [168, 140] on div "[PHONE_NUMBER] Live | 04:45 ALL TASKS ALL TASKS ACTIVE TASKS TASKS IN WRAP UP" at bounding box center [126, 118] width 192 height 176
click at [95, 123] on div "[PHONE_NUMBER] Live | 04:45 ALL TASKS ALL TASKS ACTIVE TASKS TASKS IN WRAP UP" at bounding box center [126, 118] width 192 height 176
click at [141, 133] on div "[PHONE_NUMBER] Live | 05:25 ALL TASKS ALL TASKS ACTIVE TASKS TASKS IN WRAP UP" at bounding box center [126, 118] width 192 height 176
click at [142, 113] on div "[PHONE_NUMBER] Live | 05:26 ALL TASKS ALL TASKS ACTIVE TASKS TASKS IN WRAP UP" at bounding box center [126, 118] width 192 height 176
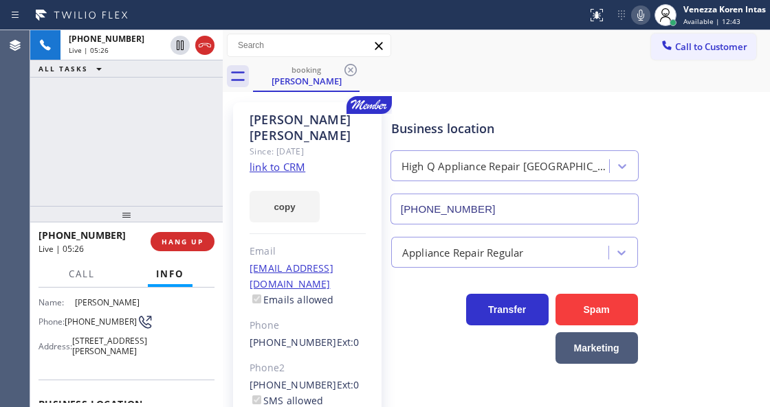
click at [173, 129] on div "[PHONE_NUMBER] Live | 05:26 ALL TASKS ALL TASKS ACTIVE TASKS TASKS IN WRAP UP" at bounding box center [126, 118] width 192 height 176
click at [202, 170] on div "[PHONE_NUMBER] Live | 06:05 ALL TASKS ALL TASKS ACTIVE TASKS TASKS IN WRAP UP" at bounding box center [126, 118] width 192 height 176
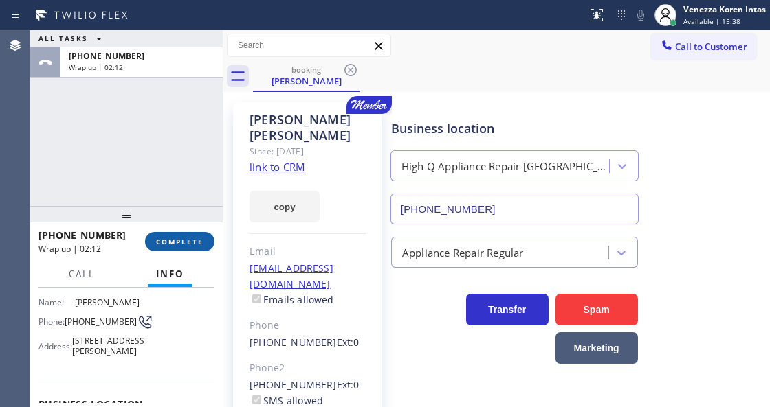
click at [199, 240] on span "COMPLETE" at bounding box center [179, 242] width 47 height 10
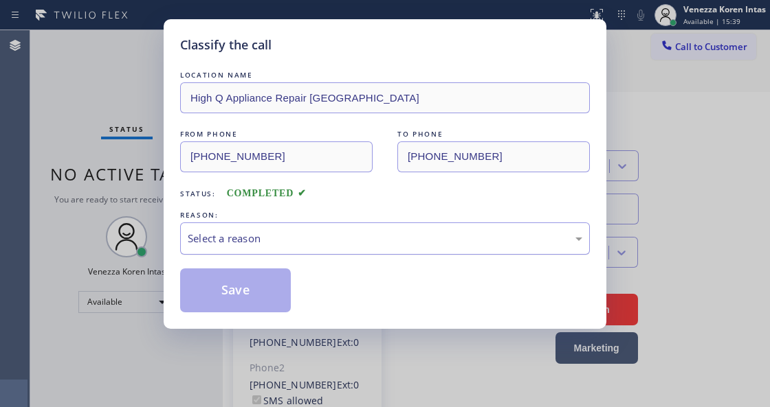
click at [305, 246] on div "Select a reason" at bounding box center [385, 239] width 394 height 16
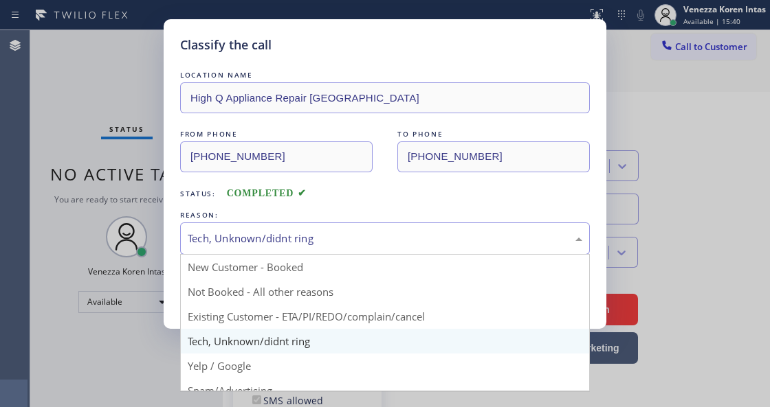
click at [328, 247] on div "Tech, Unknown/didnt ring" at bounding box center [385, 239] width 394 height 16
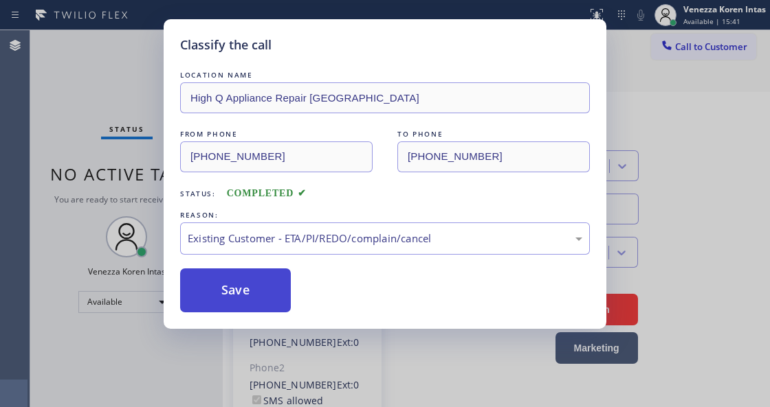
click at [271, 295] on button "Save" at bounding box center [235, 291] width 111 height 44
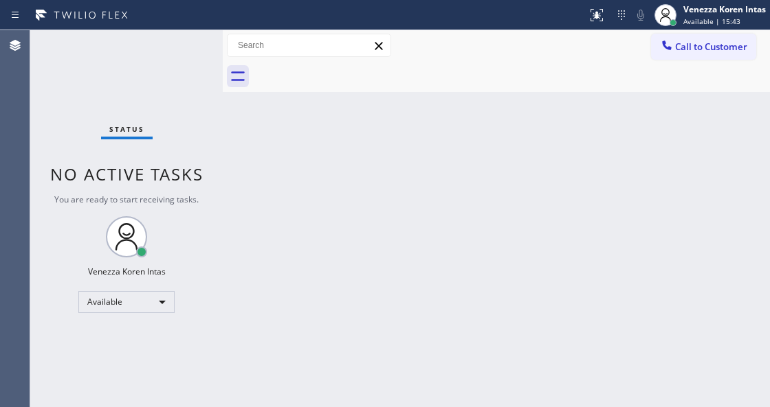
click at [186, 52] on div "Status No active tasks You are ready to start receiving tasks. Venezza Koren In…" at bounding box center [126, 218] width 192 height 377
click at [195, 60] on div "Status No active tasks You are ready to start receiving tasks. Venezza Koren In…" at bounding box center [126, 218] width 192 height 377
click at [181, 67] on div "Status No active tasks You are ready to start receiving tasks. Venezza Koren In…" at bounding box center [126, 218] width 192 height 377
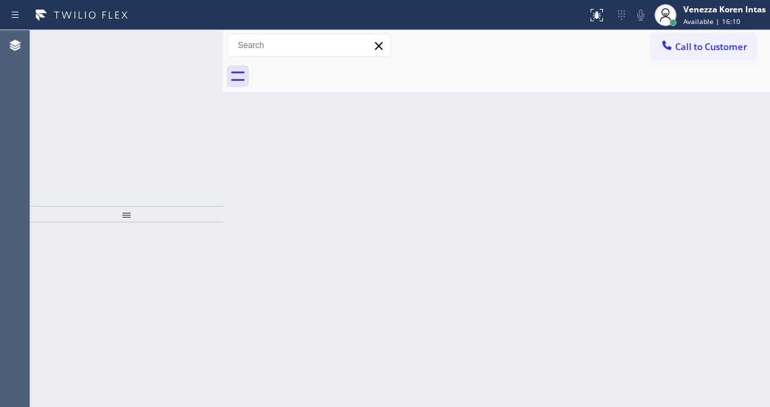
click at [181, 44] on icon at bounding box center [180, 45] width 16 height 16
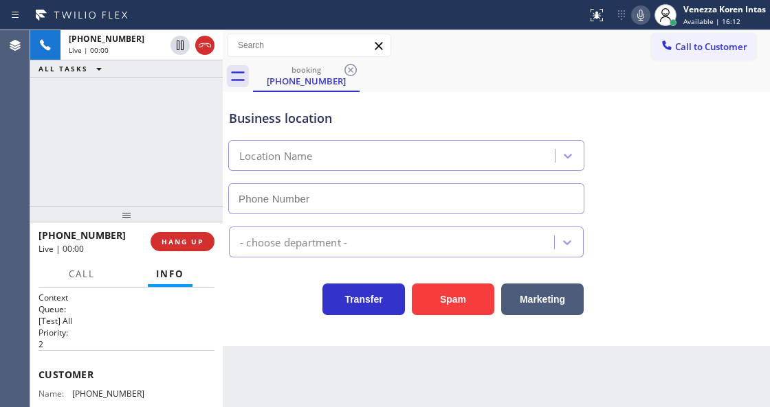
type input "[PHONE_NUMBER]"
click at [179, 109] on div "[PHONE_NUMBER] Live | 00:05 ALL TASKS ALL TASKS ACTIVE TASKS TASKS IN WRAP UP" at bounding box center [126, 118] width 192 height 176
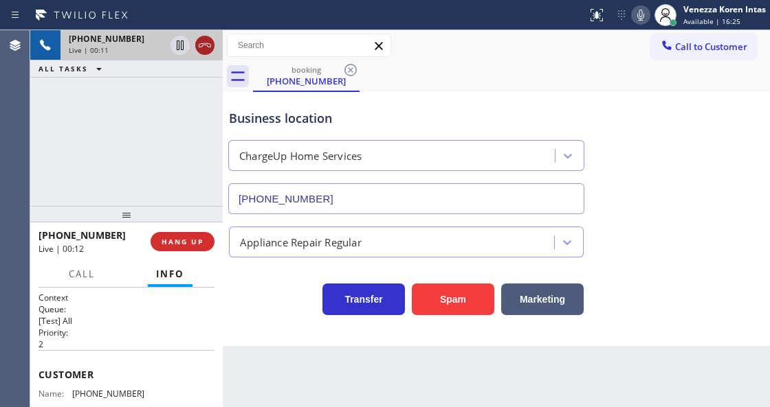
click at [202, 43] on icon at bounding box center [205, 45] width 16 height 16
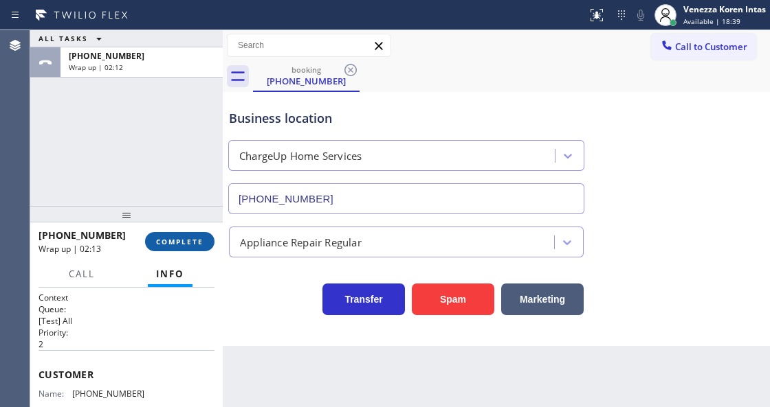
click at [188, 245] on span "COMPLETE" at bounding box center [179, 242] width 47 height 10
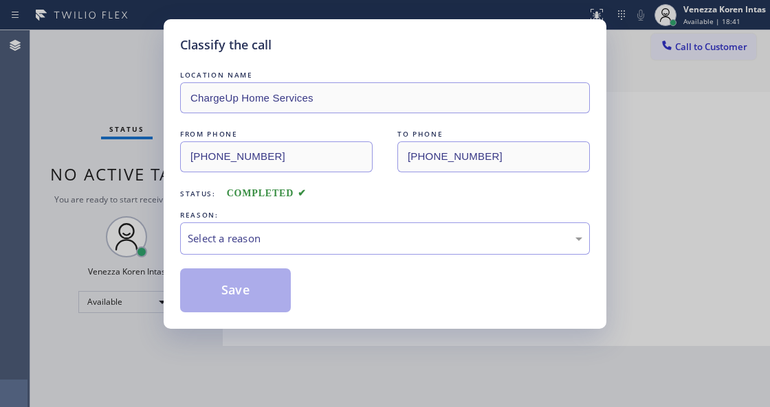
click at [302, 243] on div "Select a reason" at bounding box center [385, 239] width 394 height 16
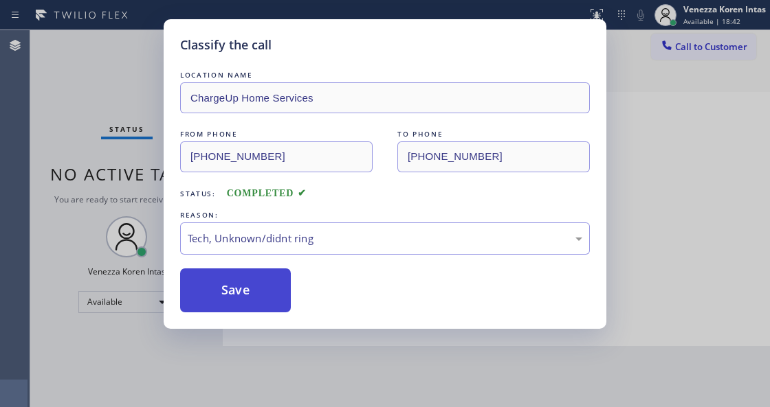
click at [258, 301] on button "Save" at bounding box center [235, 291] width 111 height 44
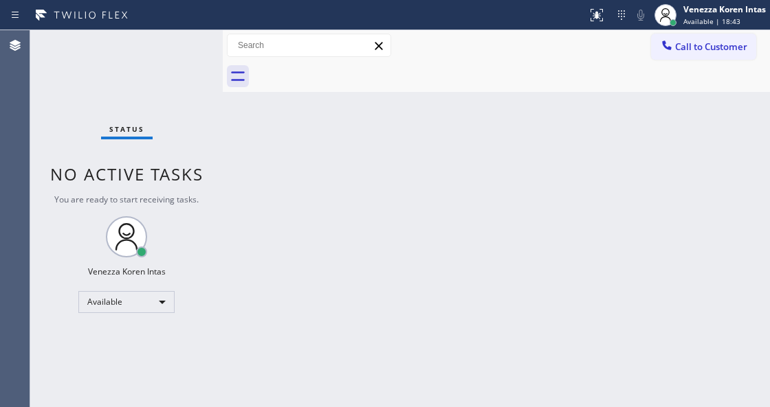
click at [187, 51] on div "Status No active tasks You are ready to start receiving tasks. Venezza Koren In…" at bounding box center [126, 218] width 192 height 377
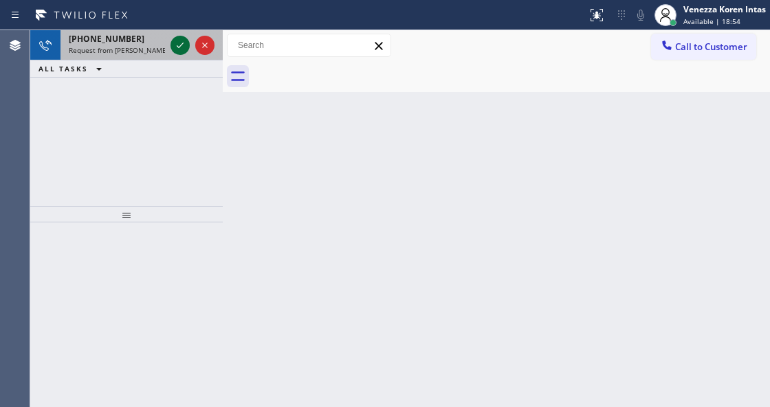
click at [177, 49] on icon at bounding box center [180, 45] width 16 height 16
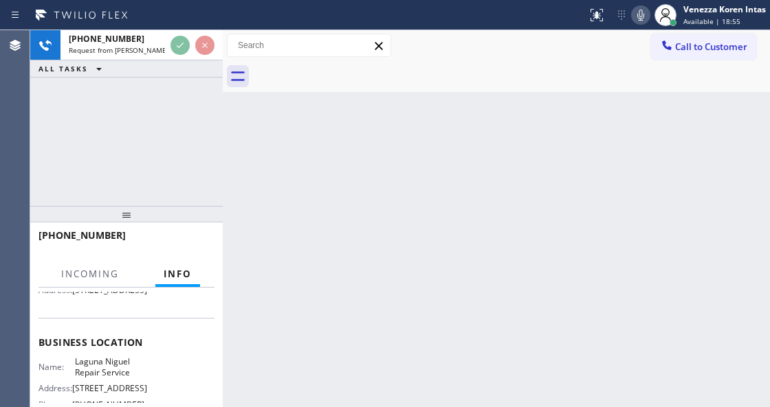
scroll to position [183, 0]
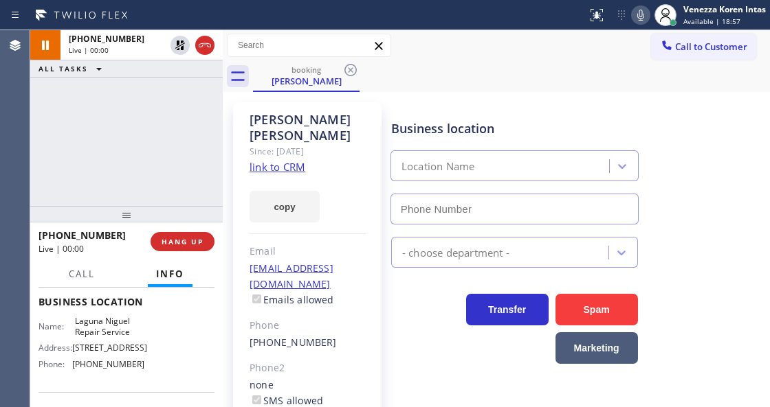
type input "[PHONE_NUMBER]"
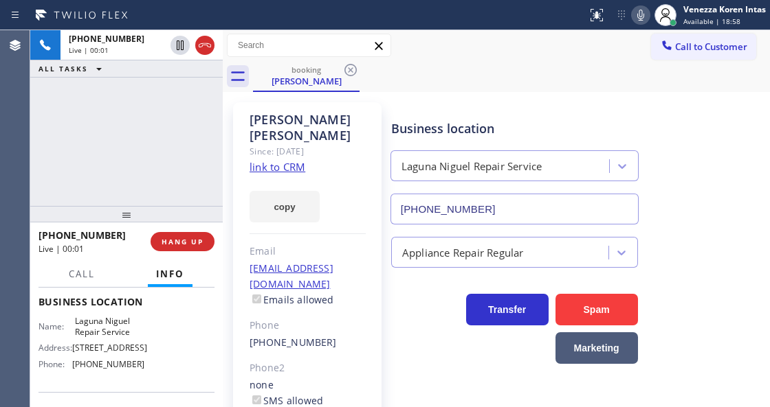
click at [286, 160] on link "link to CRM" at bounding box center [277, 167] width 56 height 14
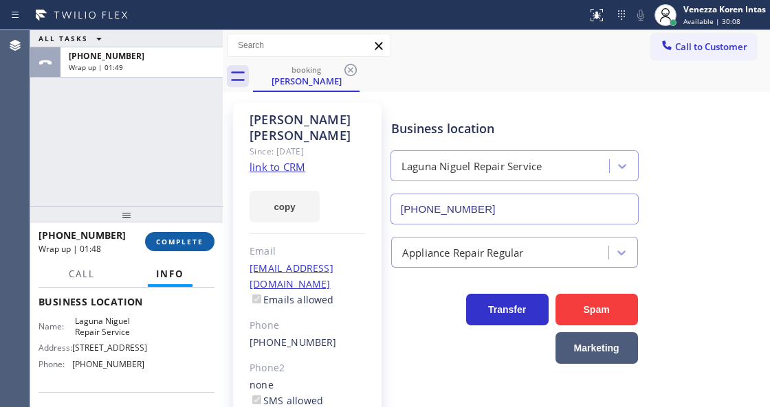
drag, startPoint x: 206, startPoint y: 240, endPoint x: 214, endPoint y: 242, distance: 7.7
click at [208, 240] on button "COMPLETE" at bounding box center [179, 241] width 69 height 19
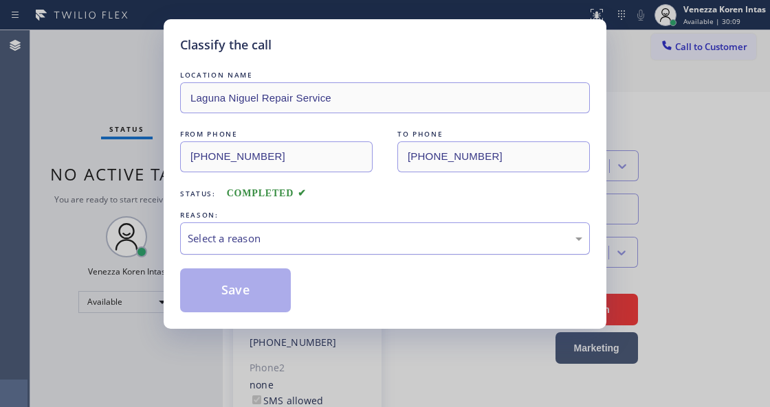
click at [340, 242] on div "Select a reason" at bounding box center [385, 239] width 394 height 16
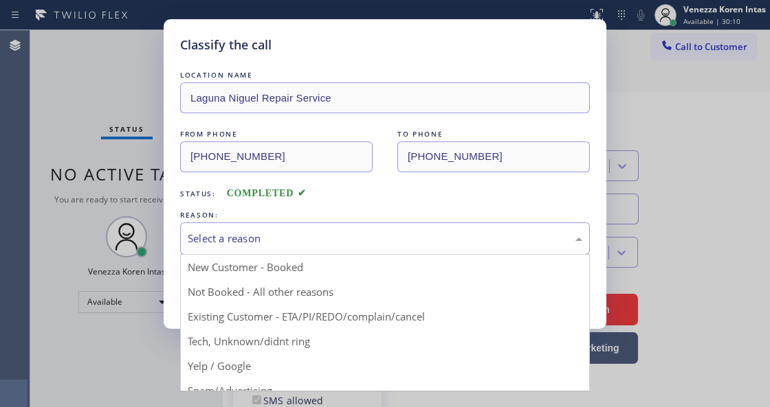
drag, startPoint x: 350, startPoint y: 321, endPoint x: 265, endPoint y: 290, distance: 91.3
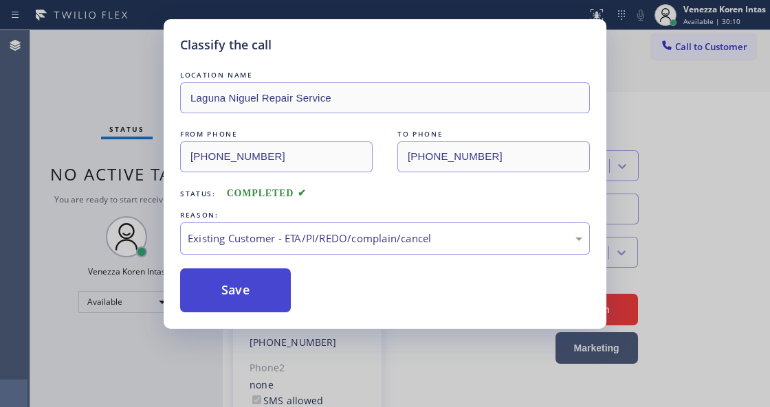
click at [265, 290] on button "Save" at bounding box center [235, 291] width 111 height 44
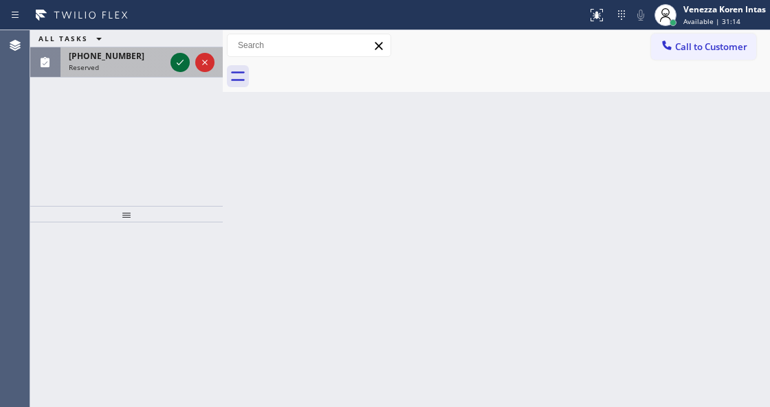
click at [181, 60] on icon at bounding box center [180, 62] width 7 height 5
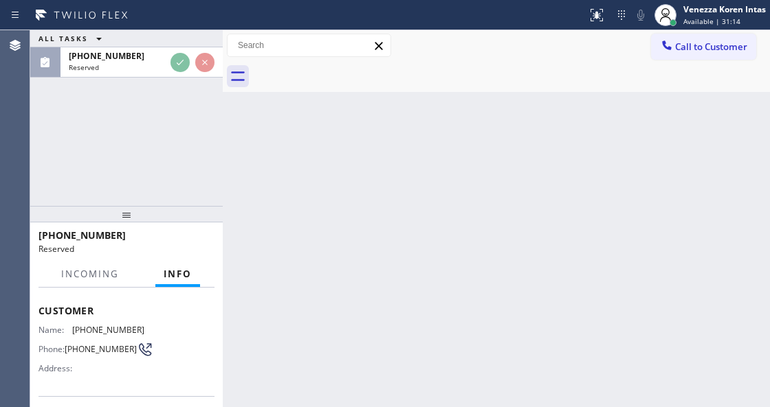
scroll to position [137, 0]
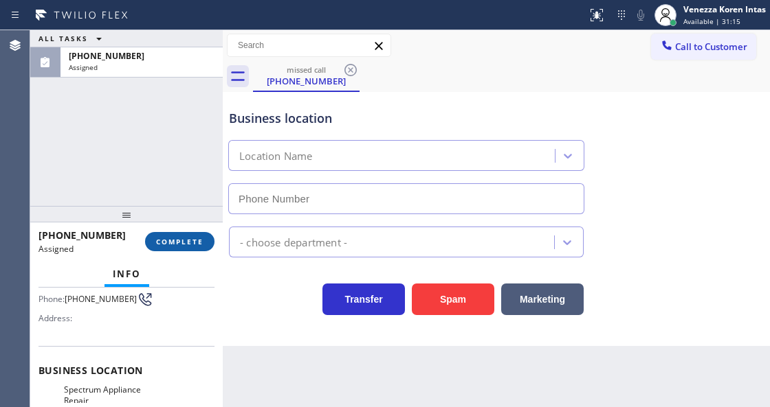
type input "[PHONE_NUMBER]"
click at [195, 245] on button "COMPLETE" at bounding box center [179, 241] width 69 height 19
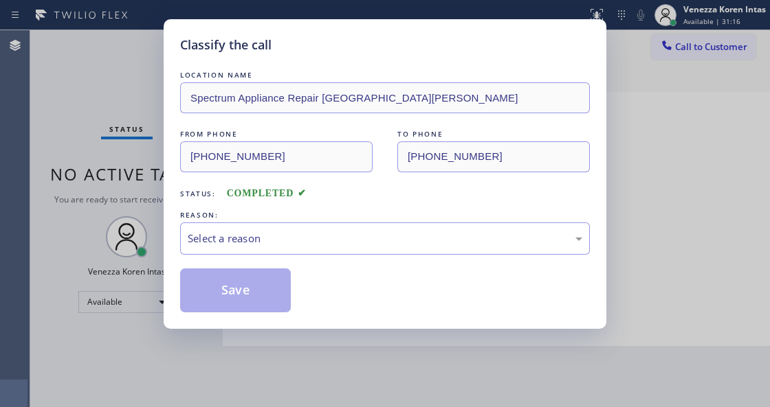
click at [308, 262] on div "LOCATION NAME Spectrum Appliance Repair [GEOGRAPHIC_DATA][PERSON_NAME] FROM PHO…" at bounding box center [385, 190] width 410 height 245
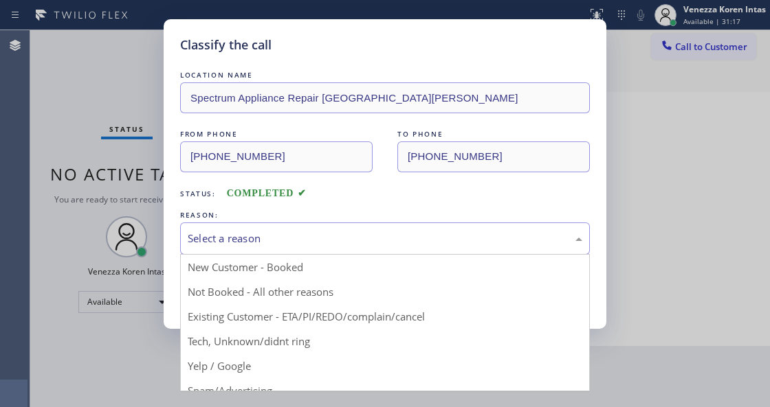
click at [317, 246] on div "Select a reason" at bounding box center [385, 239] width 394 height 16
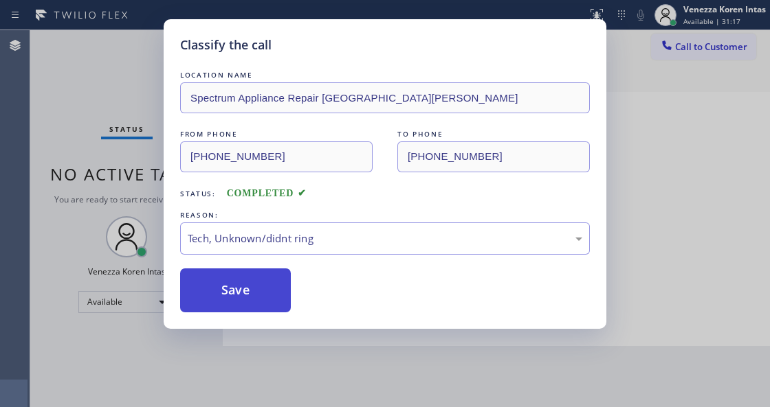
drag, startPoint x: 313, startPoint y: 342, endPoint x: 253, endPoint y: 309, distance: 68.9
click at [253, 309] on button "Save" at bounding box center [235, 291] width 111 height 44
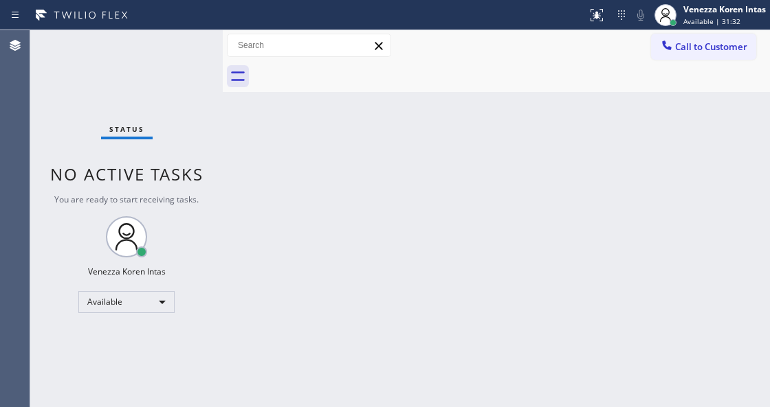
click at [226, 204] on div "Back to Dashboard Change Sender ID Customers Technicians Select a contact Outbo…" at bounding box center [496, 218] width 547 height 377
click at [179, 63] on div "Status No active tasks You are ready to start receiving tasks. Venezza Koren In…" at bounding box center [126, 218] width 192 height 377
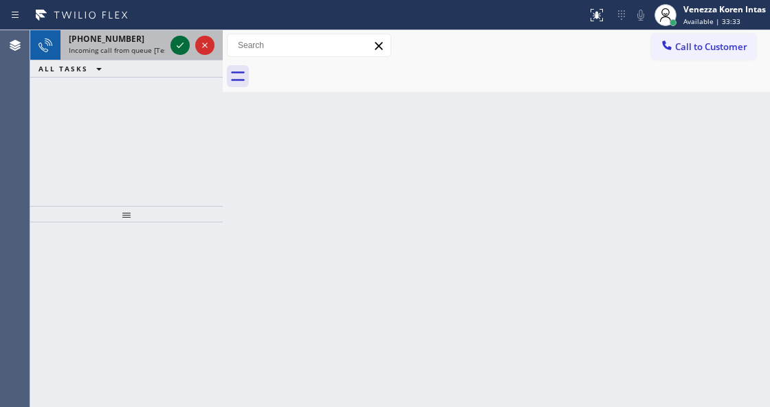
click at [179, 43] on icon at bounding box center [180, 45] width 16 height 16
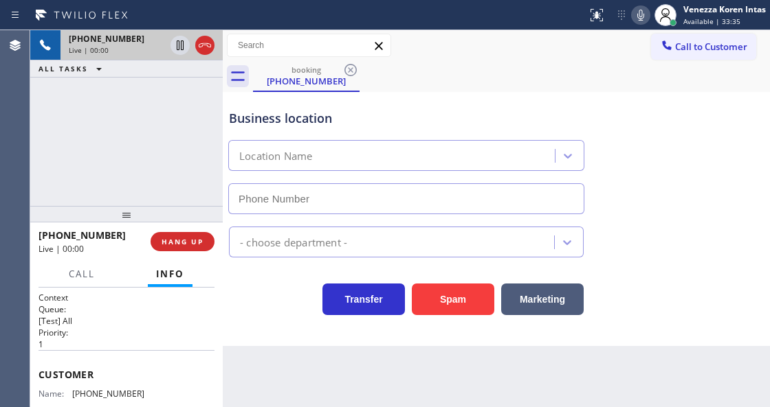
type input "[PHONE_NUMBER]"
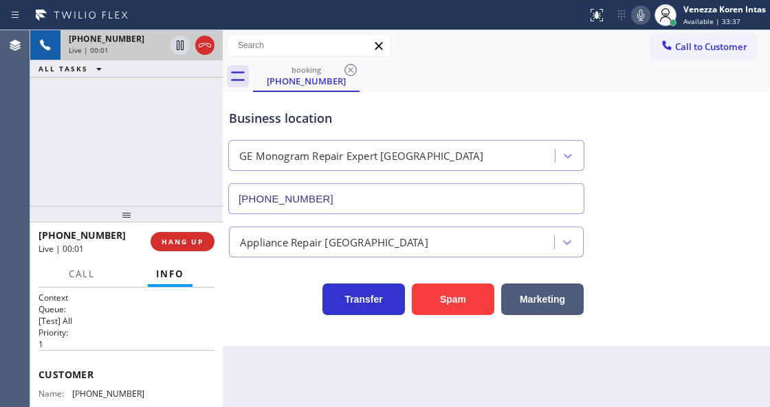
click at [124, 194] on div "[PHONE_NUMBER] Live | 00:01 ALL TASKS ALL TASKS ACTIVE TASKS TASKS IN WRAP UP" at bounding box center [126, 118] width 192 height 176
click at [99, 135] on div "[PHONE_NUMBER] Live | 00:02 ALL TASKS ALL TASKS ACTIVE TASKS TASKS IN WRAP UP" at bounding box center [126, 118] width 192 height 176
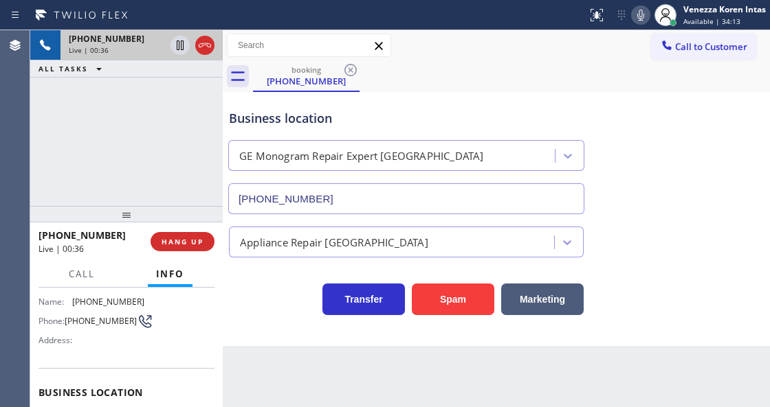
scroll to position [137, 0]
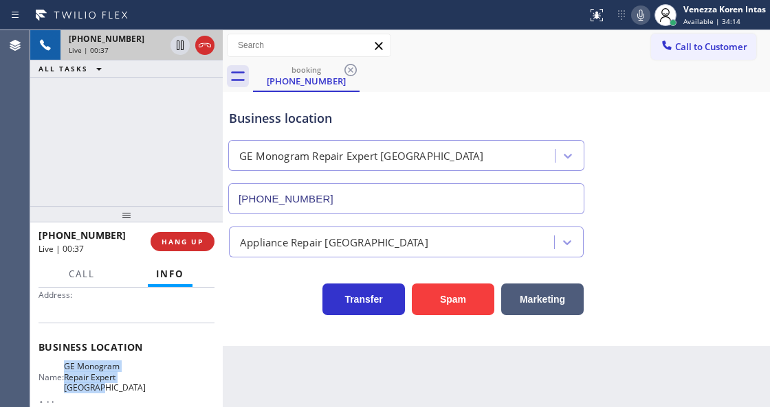
drag, startPoint x: 89, startPoint y: 365, endPoint x: 120, endPoint y: 387, distance: 37.9
click at [120, 387] on div "Name: GE Monogram Repair Expert [GEOGRAPHIC_DATA]" at bounding box center [91, 377] width 106 height 32
click at [641, 14] on icon at bounding box center [640, 15] width 7 height 11
drag, startPoint x: 175, startPoint y: 48, endPoint x: 397, endPoint y: 270, distance: 313.9
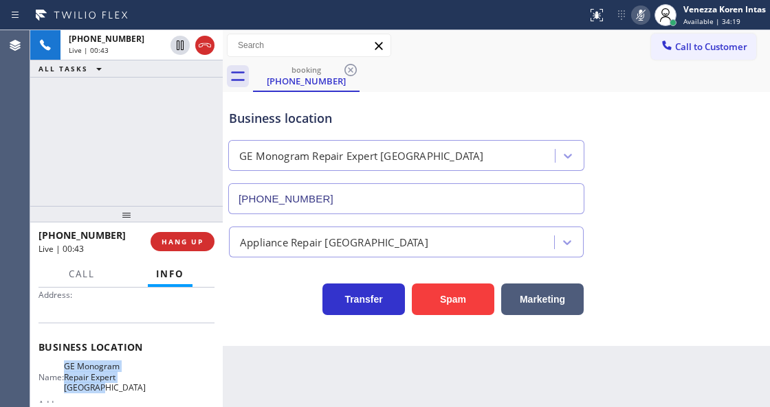
click at [176, 48] on icon at bounding box center [180, 45] width 16 height 16
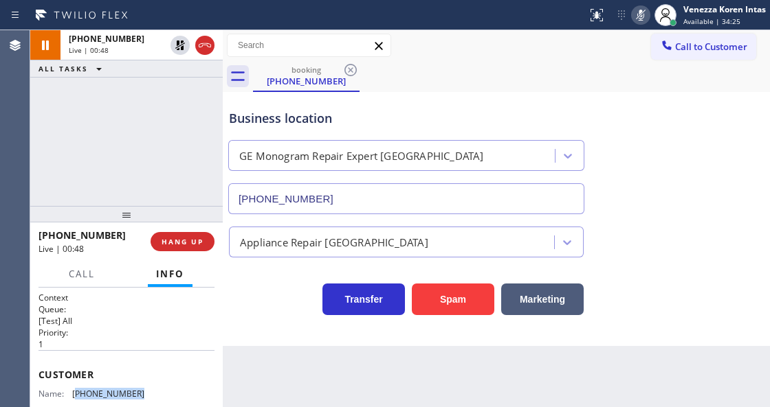
drag, startPoint x: 132, startPoint y: 388, endPoint x: 77, endPoint y: 384, distance: 55.1
click at [77, 384] on div "Customer Name: [PHONE_NUMBER] Phone: [PHONE_NUMBER] Address:" at bounding box center [126, 405] width 176 height 110
drag, startPoint x: 639, startPoint y: 18, endPoint x: 342, endPoint y: 103, distance: 308.8
click at [639, 18] on icon at bounding box center [640, 15] width 7 height 11
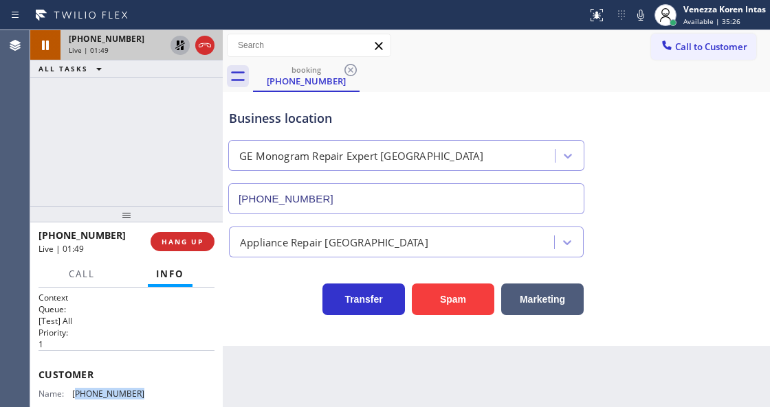
click at [181, 46] on icon at bounding box center [180, 46] width 10 height 10
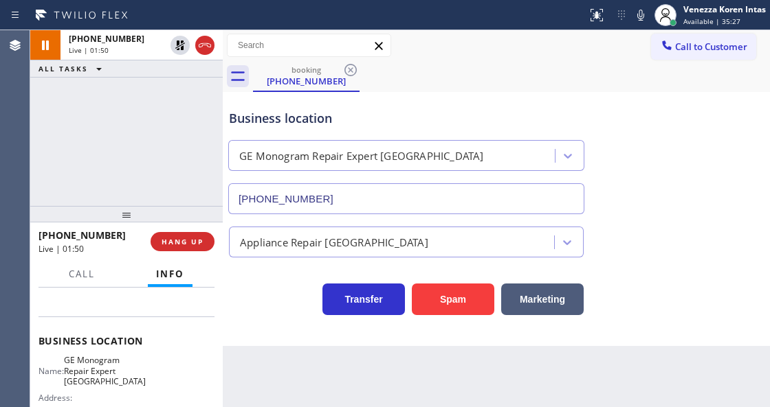
scroll to position [183, 0]
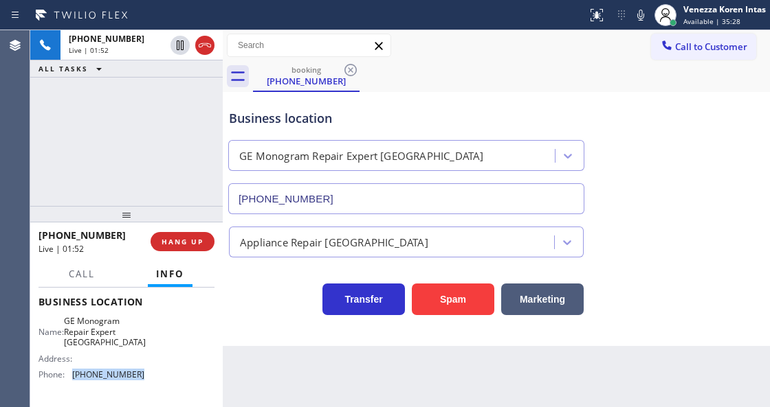
drag, startPoint x: 150, startPoint y: 375, endPoint x: 70, endPoint y: 372, distance: 79.7
click at [70, 372] on div "Name: GE Monogram Repair Expert Glendale Address: Phone: [PHONE_NUMBER]" at bounding box center [126, 350] width 176 height 69
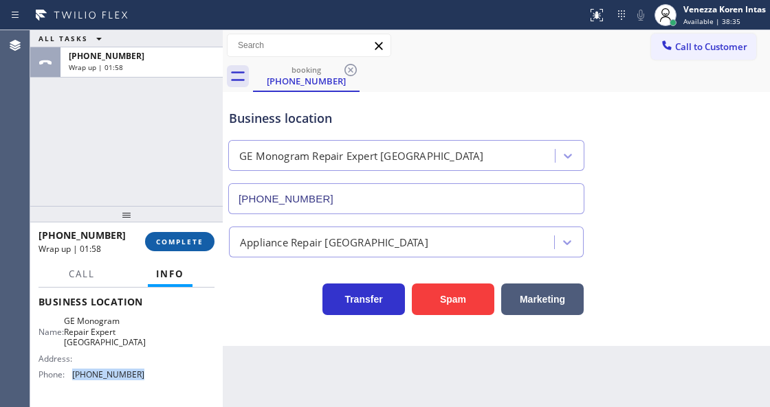
click at [181, 240] on span "COMPLETE" at bounding box center [179, 242] width 47 height 10
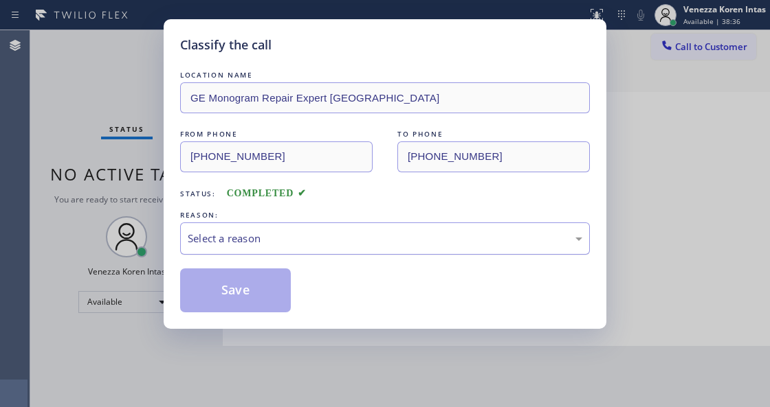
drag, startPoint x: 309, startPoint y: 319, endPoint x: 331, endPoint y: 251, distance: 71.5
click at [309, 312] on div "Classify the call LOCATION NAME GE Monogram Repair Expert [GEOGRAPHIC_DATA] FRO…" at bounding box center [385, 174] width 442 height 310
click at [331, 249] on div "Select a reason" at bounding box center [385, 239] width 410 height 32
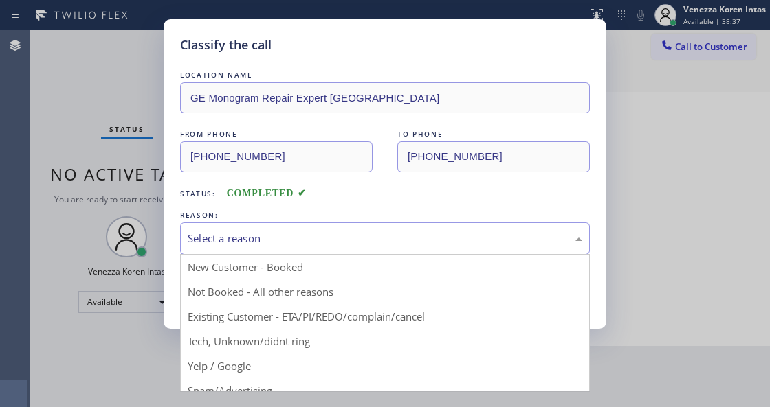
drag, startPoint x: 298, startPoint y: 346, endPoint x: 250, endPoint y: 308, distance: 61.6
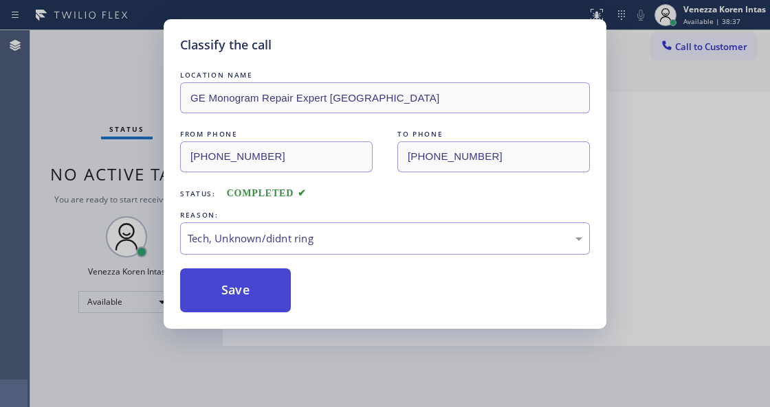
click at [250, 308] on button "Save" at bounding box center [235, 291] width 111 height 44
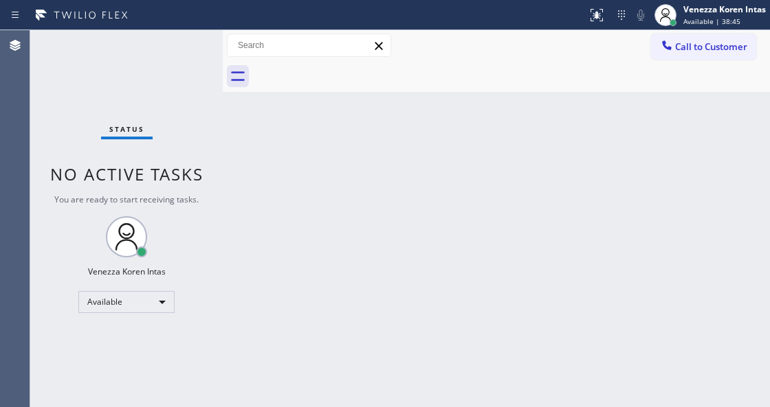
click at [192, 60] on div "Status No active tasks You are ready to start receiving tasks. Venezza Koren In…" at bounding box center [126, 218] width 192 height 377
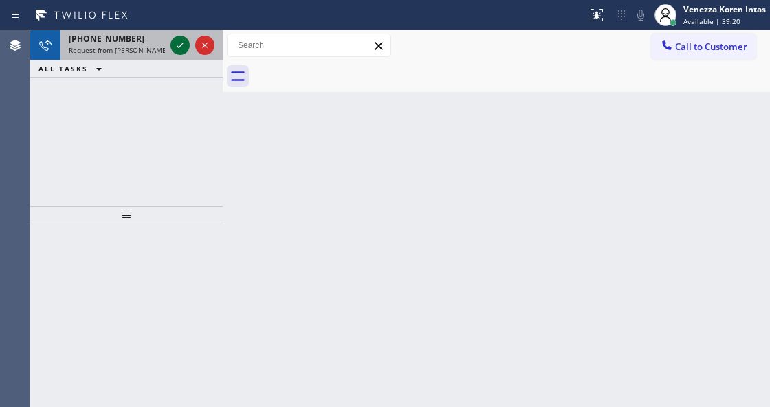
click at [180, 47] on icon at bounding box center [180, 45] width 16 height 16
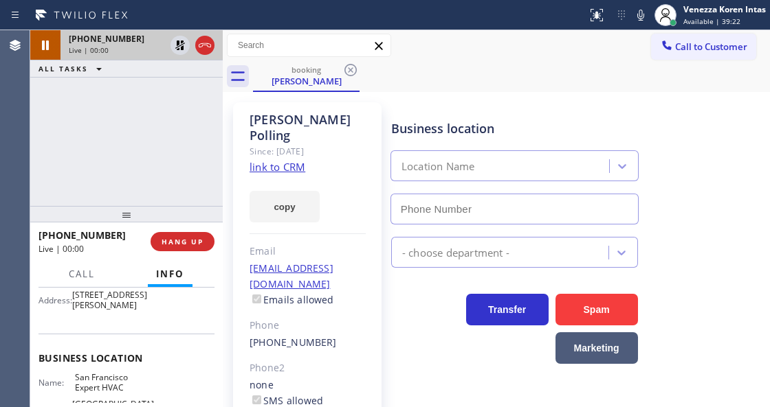
scroll to position [183, 0]
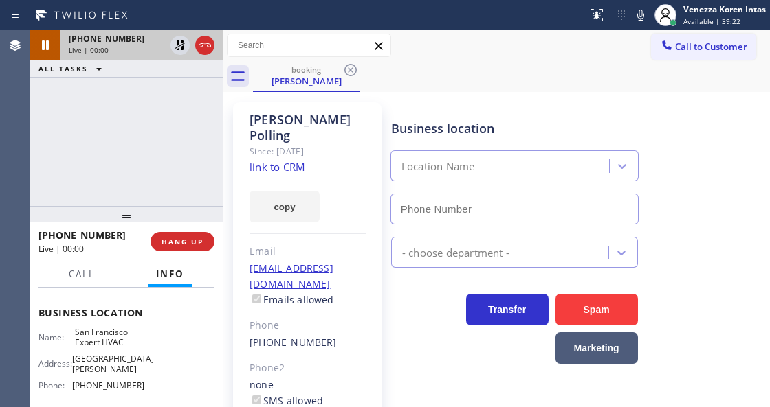
type input "[PHONE_NUMBER]"
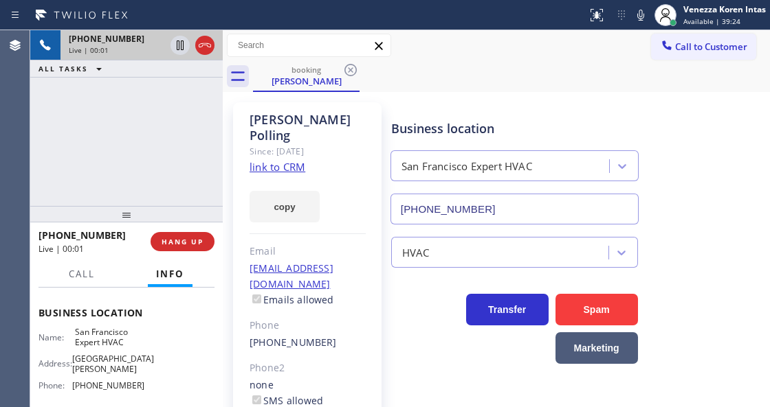
click at [293, 160] on link "link to CRM" at bounding box center [277, 167] width 56 height 14
click at [466, 15] on div at bounding box center [293, 15] width 576 height 22
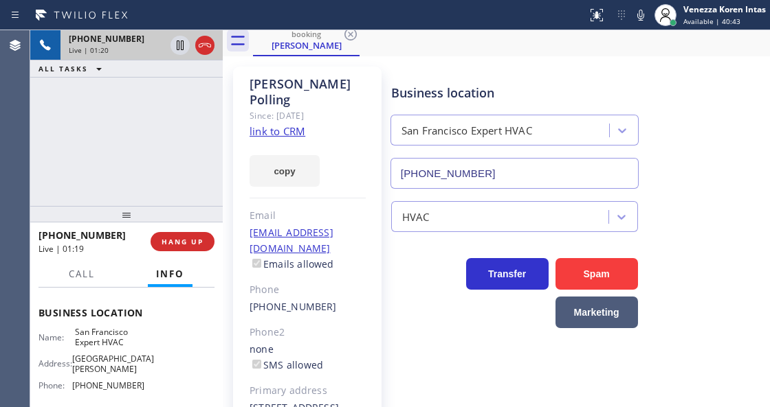
scroll to position [91, 0]
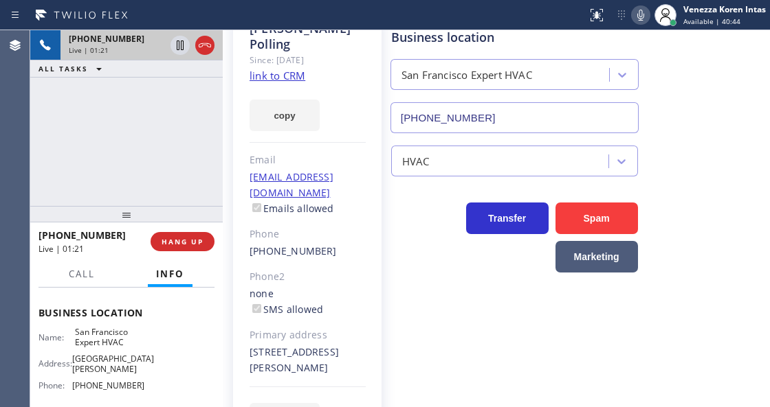
click at [647, 10] on icon at bounding box center [640, 15] width 16 height 16
click at [183, 48] on icon at bounding box center [180, 45] width 16 height 16
click at [344, 94] on div "copy" at bounding box center [307, 107] width 116 height 47
click at [179, 47] on icon at bounding box center [180, 45] width 16 height 16
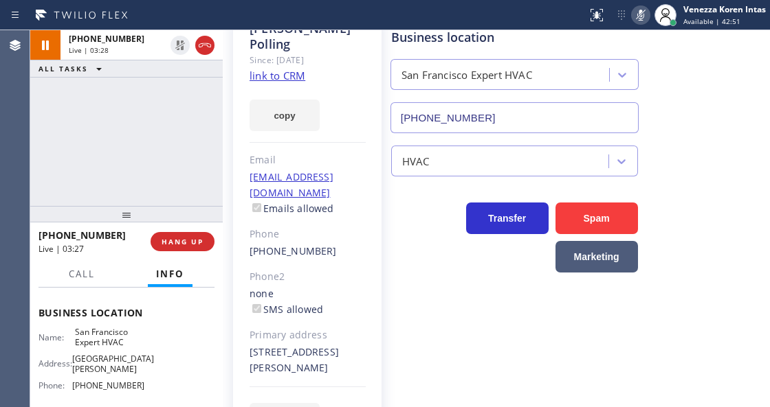
click at [633, 14] on icon at bounding box center [640, 15] width 16 height 16
click at [707, 110] on div "Business location [GEOGRAPHIC_DATA] Expert HVAC [PHONE_NUMBER]" at bounding box center [577, 71] width 378 height 124
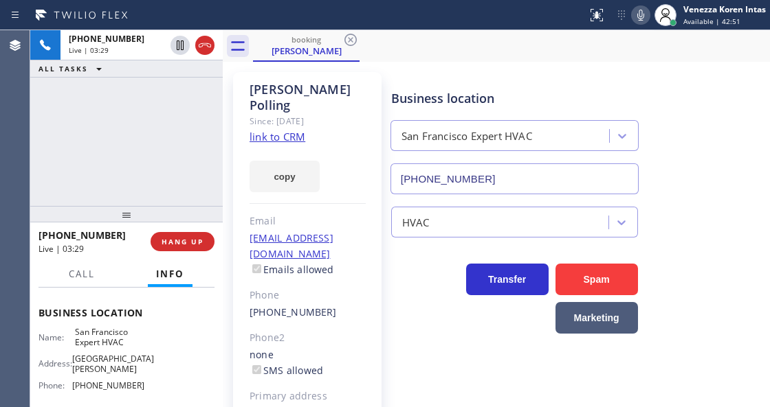
scroll to position [0, 0]
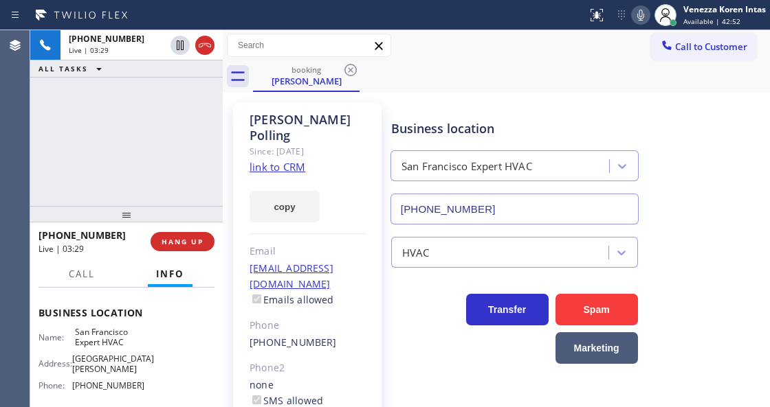
click at [440, 91] on div "booking [PERSON_NAME]" at bounding box center [511, 76] width 517 height 31
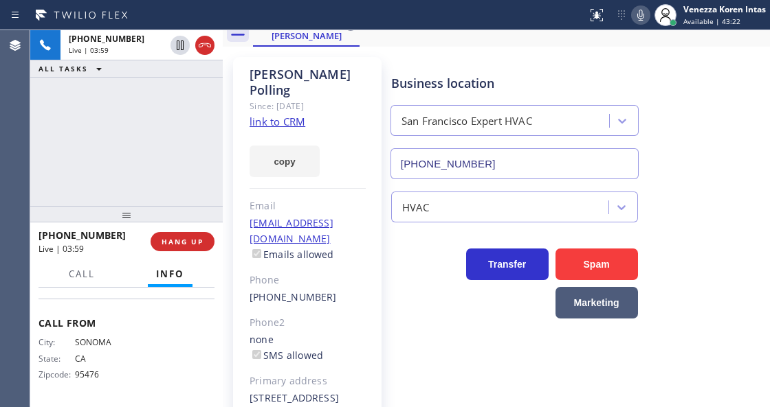
scroll to position [213, 0]
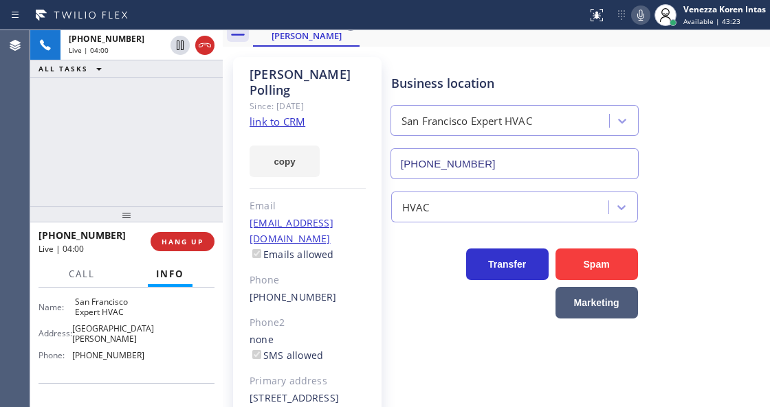
click at [333, 273] on div "Phone" at bounding box center [307, 281] width 116 height 16
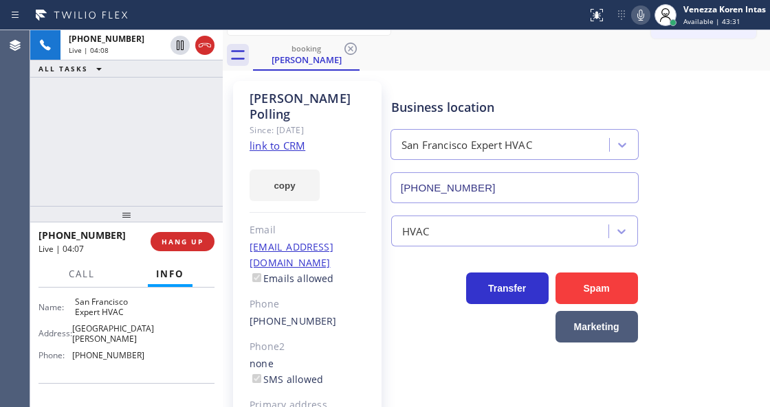
scroll to position [0, 0]
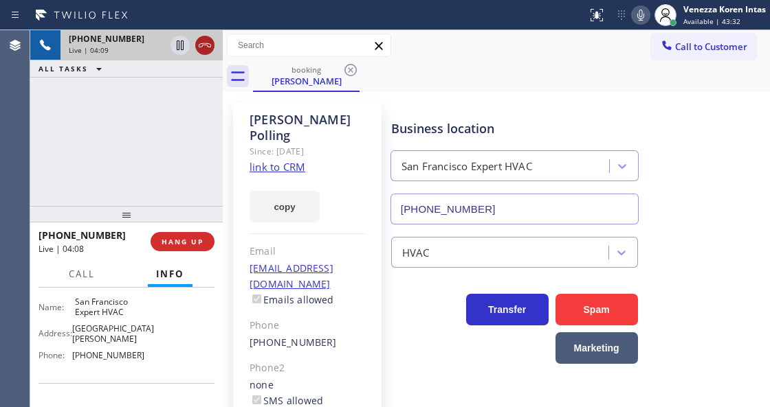
click at [210, 48] on icon at bounding box center [205, 45] width 16 height 16
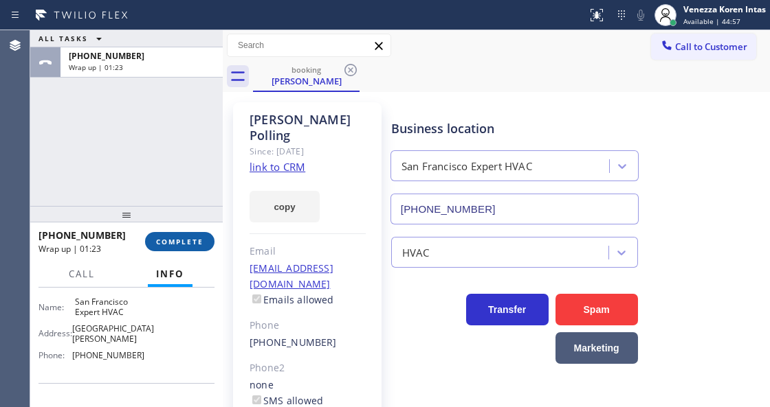
click at [195, 238] on span "COMPLETE" at bounding box center [179, 242] width 47 height 10
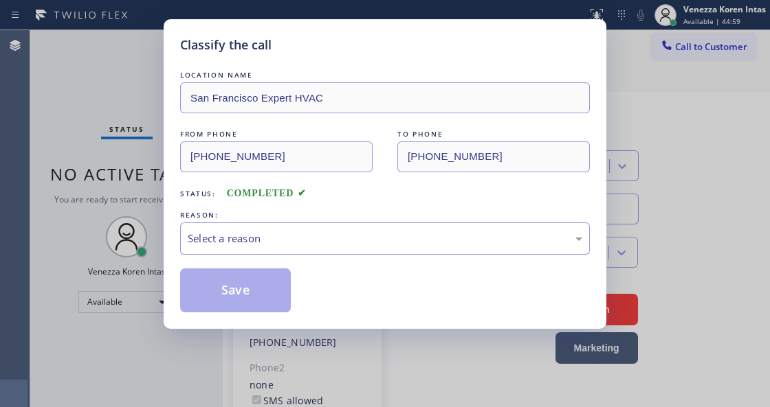
click at [254, 236] on div "Select a reason" at bounding box center [385, 239] width 394 height 16
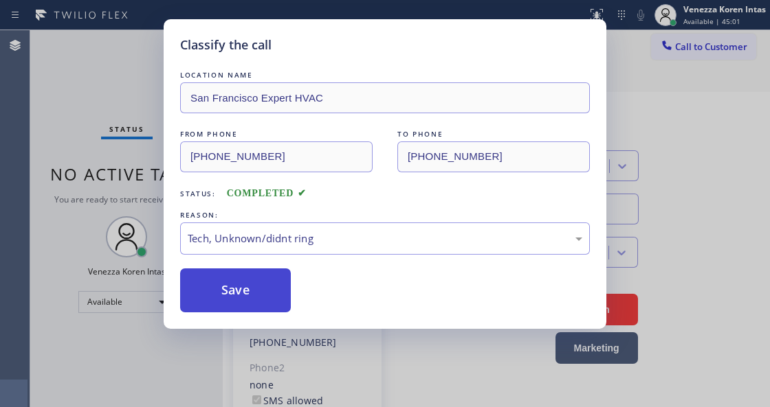
click at [249, 294] on button "Save" at bounding box center [235, 291] width 111 height 44
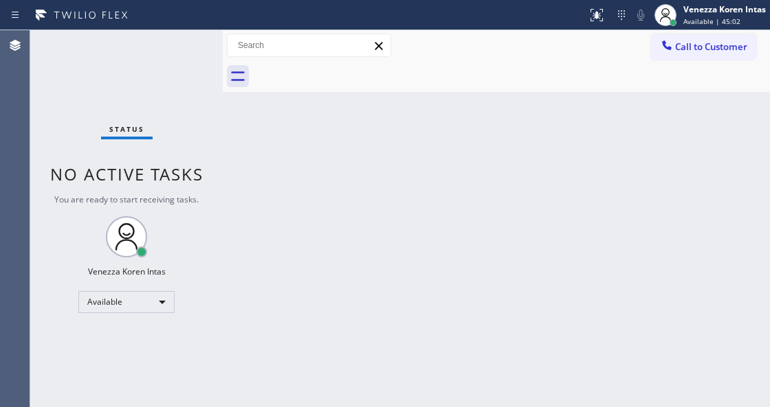
drag, startPoint x: 126, startPoint y: 104, endPoint x: 131, endPoint y: 126, distance: 23.0
click at [126, 104] on div "Status No active tasks You are ready to start receiving tasks. Venezza Koren In…" at bounding box center [126, 218] width 192 height 377
drag, startPoint x: 171, startPoint y: 82, endPoint x: 188, endPoint y: 105, distance: 28.4
click at [171, 82] on div "Status No active tasks You are ready to start receiving tasks. Venezza Koren In…" at bounding box center [126, 218] width 192 height 377
drag, startPoint x: 283, startPoint y: 223, endPoint x: 381, endPoint y: 32, distance: 214.8
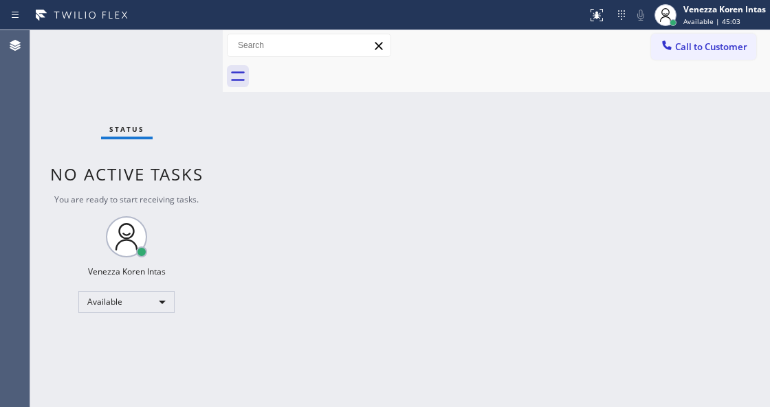
click at [284, 223] on div "Back to Dashboard Change Sender ID Customers Technicians Select a contact Outbo…" at bounding box center [496, 218] width 547 height 377
click at [187, 72] on div "Status No active tasks You are ready to start receiving tasks. Venezza Koren In…" at bounding box center [126, 218] width 192 height 377
click at [181, 72] on div "Status No active tasks You are ready to start receiving tasks. Venezza Koren In…" at bounding box center [126, 218] width 192 height 377
drag, startPoint x: 188, startPoint y: 71, endPoint x: 261, endPoint y: 135, distance: 96.9
click at [194, 79] on div "Status No active tasks You are ready to start receiving tasks. Venezza Koren In…" at bounding box center [126, 218] width 192 height 377
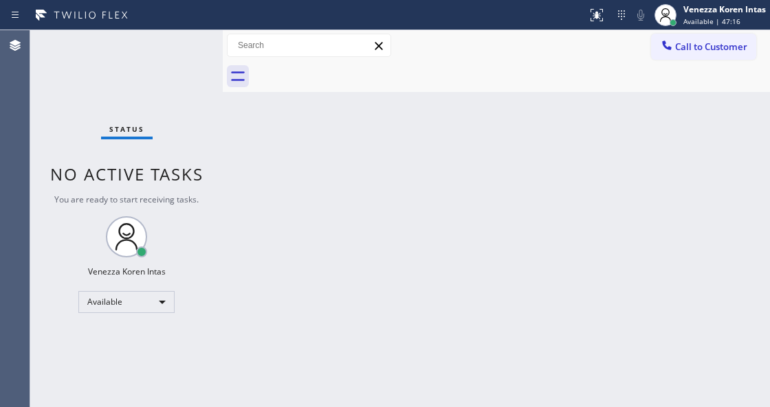
click at [175, 38] on div "Status No active tasks You are ready to start receiving tasks. Venezza Koren In…" at bounding box center [126, 218] width 192 height 377
drag, startPoint x: 646, startPoint y: 141, endPoint x: 673, endPoint y: 98, distance: 50.9
click at [646, 141] on div "Back to Dashboard Change Sender ID Customers Technicians Select a contact Outbo…" at bounding box center [496, 218] width 547 height 377
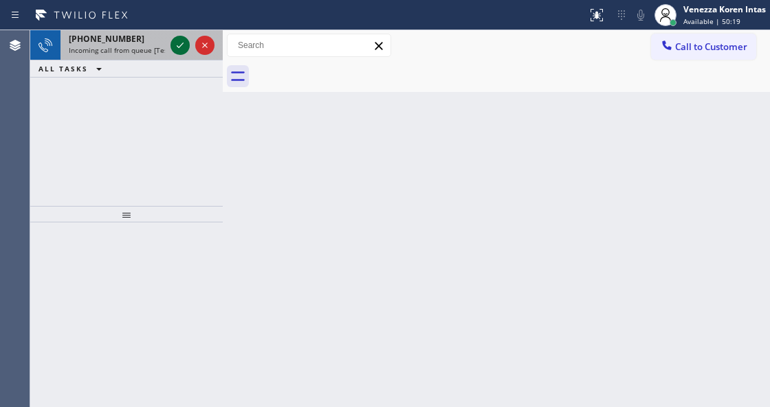
click at [183, 48] on icon at bounding box center [180, 45] width 16 height 16
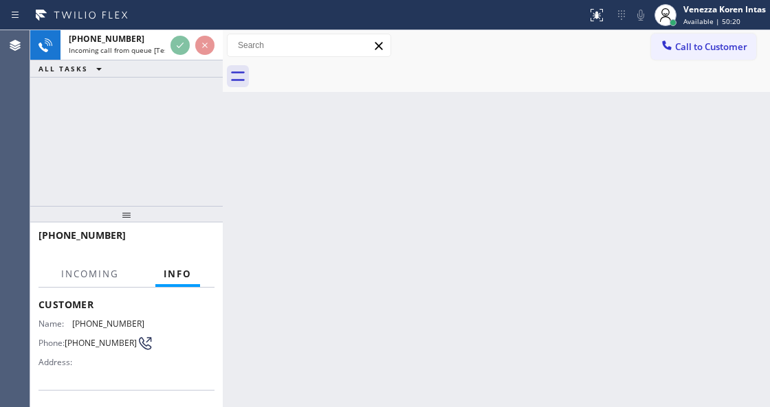
scroll to position [137, 0]
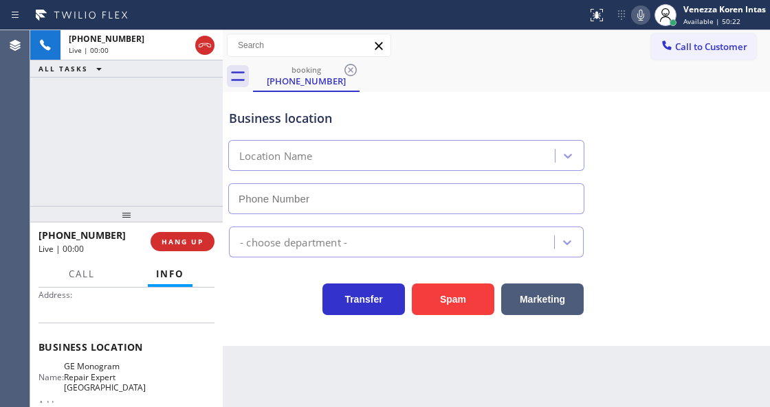
type input "[PHONE_NUMBER]"
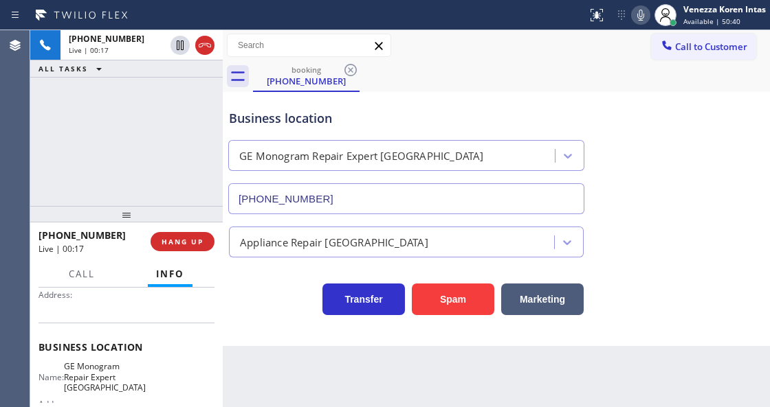
scroll to position [45, 0]
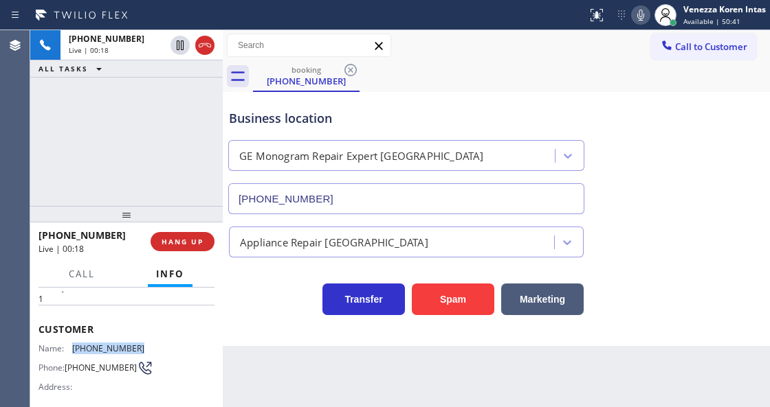
drag, startPoint x: 146, startPoint y: 344, endPoint x: 73, endPoint y: 350, distance: 73.0
click at [73, 350] on div "Name: [PHONE_NUMBER] Phone: [PHONE_NUMBER] Address:" at bounding box center [126, 371] width 176 height 54
click at [420, 119] on div "Business location" at bounding box center [406, 118] width 355 height 19
click at [182, 136] on div "[PHONE_NUMBER] Live | 01:01 ALL TASKS ALL TASKS ACTIVE TASKS TASKS IN WRAP UP" at bounding box center [126, 118] width 192 height 176
click at [253, 128] on div "Business location GE Monogram Repair Expert [GEOGRAPHIC_DATA] [PHONE_NUMBER]" at bounding box center [406, 155] width 360 height 119
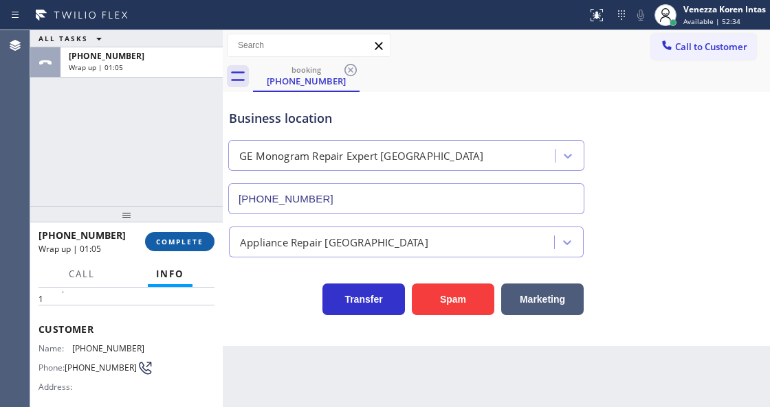
click at [190, 243] on span "COMPLETE" at bounding box center [179, 242] width 47 height 10
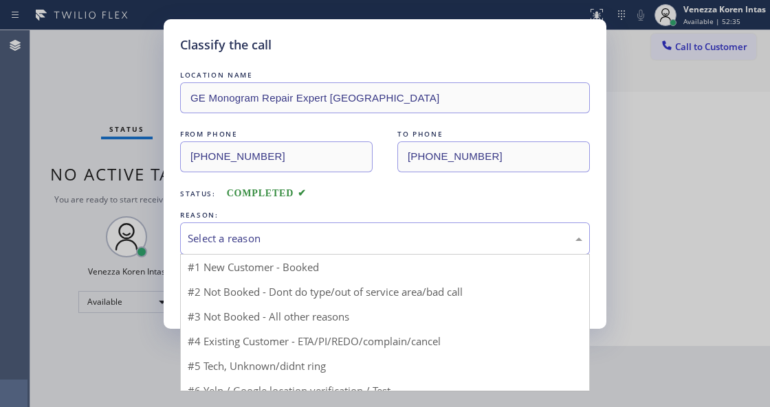
drag, startPoint x: 311, startPoint y: 243, endPoint x: 293, endPoint y: 356, distance: 114.1
click at [311, 255] on div "Select a reason #1 New Customer - Booked #2 Not Booked - Dont do type/out of se…" at bounding box center [385, 239] width 410 height 32
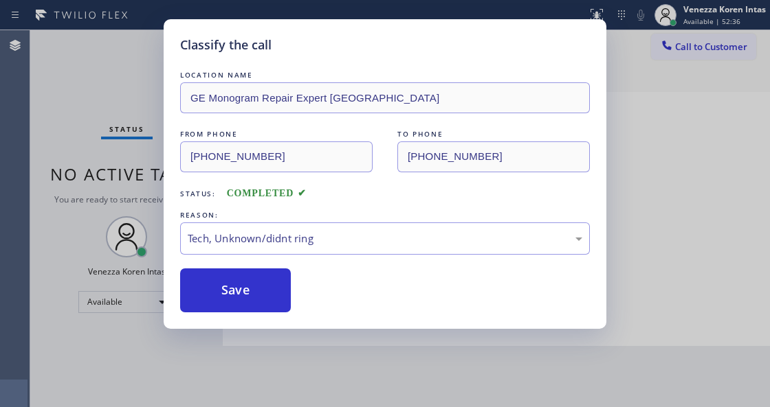
click at [262, 315] on div "Classify the call LOCATION NAME GE Monogram Repair Expert [GEOGRAPHIC_DATA] FRO…" at bounding box center [385, 174] width 442 height 310
click at [263, 291] on button "Save" at bounding box center [235, 291] width 111 height 44
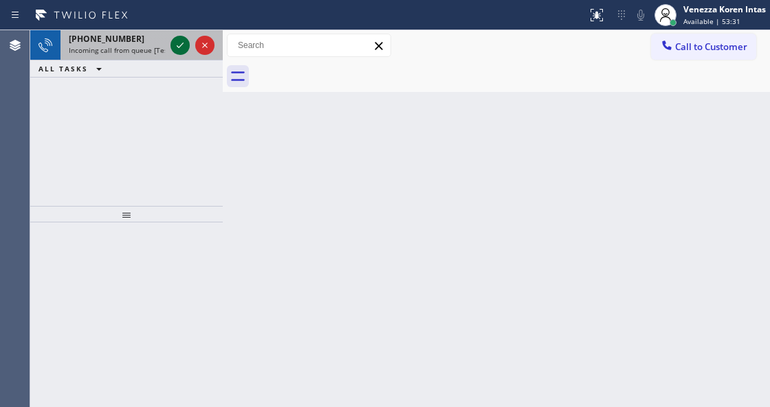
click at [181, 51] on icon at bounding box center [180, 45] width 16 height 16
click at [176, 41] on icon at bounding box center [180, 45] width 16 height 16
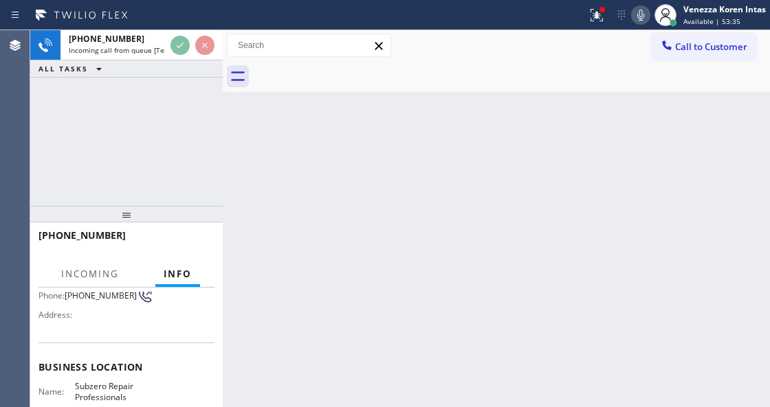
scroll to position [137, 0]
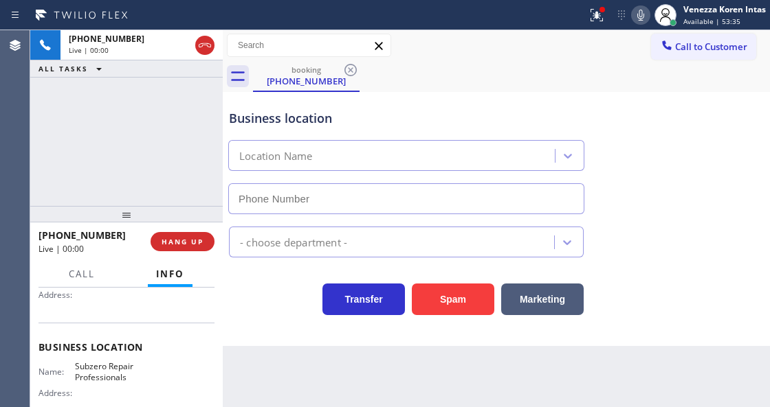
type input "[PHONE_NUMBER]"
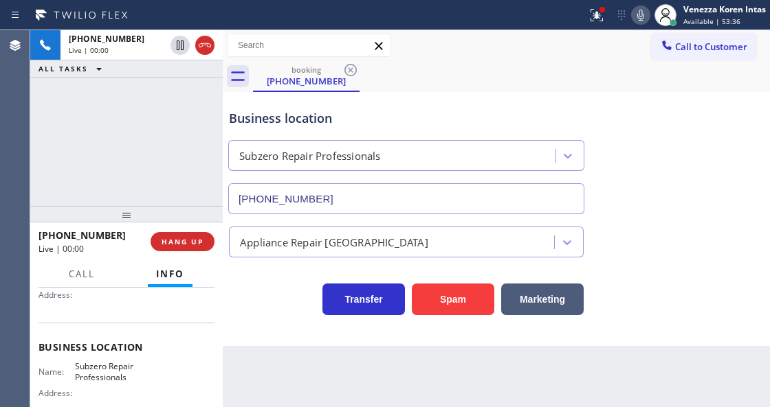
click at [103, 115] on div "[PHONE_NUMBER] Live | 00:00 ALL TASKS ALL TASKS ACTIVE TASKS TASKS IN WRAP UP" at bounding box center [126, 118] width 192 height 176
click at [464, 55] on div "Call to Customer Outbound call Location American Service Alliance [GEOGRAPHIC_D…" at bounding box center [496, 46] width 547 height 24
click at [178, 93] on div "[PHONE_NUMBER] Live | 00:32 ALL TASKS ALL TASKS ACTIVE TASKS TASKS IN WRAP UP" at bounding box center [126, 118] width 192 height 176
click at [434, 40] on div "Call to Customer Outbound call Location American Service Alliance [GEOGRAPHIC_D…" at bounding box center [496, 46] width 547 height 24
click at [602, 16] on icon at bounding box center [596, 15] width 16 height 16
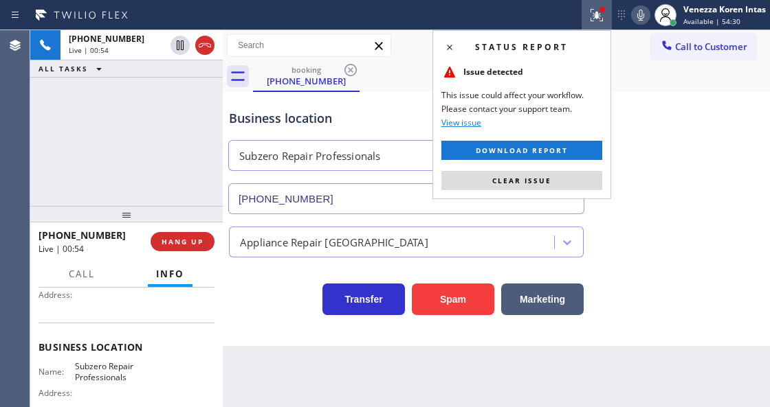
click at [456, 3] on div "Status report Issue detected This issue could affect your workflow. Please cont…" at bounding box center [385, 15] width 770 height 30
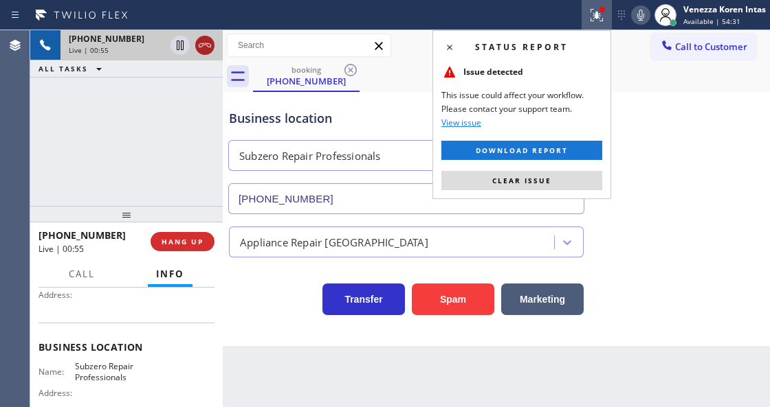
click at [207, 46] on icon at bounding box center [205, 45] width 16 height 16
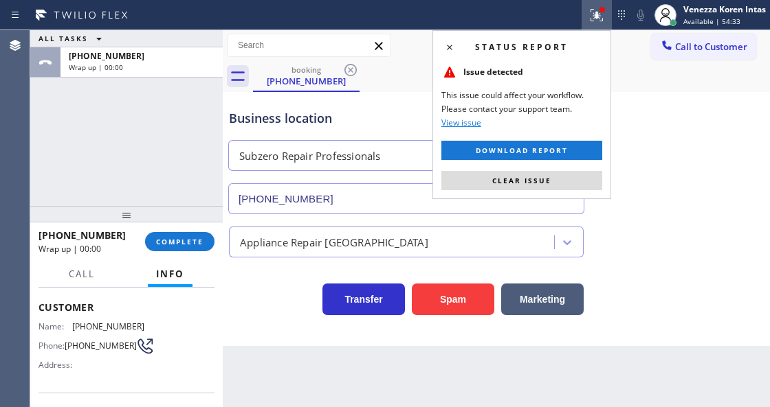
scroll to position [45, 0]
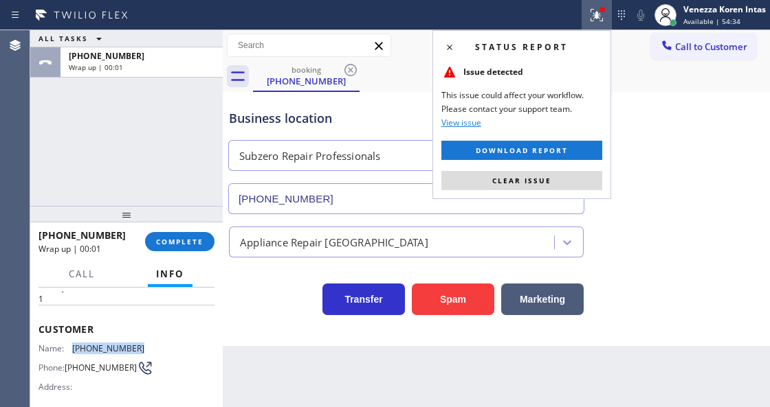
drag, startPoint x: 146, startPoint y: 345, endPoint x: 73, endPoint y: 337, distance: 73.2
click at [73, 337] on div "Customer Name: [PHONE_NUMBER] Phone: [PHONE_NUMBER] Address:" at bounding box center [126, 360] width 176 height 110
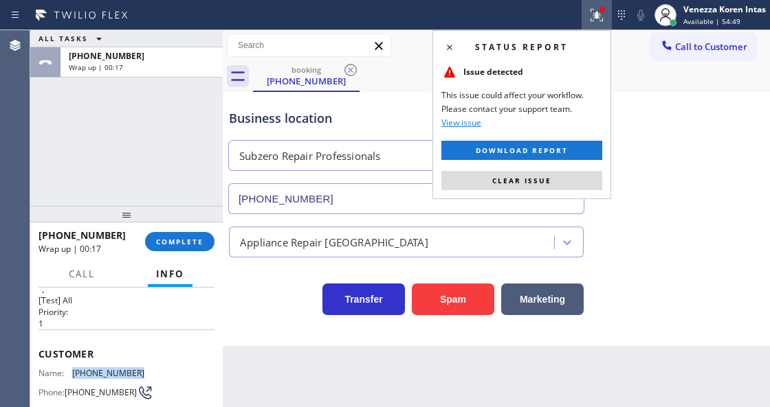
scroll to position [0, 0]
click at [164, 360] on div "Customer Name: [PHONE_NUMBER] Phone: [PHONE_NUMBER] Address:" at bounding box center [126, 405] width 176 height 110
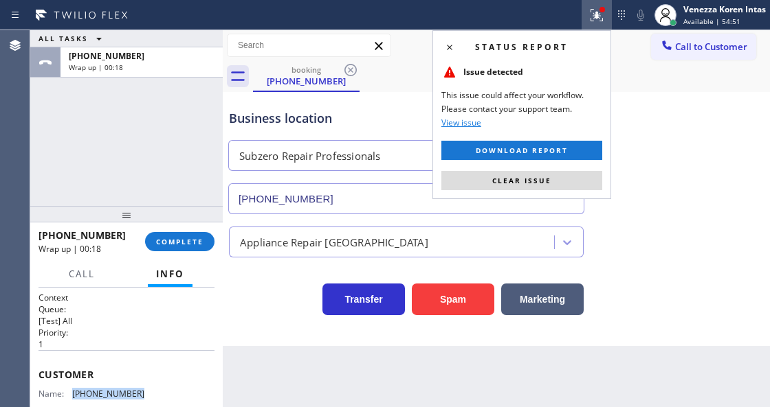
drag, startPoint x: 120, startPoint y: 394, endPoint x: 74, endPoint y: 388, distance: 47.0
click at [555, 171] on button "Clear issue" at bounding box center [521, 180] width 161 height 19
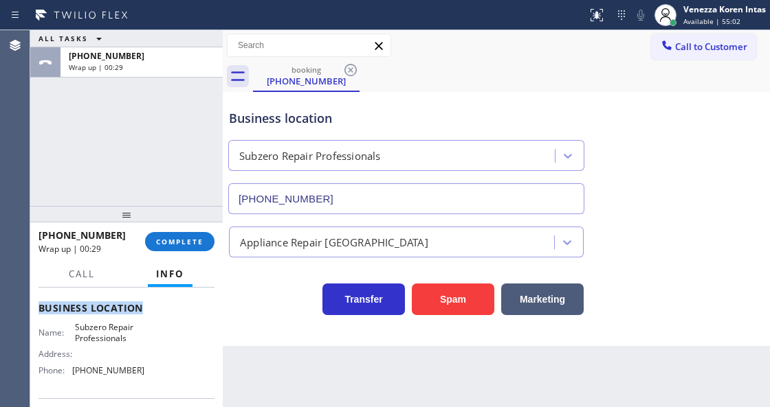
scroll to position [172, 0]
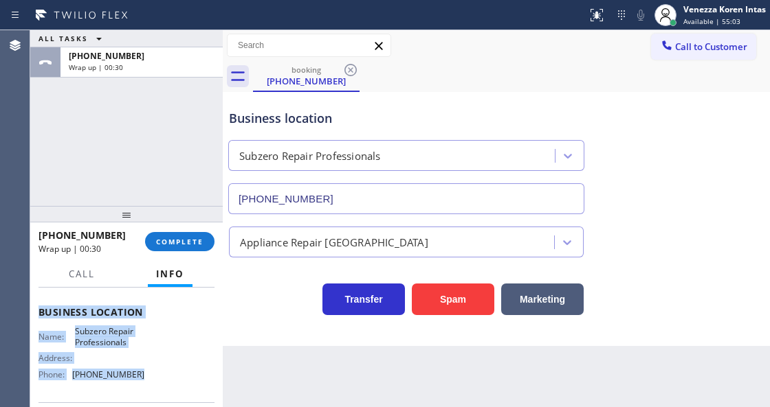
drag, startPoint x: 38, startPoint y: 367, endPoint x: 161, endPoint y: 373, distance: 122.5
click at [161, 373] on div "Context Queue: [Test] All Priority: 1 Customer Name: [PHONE_NUMBER] Phone: [PHO…" at bounding box center [126, 313] width 176 height 387
click at [189, 247] on button "COMPLETE" at bounding box center [179, 241] width 69 height 19
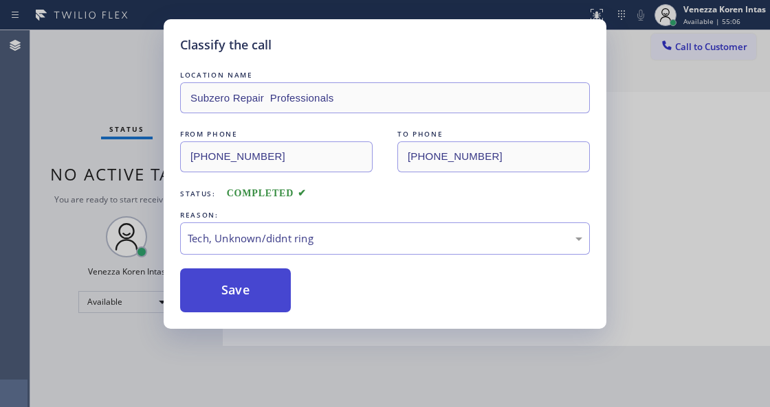
drag, startPoint x: 295, startPoint y: 348, endPoint x: 262, endPoint y: 279, distance: 76.2
click at [262, 279] on button "Save" at bounding box center [235, 291] width 111 height 44
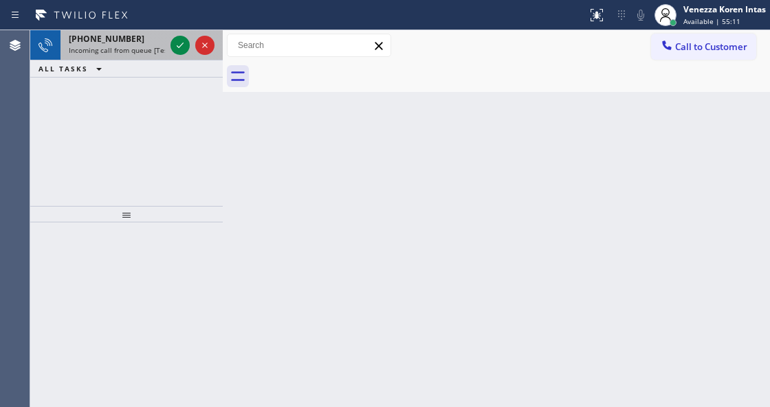
click at [165, 50] on div "[PHONE_NUMBER] Incoming call from queue [Test] All" at bounding box center [113, 45] width 107 height 30
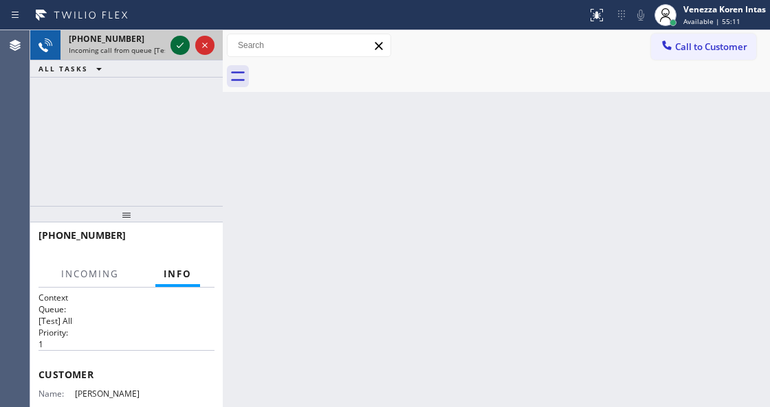
click at [183, 45] on icon at bounding box center [180, 45] width 16 height 16
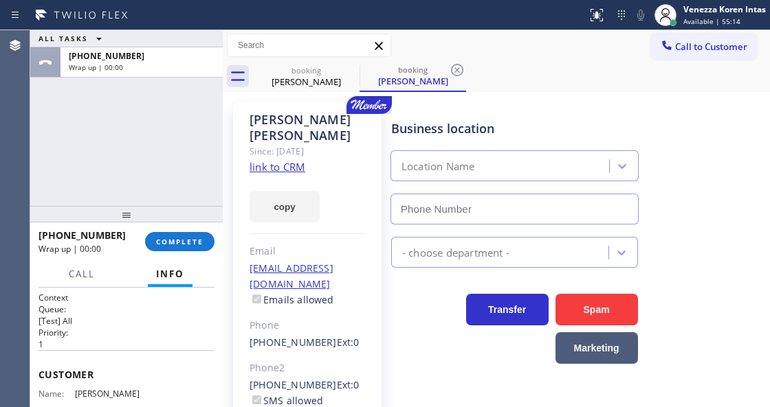
type input "[PHONE_NUMBER]"
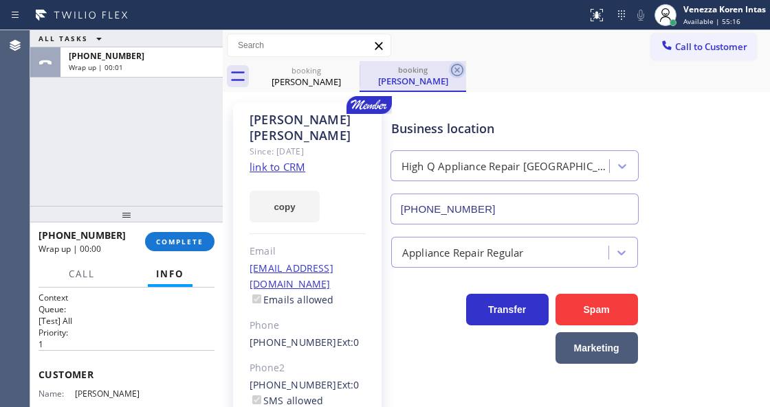
click at [456, 69] on icon at bounding box center [457, 70] width 12 height 12
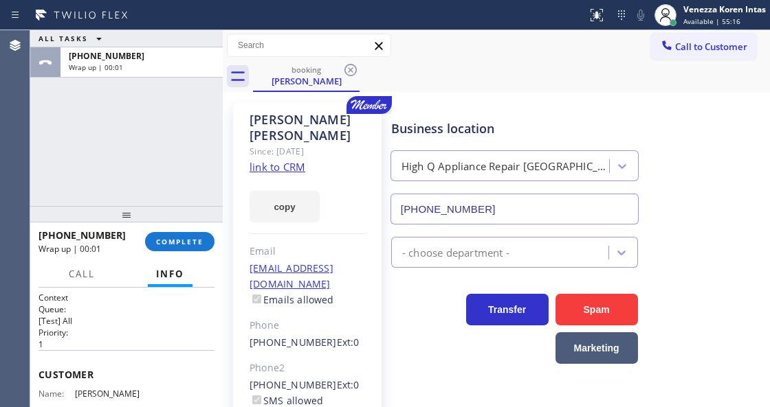
click at [583, 74] on div "booking [PERSON_NAME]" at bounding box center [511, 76] width 517 height 31
click at [581, 85] on div "booking [PERSON_NAME]" at bounding box center [511, 76] width 517 height 31
drag, startPoint x: 446, startPoint y: 52, endPoint x: 427, endPoint y: 131, distance: 80.7
click at [447, 63] on div "Call to Customer Outbound call Location American Service Alliance [GEOGRAPHIC_D…" at bounding box center [496, 61] width 547 height 62
click at [173, 242] on span "COMPLETE" at bounding box center [179, 242] width 47 height 10
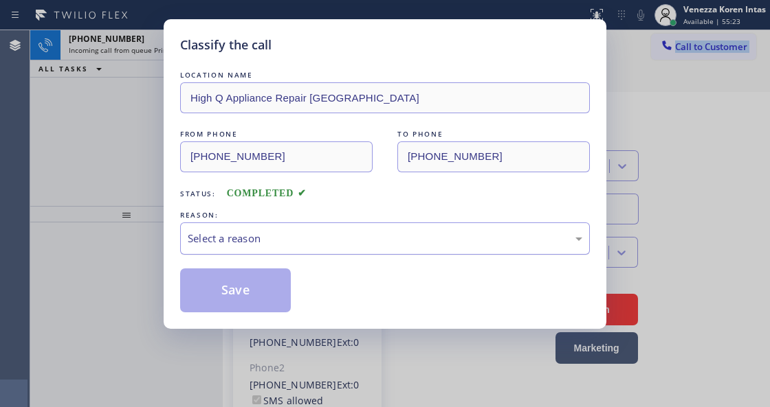
click at [374, 229] on div "Select a reason" at bounding box center [385, 239] width 410 height 32
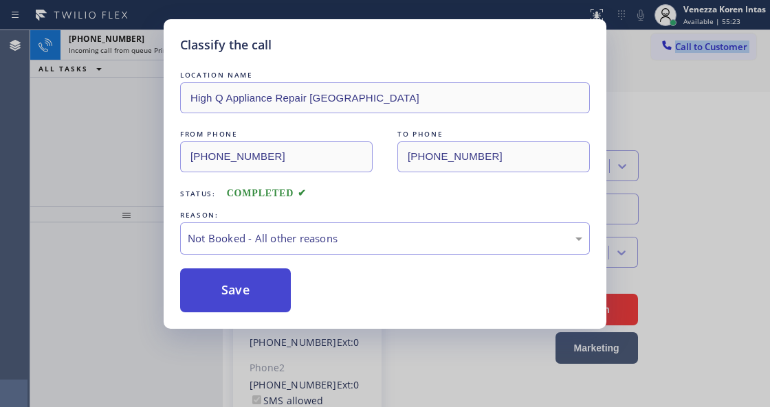
click at [261, 294] on button "Save" at bounding box center [235, 291] width 111 height 44
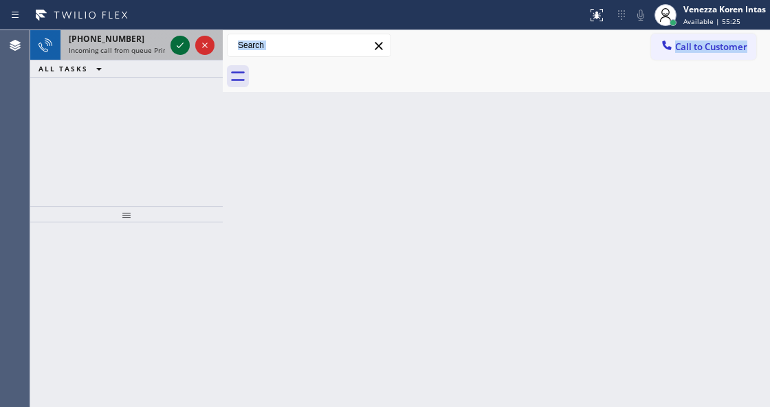
click at [181, 41] on icon at bounding box center [180, 45] width 16 height 16
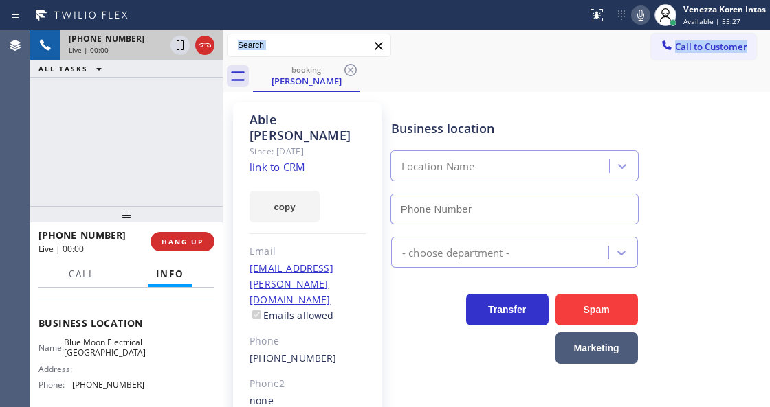
scroll to position [183, 0]
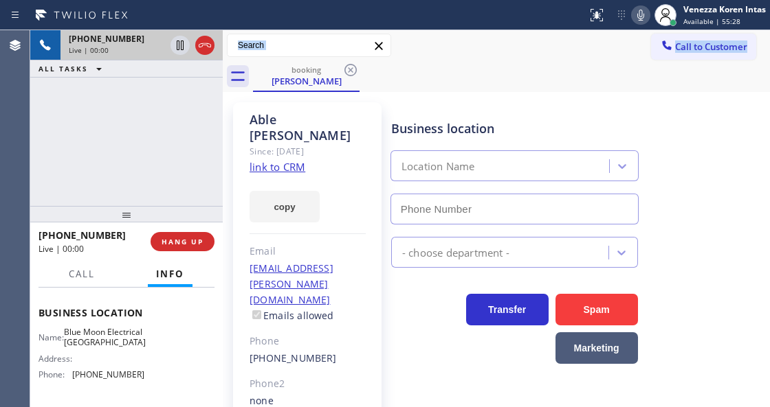
type input "[PHONE_NUMBER]"
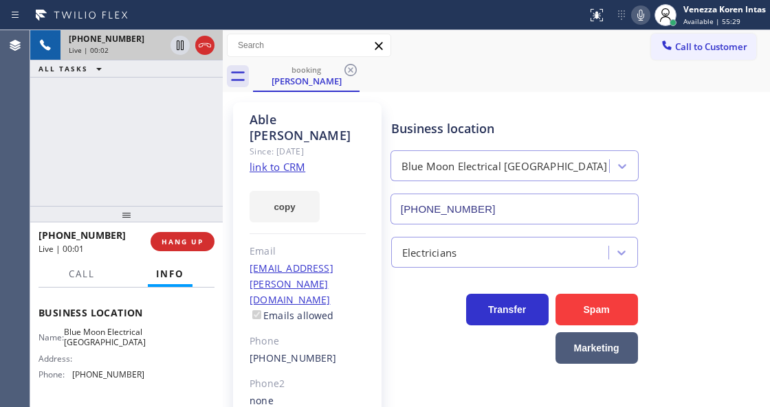
click at [131, 128] on div "[PHONE_NUMBER] Live | 00:02 ALL TASKS ALL TASKS ACTIVE TASKS TASKS IN WRAP UP" at bounding box center [126, 118] width 192 height 176
click at [291, 160] on link "link to CRM" at bounding box center [277, 167] width 56 height 14
click at [640, 21] on icon at bounding box center [640, 15] width 16 height 16
click at [179, 42] on icon at bounding box center [180, 45] width 16 height 16
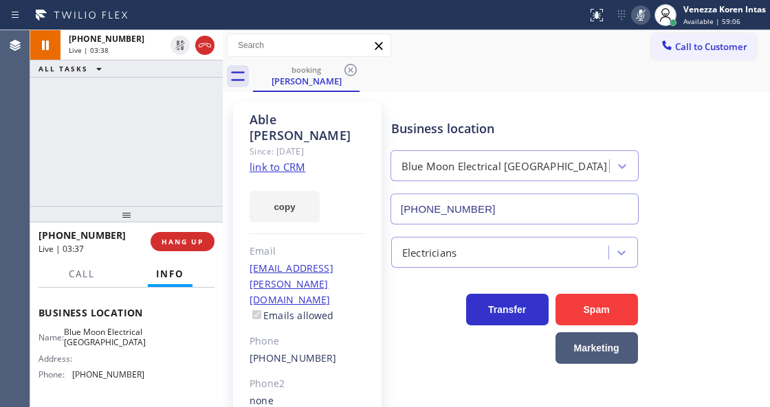
click at [640, 12] on icon at bounding box center [640, 15] width 7 height 11
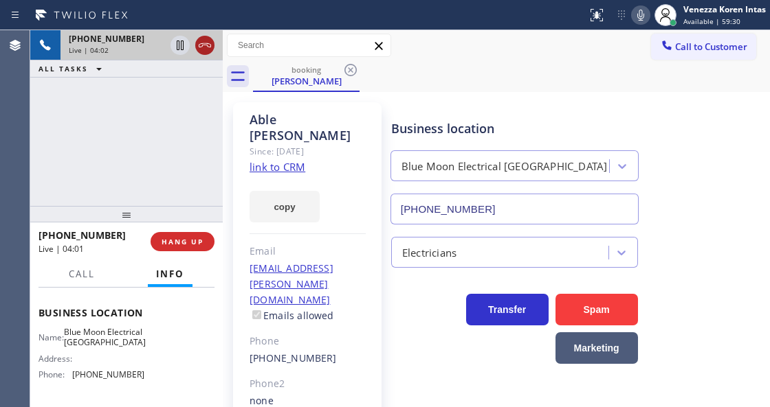
click at [205, 47] on icon at bounding box center [205, 45] width 16 height 16
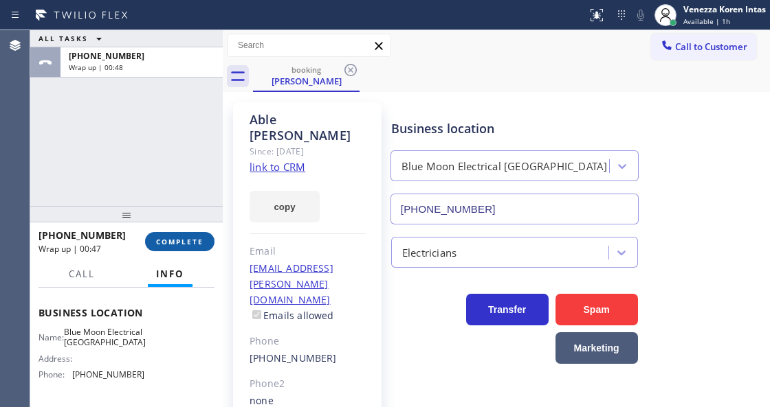
click at [170, 234] on button "COMPLETE" at bounding box center [179, 241] width 69 height 19
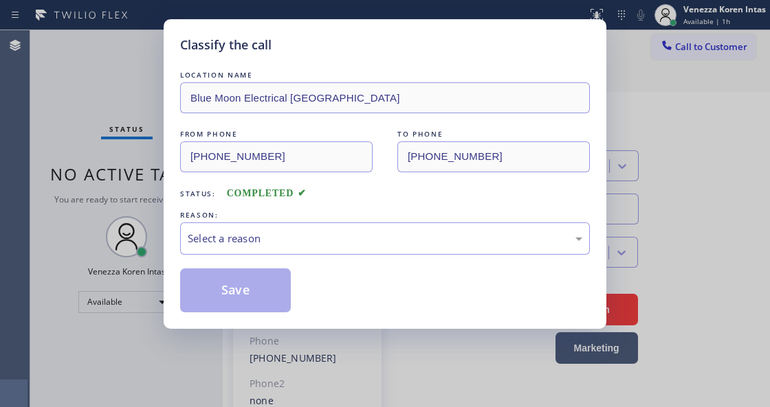
click at [324, 249] on div "Select a reason" at bounding box center [385, 239] width 410 height 32
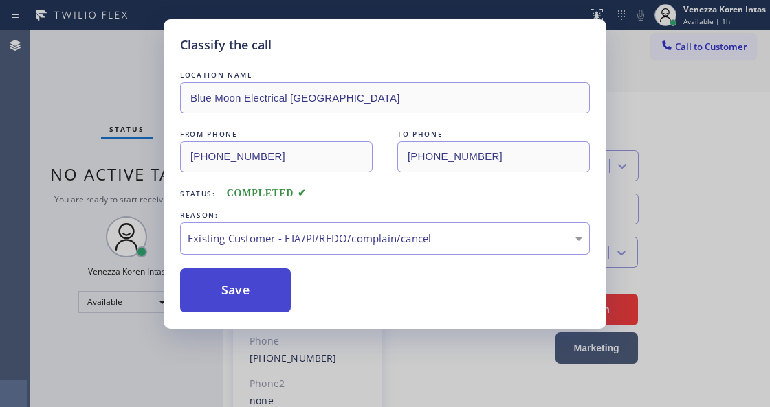
click at [250, 289] on button "Save" at bounding box center [235, 291] width 111 height 44
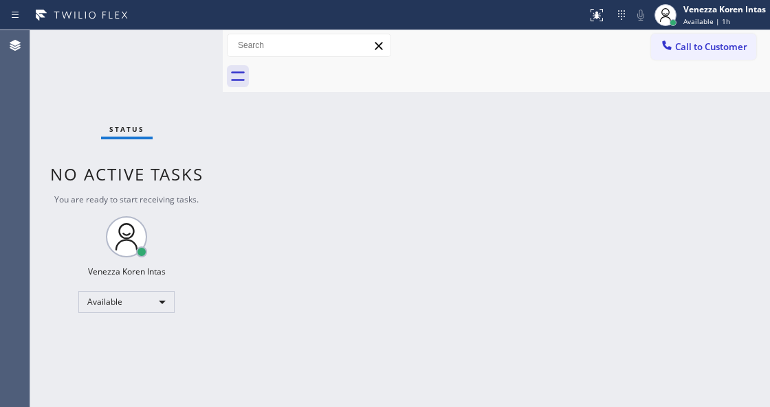
click at [198, 59] on div "Status No active tasks You are ready to start receiving tasks. Venezza Koren In…" at bounding box center [126, 218] width 192 height 377
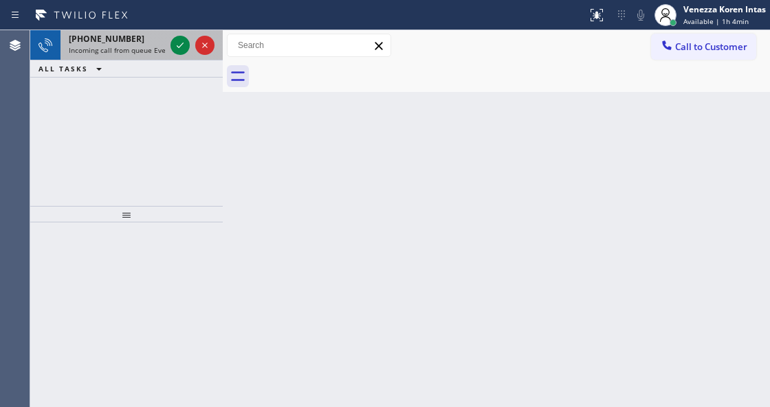
click at [119, 47] on span "Incoming call from queue Everybody" at bounding box center [128, 50] width 119 height 10
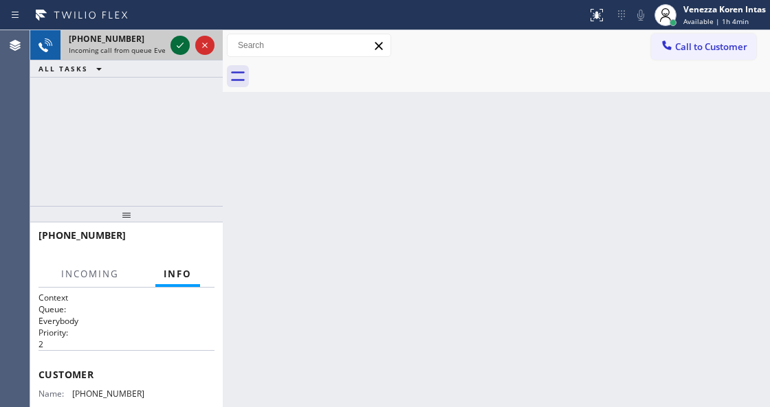
click at [175, 43] on icon at bounding box center [180, 45] width 16 height 16
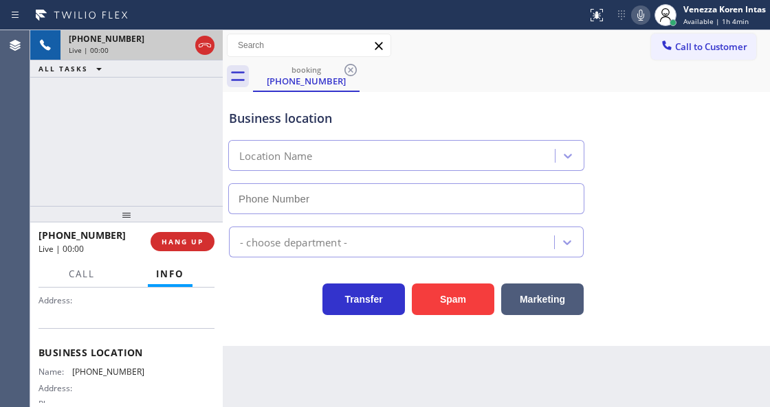
scroll to position [128, 0]
click at [192, 165] on div "[PHONE_NUMBER] Live | 00:00 ALL TASKS ALL TASKS ACTIVE TASKS TASKS IN WRAP UP" at bounding box center [126, 118] width 192 height 176
click at [159, 124] on div "[PHONE_NUMBER] Live | 00:00 ALL TASKS ALL TASKS ACTIVE TASKS TASKS IN WRAP UP" at bounding box center [126, 118] width 192 height 176
click at [300, 236] on div "- choose department -" at bounding box center [293, 242] width 107 height 16
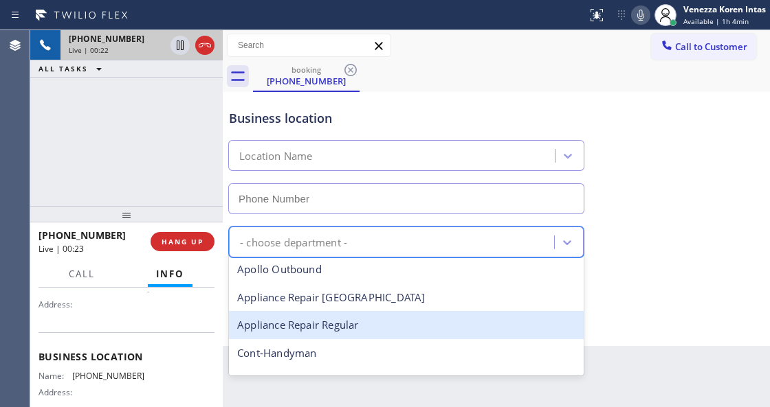
scroll to position [97, 0]
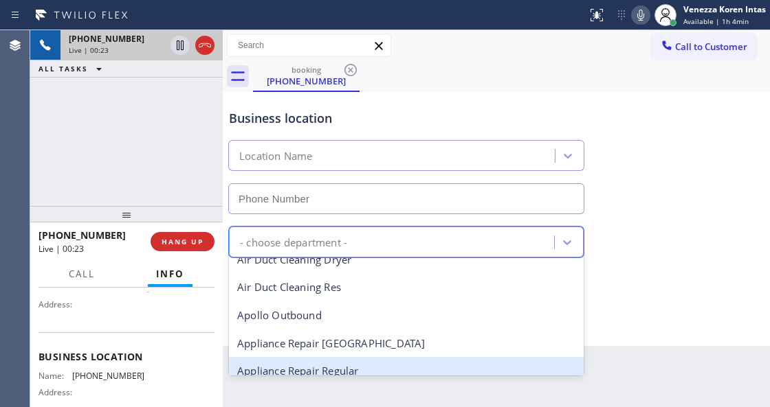
click at [326, 363] on div "Appliance Repair Regular" at bounding box center [406, 371] width 355 height 28
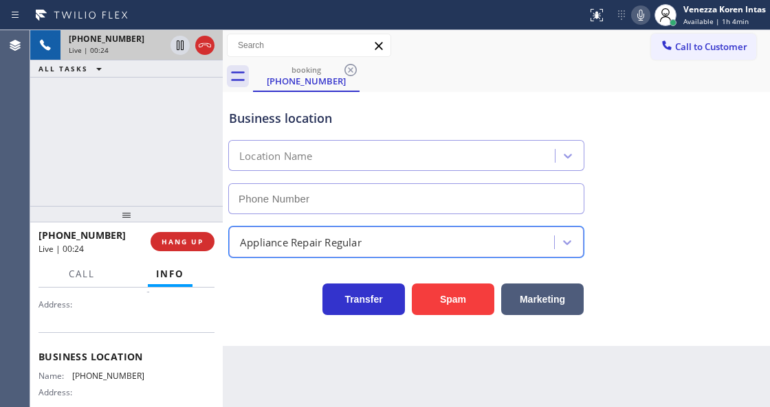
click at [279, 287] on div "Transfer Spam Marketing" at bounding box center [406, 296] width 360 height 38
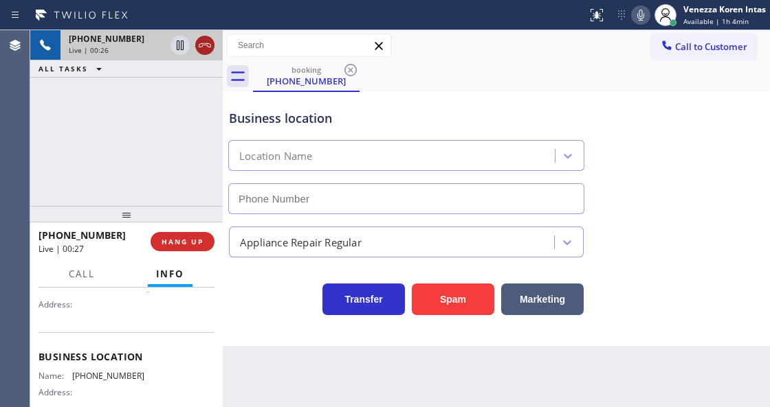
click at [201, 49] on icon at bounding box center [205, 45] width 16 height 16
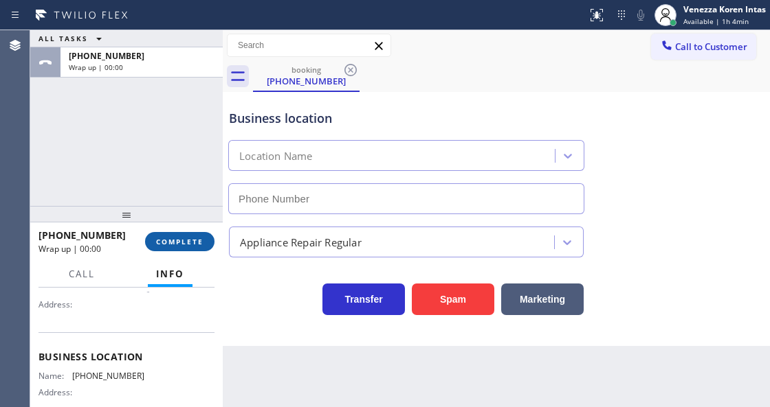
click at [192, 246] on span "COMPLETE" at bounding box center [179, 242] width 47 height 10
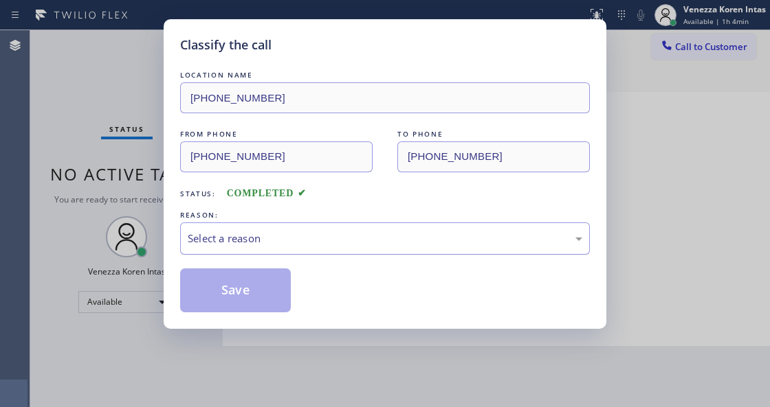
click at [302, 235] on div "Select a reason" at bounding box center [385, 239] width 394 height 16
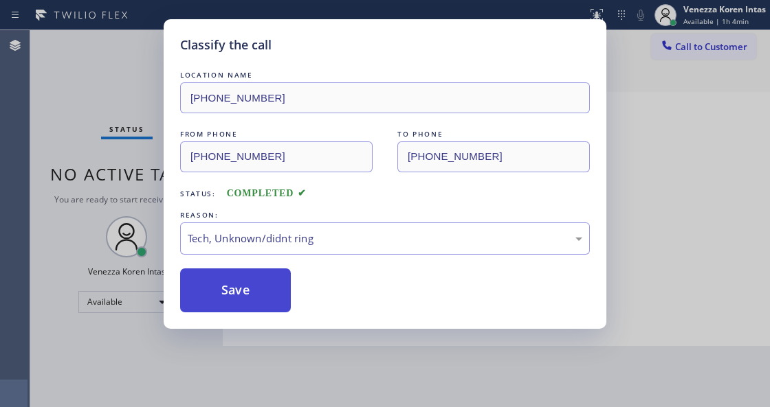
click at [260, 299] on button "Save" at bounding box center [235, 291] width 111 height 44
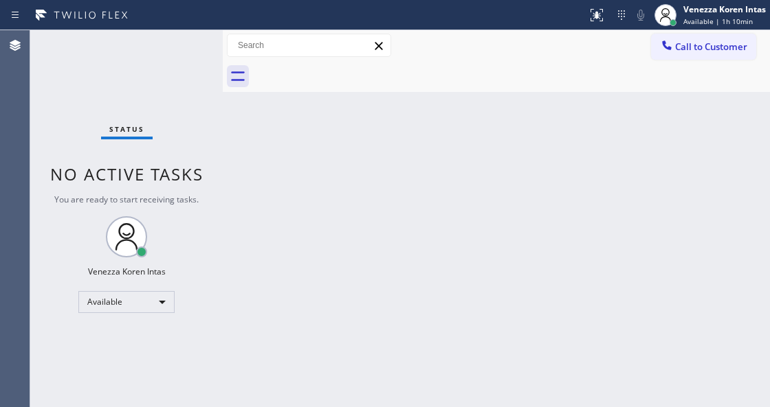
click at [517, 286] on div "Back to Dashboard Change Sender ID Customers Technicians Select a contact Outbo…" at bounding box center [496, 218] width 547 height 377
click at [697, 30] on div "Call to Customer Outbound call Location Search location Your caller id phone nu…" at bounding box center [496, 45] width 547 height 31
click at [693, 14] on div "Venezza Koren Intas" at bounding box center [724, 9] width 82 height 12
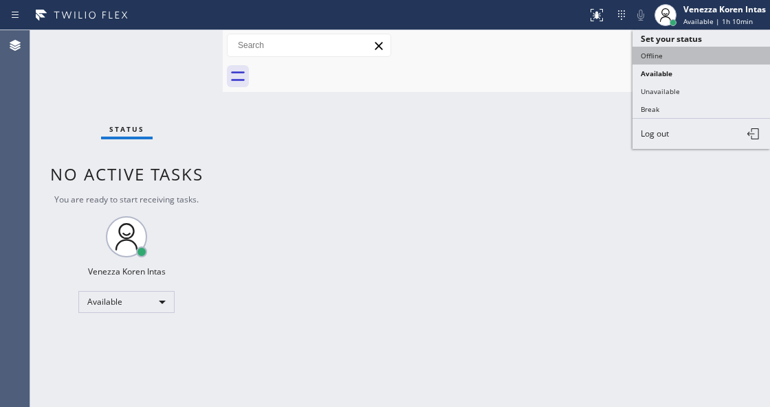
click at [688, 54] on button "Offline" at bounding box center [700, 56] width 137 height 18
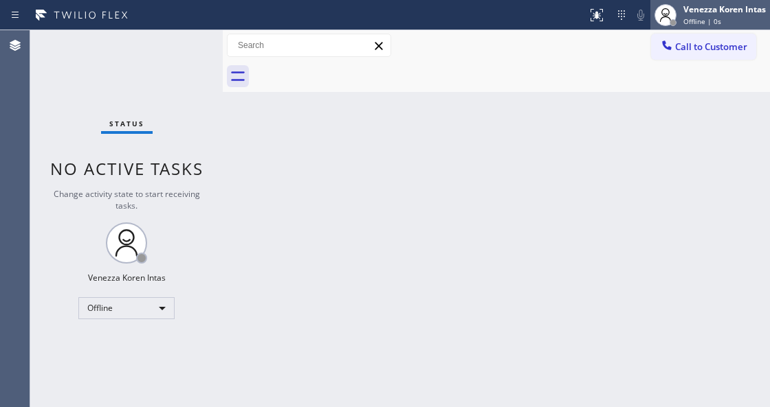
click at [710, 21] on span "Offline | 0s" at bounding box center [702, 21] width 38 height 10
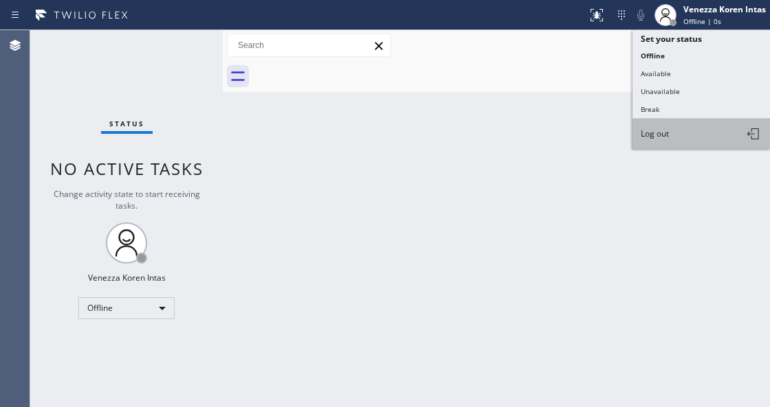
click at [676, 137] on button "Log out" at bounding box center [700, 134] width 137 height 30
